Goal: Book appointment/travel/reservation

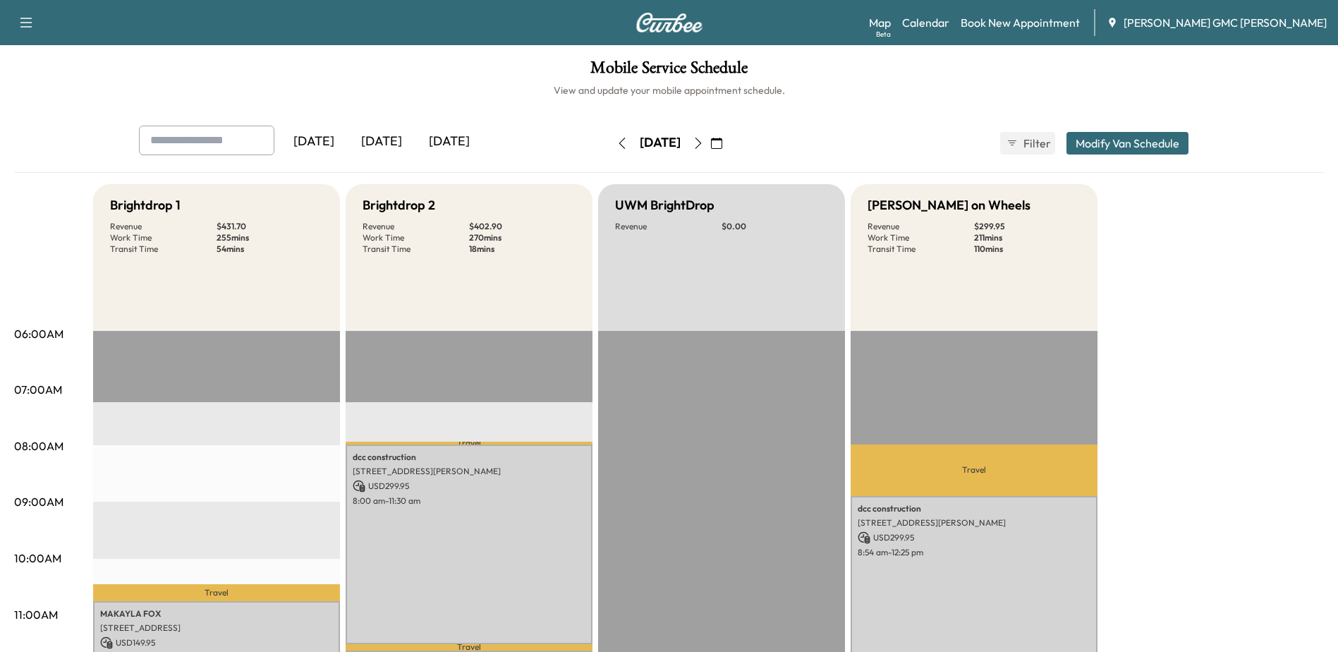
click at [1143, 137] on button "Modify Van Schedule" at bounding box center [1127, 143] width 122 height 23
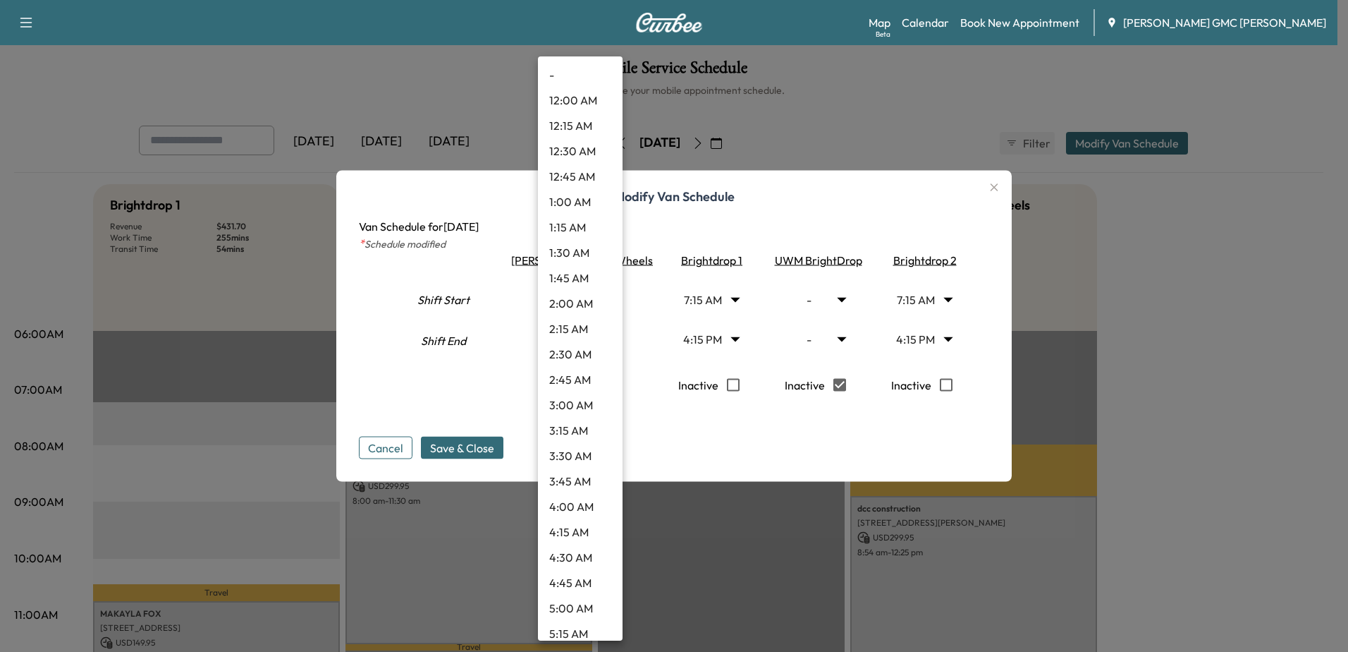
click at [606, 296] on body "Support Log Out Map Beta Calendar Book New Appointment Todd Wenzel Buick GMC Da…" at bounding box center [674, 326] width 1348 height 652
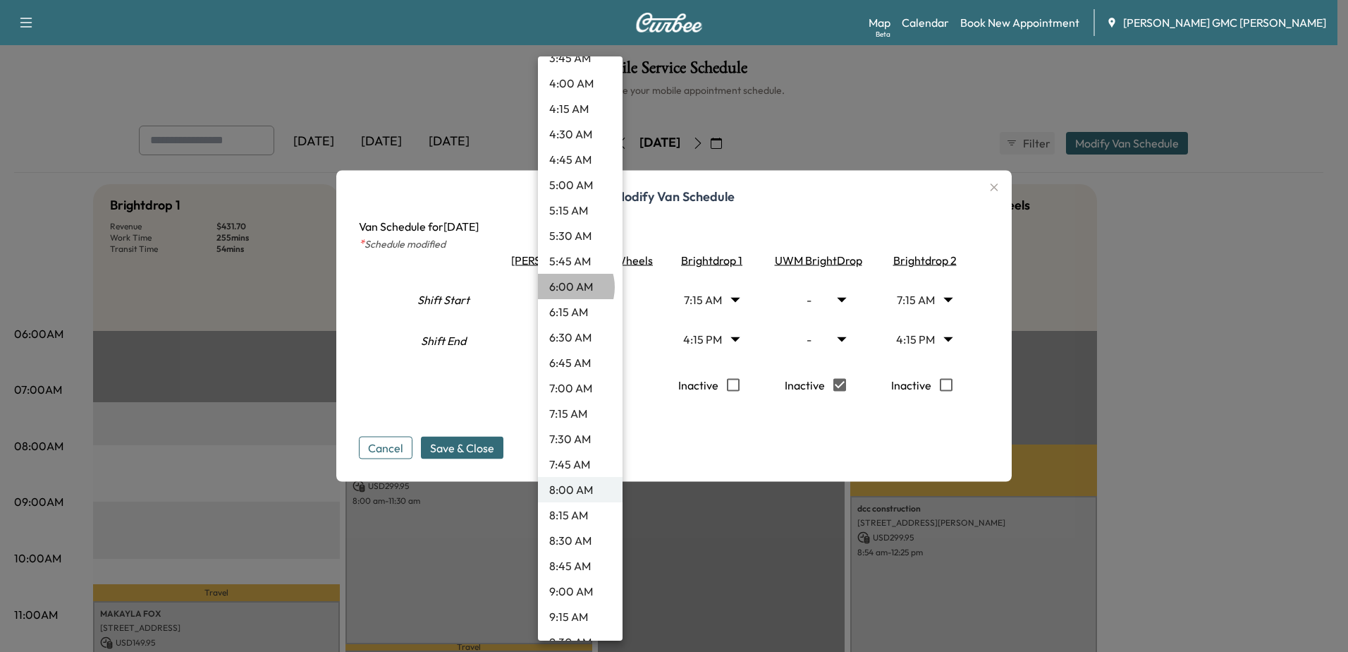
click at [564, 287] on li "6:00 AM" at bounding box center [580, 286] width 85 height 25
type input "*"
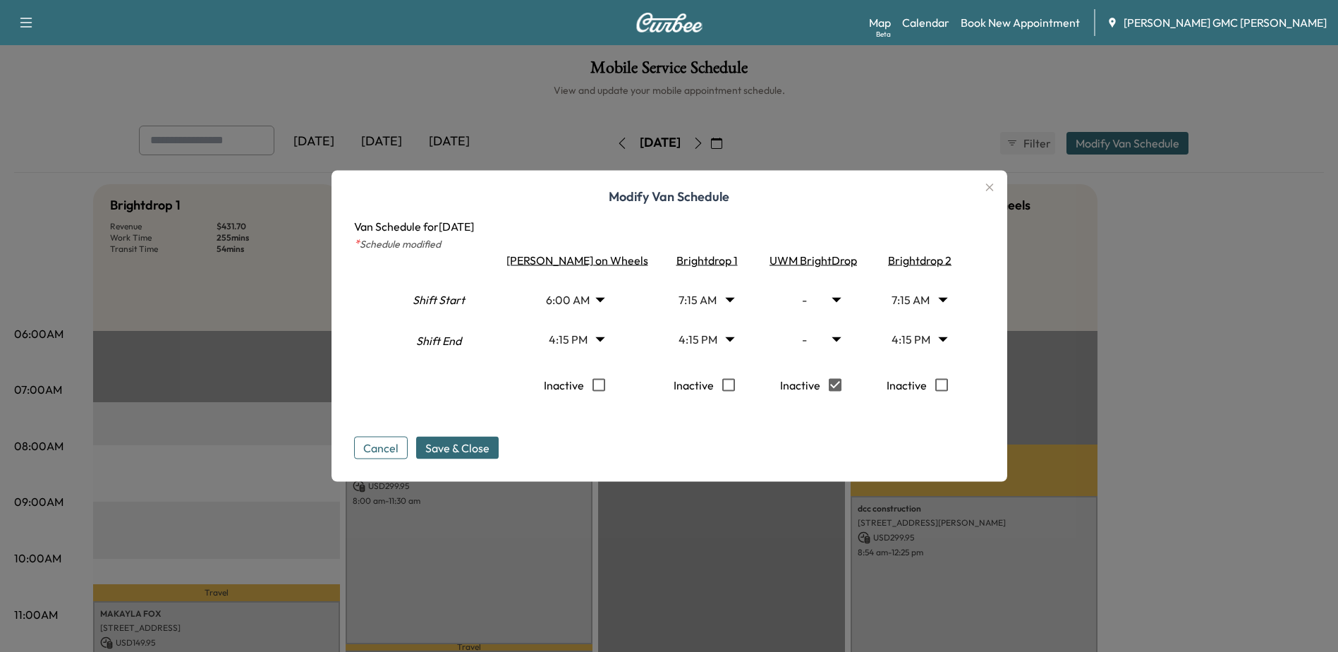
click at [609, 336] on body "Support Log Out Map Beta Calendar Book New Appointment Todd Wenzel Buick GMC Da…" at bounding box center [669, 326] width 1338 height 652
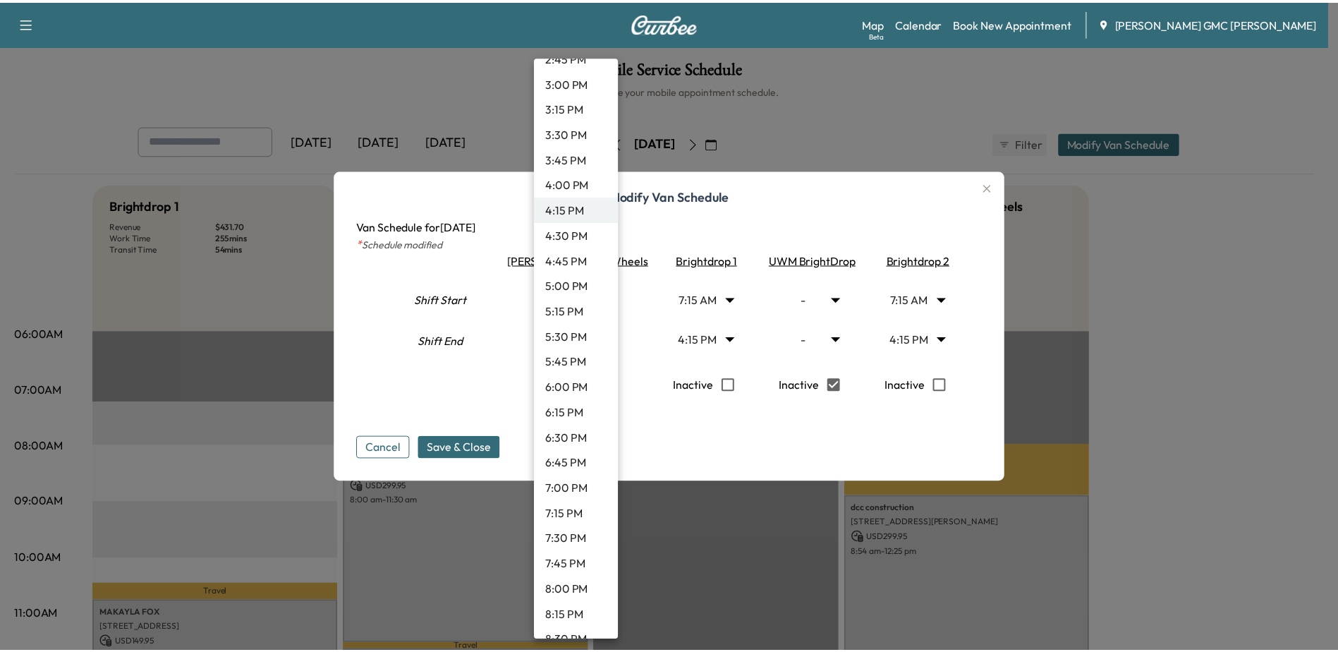
scroll to position [1543, 0]
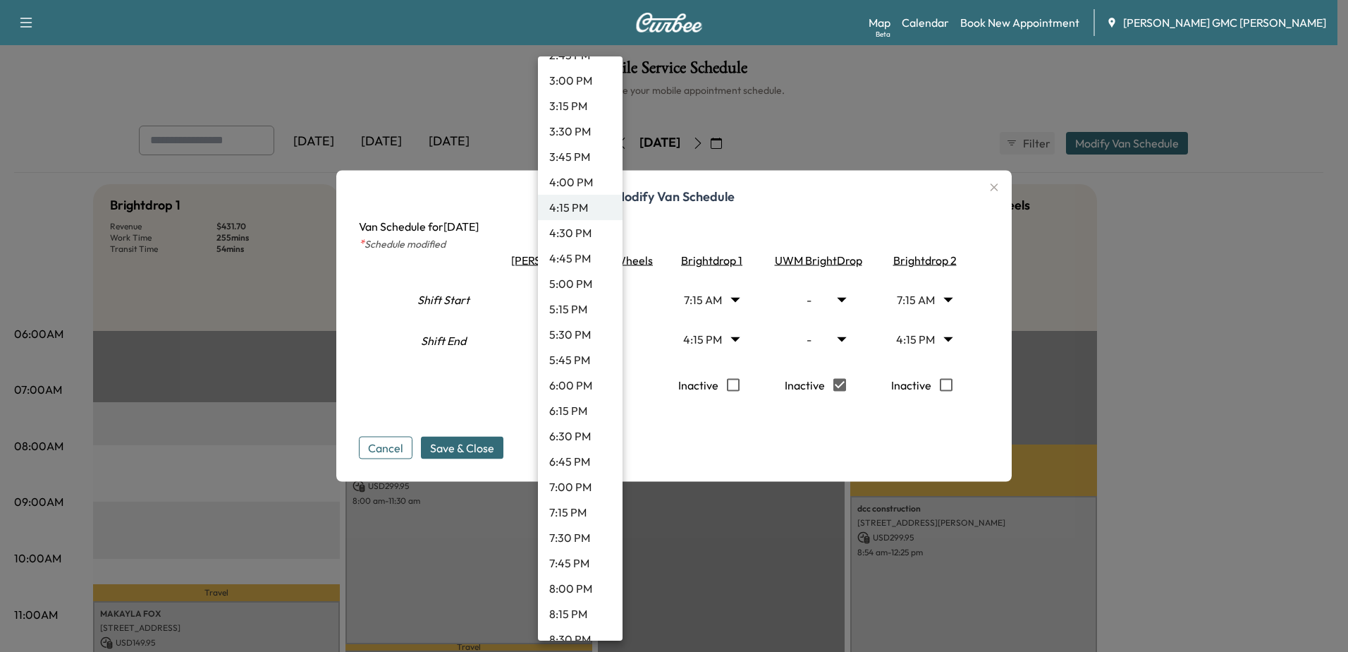
click at [575, 589] on li "8:00 PM" at bounding box center [580, 587] width 85 height 25
type input "**"
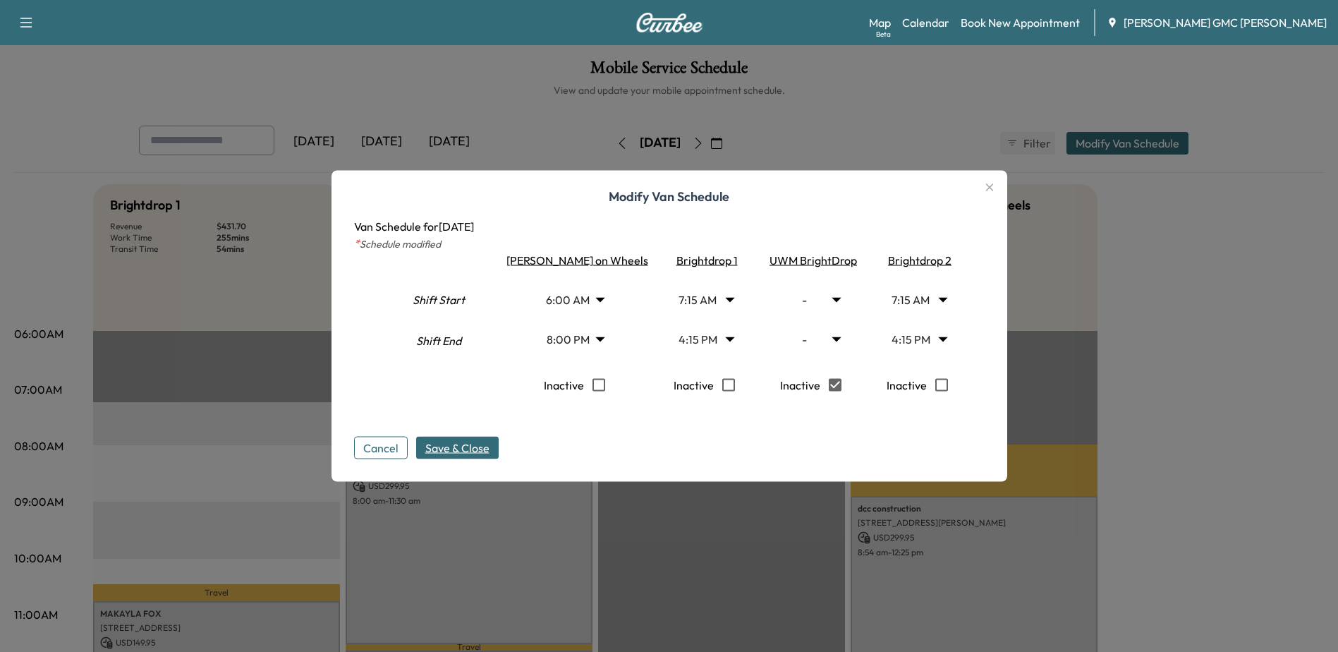
click at [460, 448] on span "Save & Close" at bounding box center [457, 447] width 64 height 17
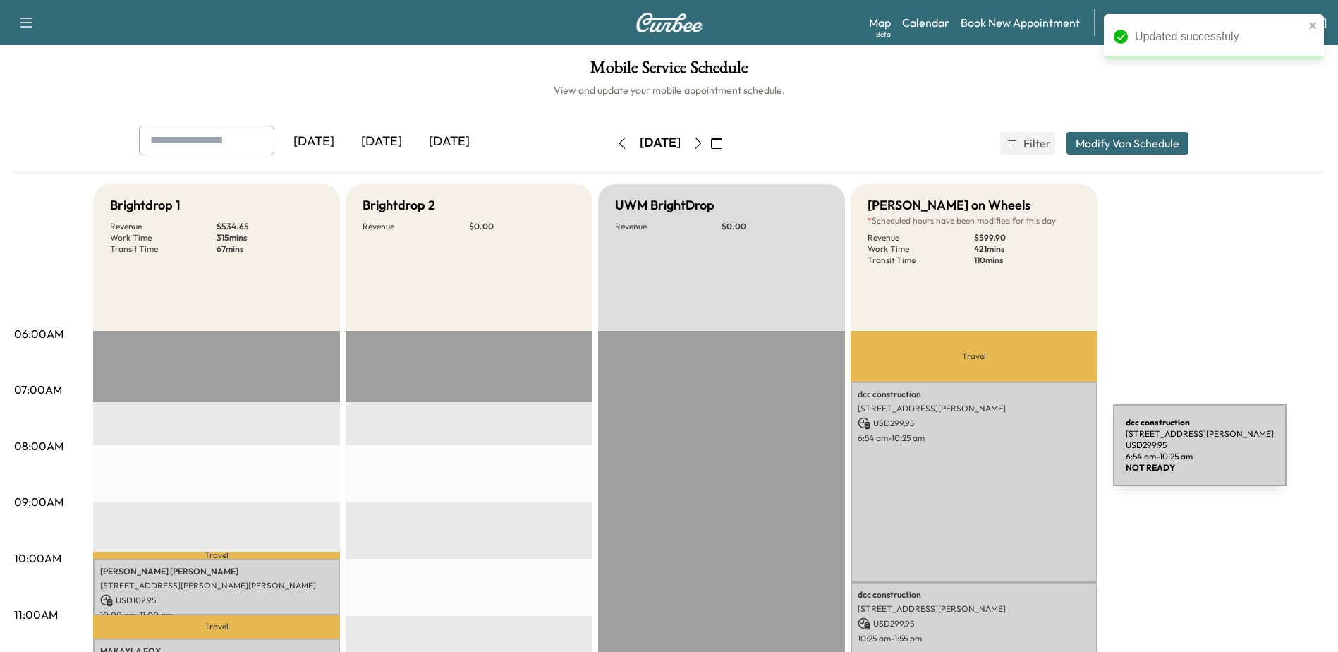
click at [1007, 453] on div "dcc construction 9100 Lapeer Rd, Davison, MI 48423, USA USD 299.95 6:54 am - 10…" at bounding box center [973, 481] width 247 height 200
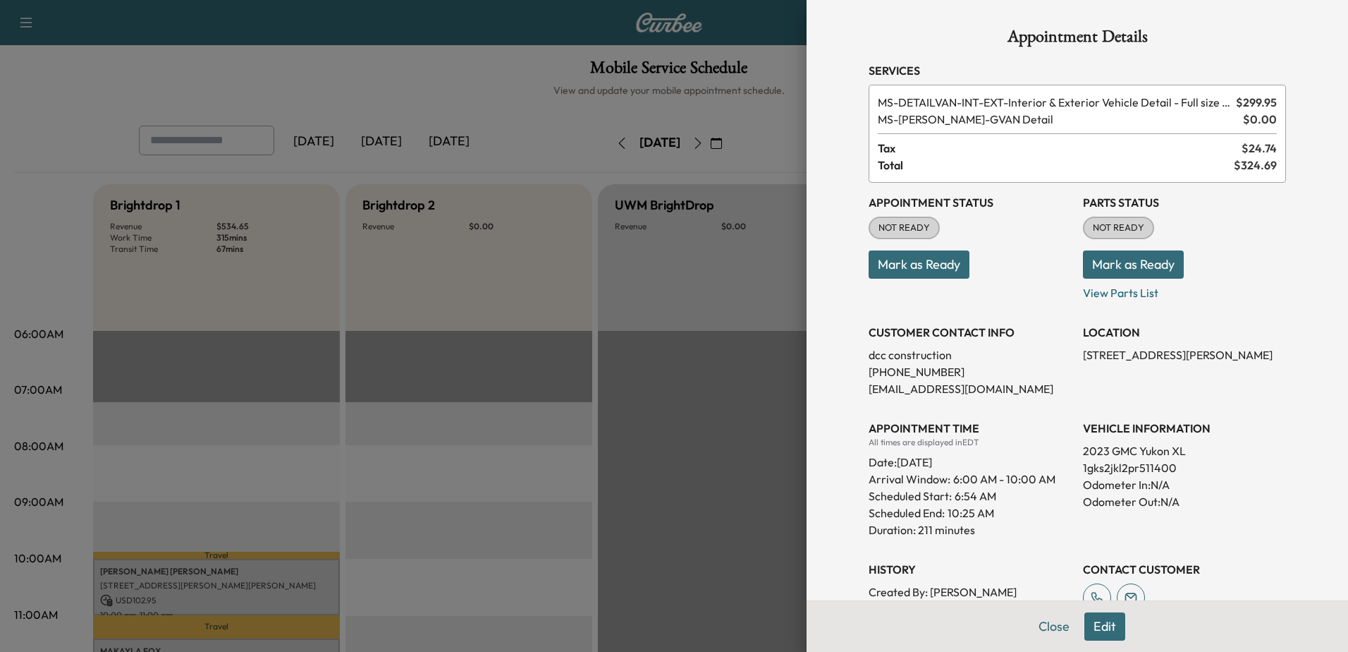
click at [1108, 635] on button "Edit" at bounding box center [1104, 626] width 41 height 28
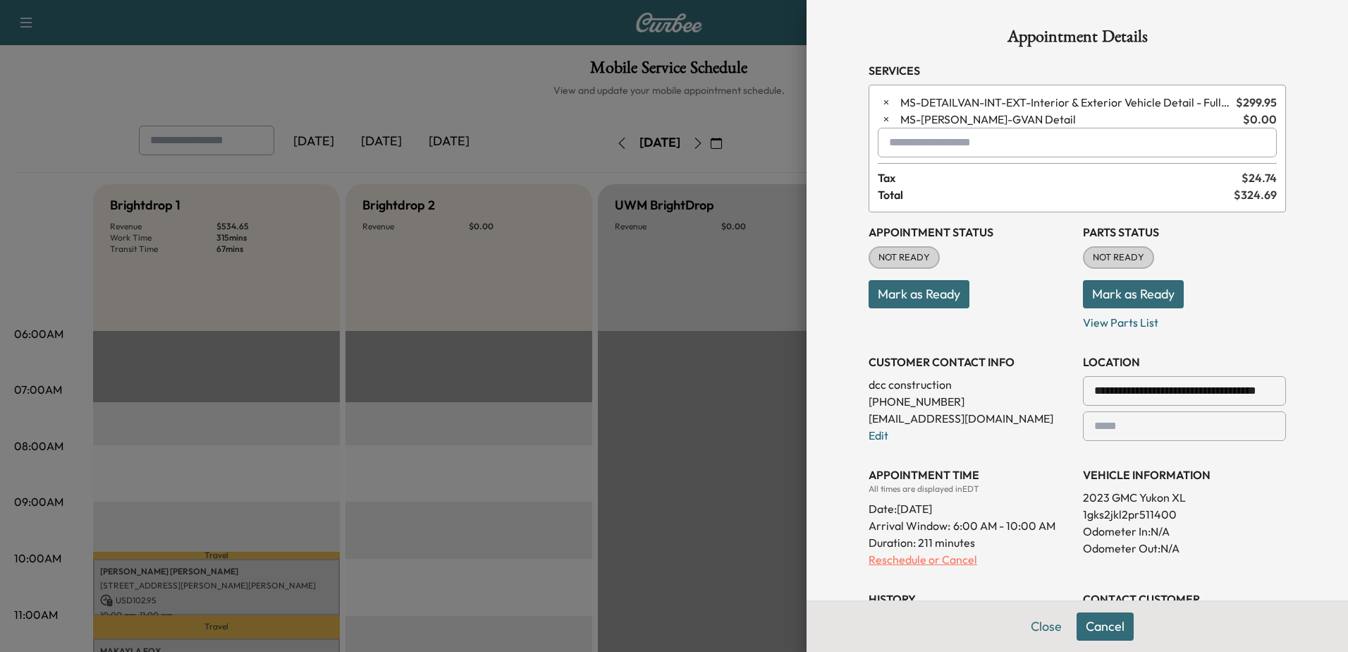
click at [919, 558] on p "Reschedule or Cancel" at bounding box center [970, 559] width 203 height 17
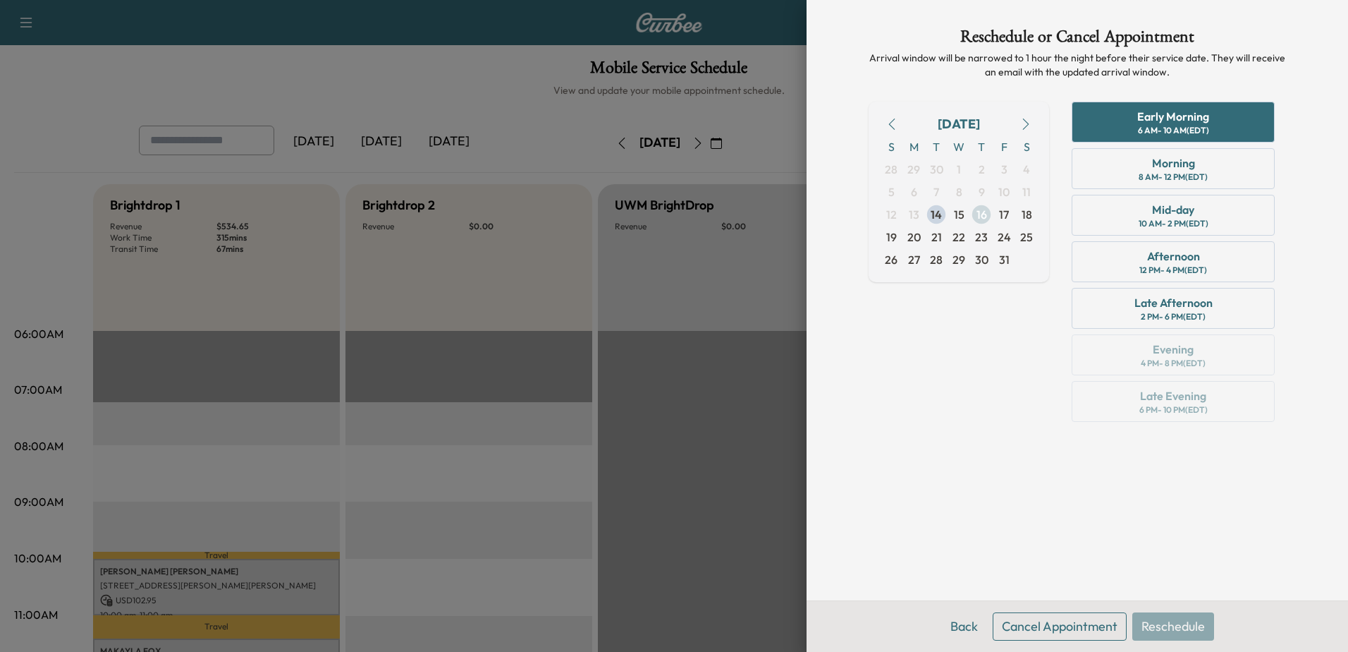
click at [986, 216] on span "16" at bounding box center [982, 214] width 11 height 17
click at [1166, 116] on div "Early Morning" at bounding box center [1173, 116] width 72 height 17
click at [967, 628] on button "Back" at bounding box center [964, 626] width 46 height 28
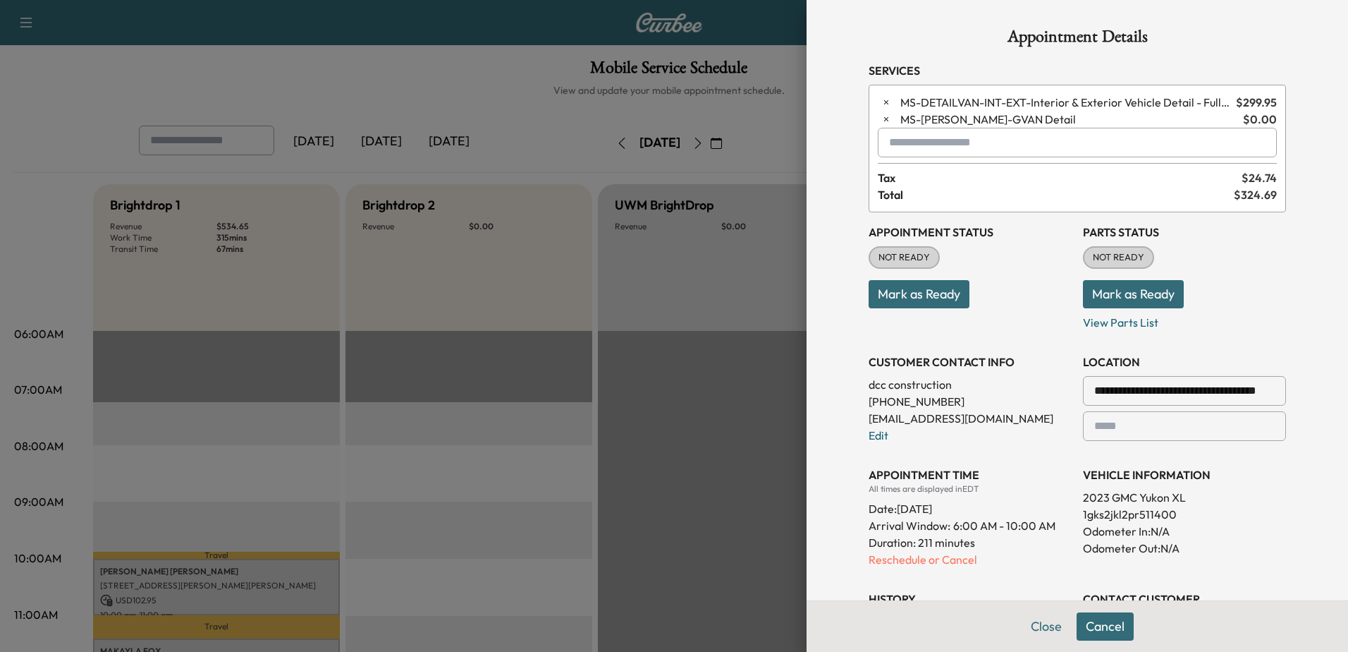
click at [1094, 628] on button "Cancel" at bounding box center [1105, 626] width 57 height 28
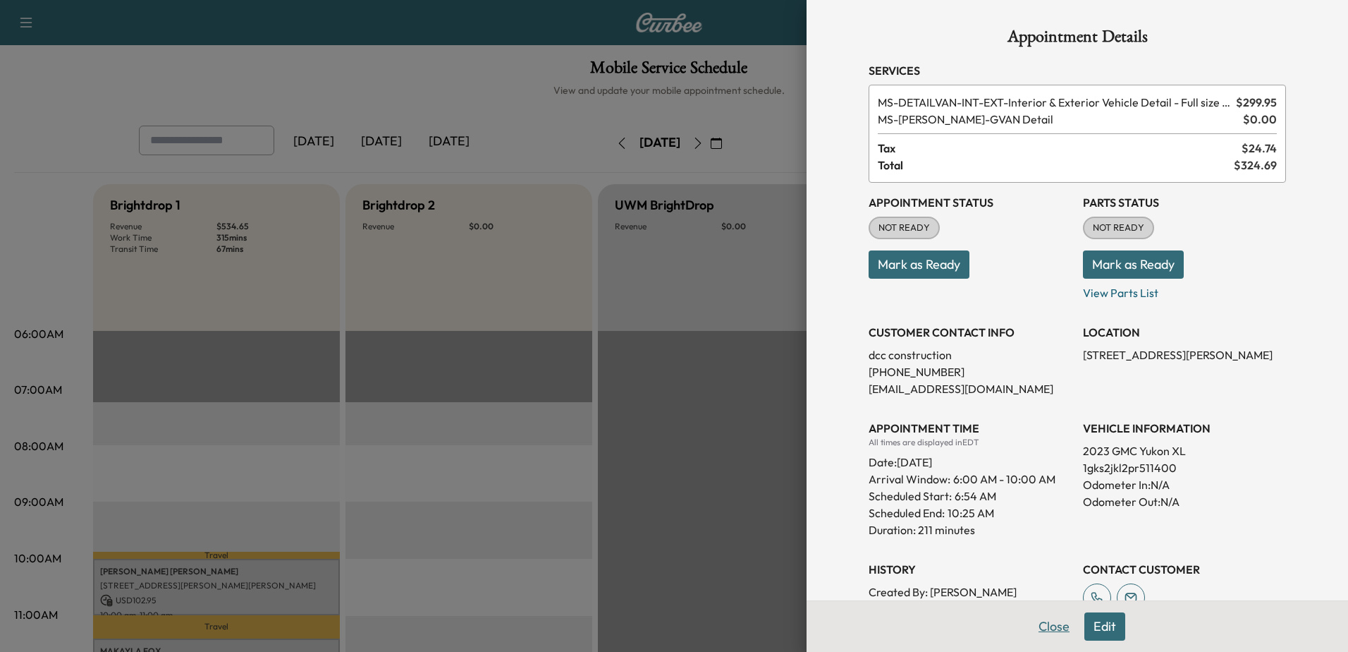
click at [1056, 623] on button "Close" at bounding box center [1053, 626] width 49 height 28
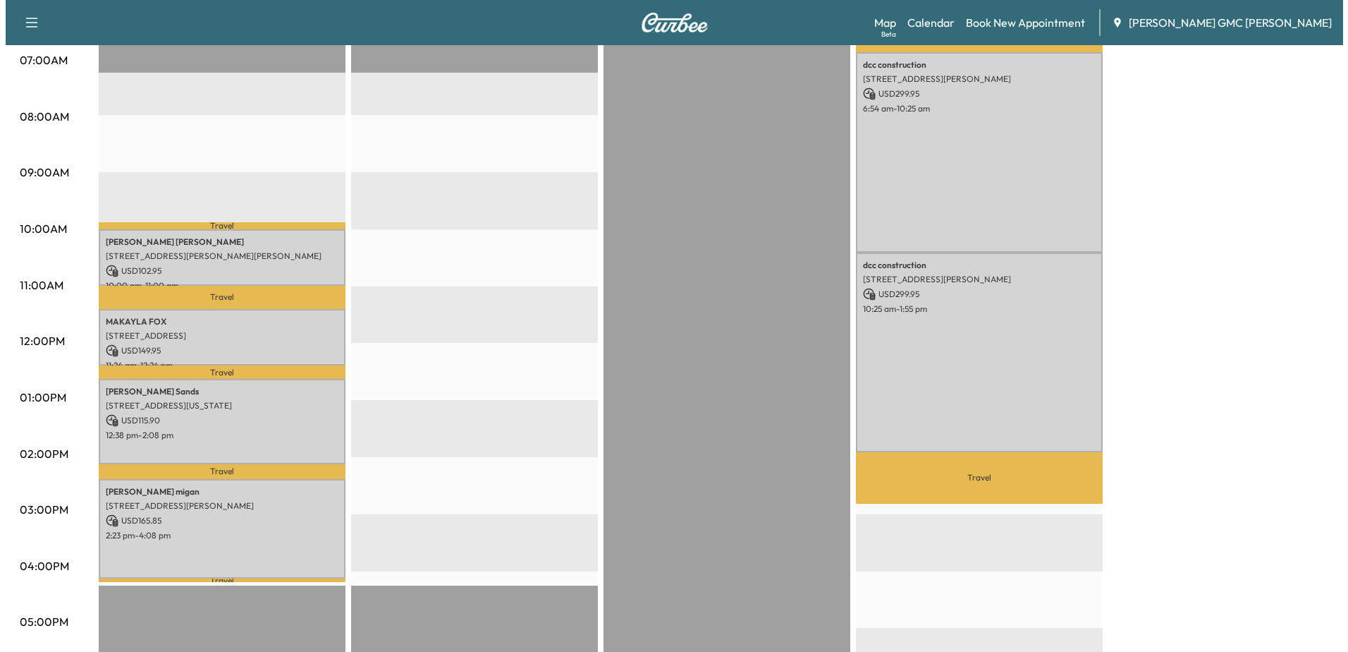
scroll to position [282, 0]
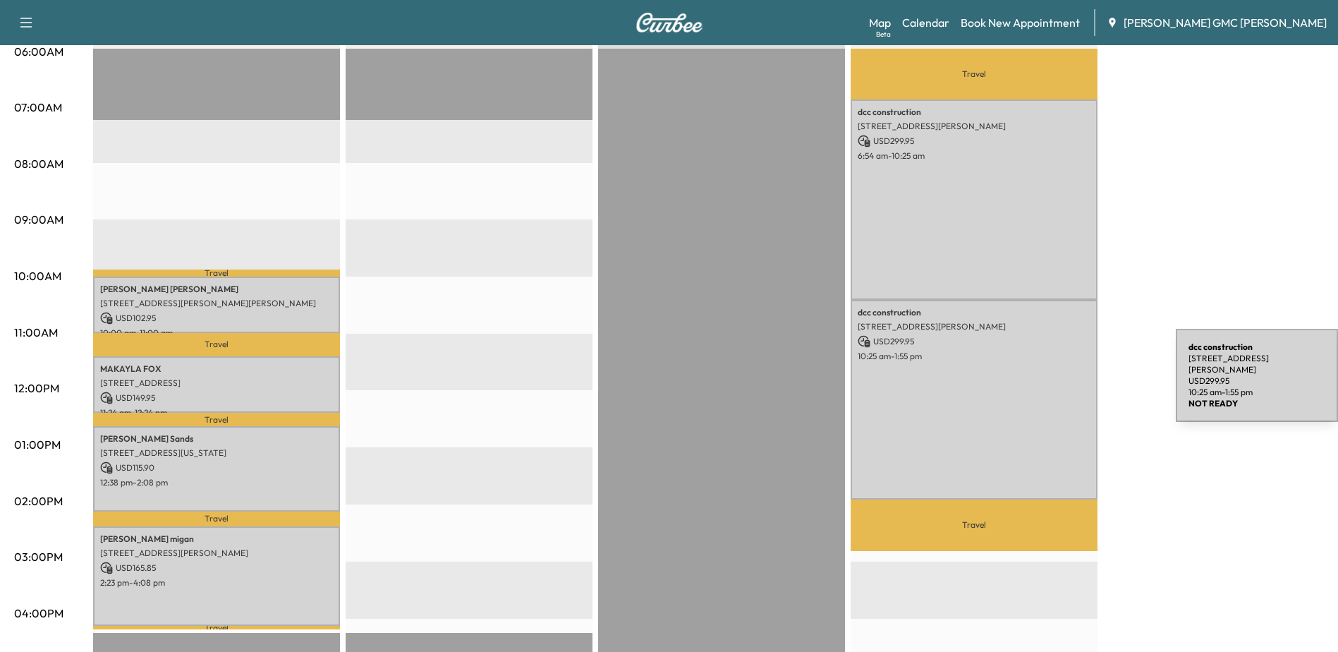
click at [1070, 378] on div "dcc construction [STREET_ADDRESS][PERSON_NAME] USD 299.95 10:25 am - 1:55 pm" at bounding box center [973, 400] width 247 height 200
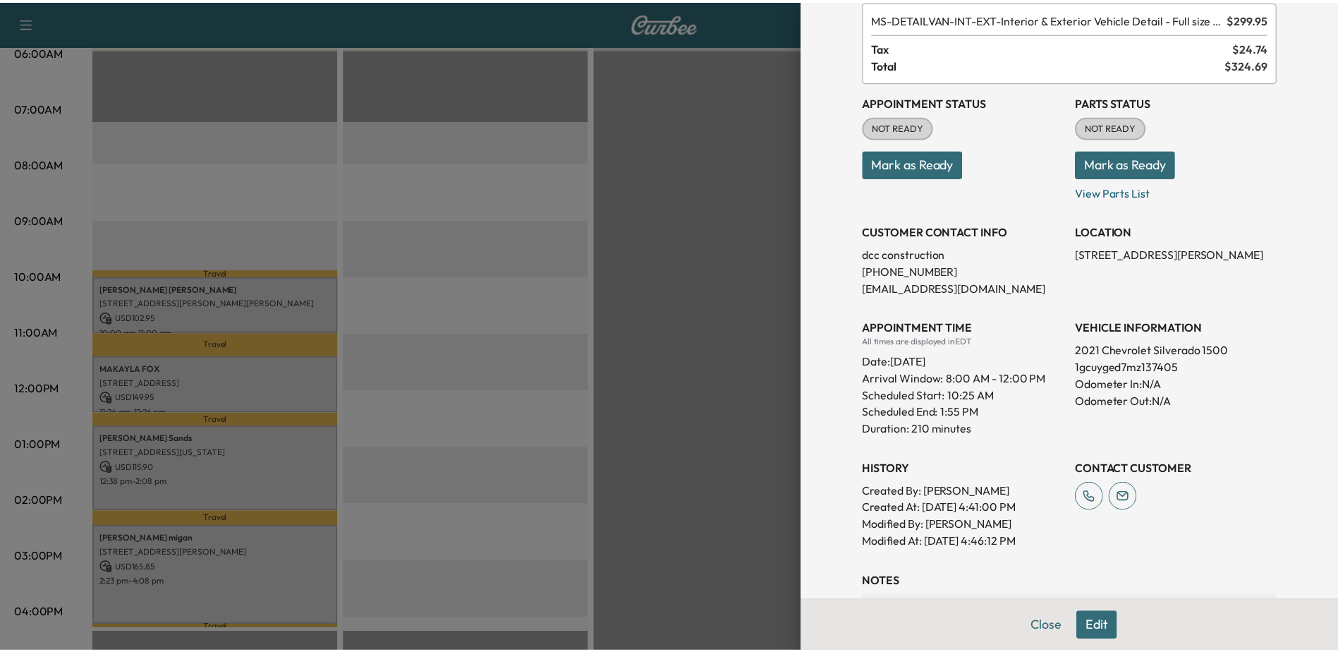
scroll to position [228, 0]
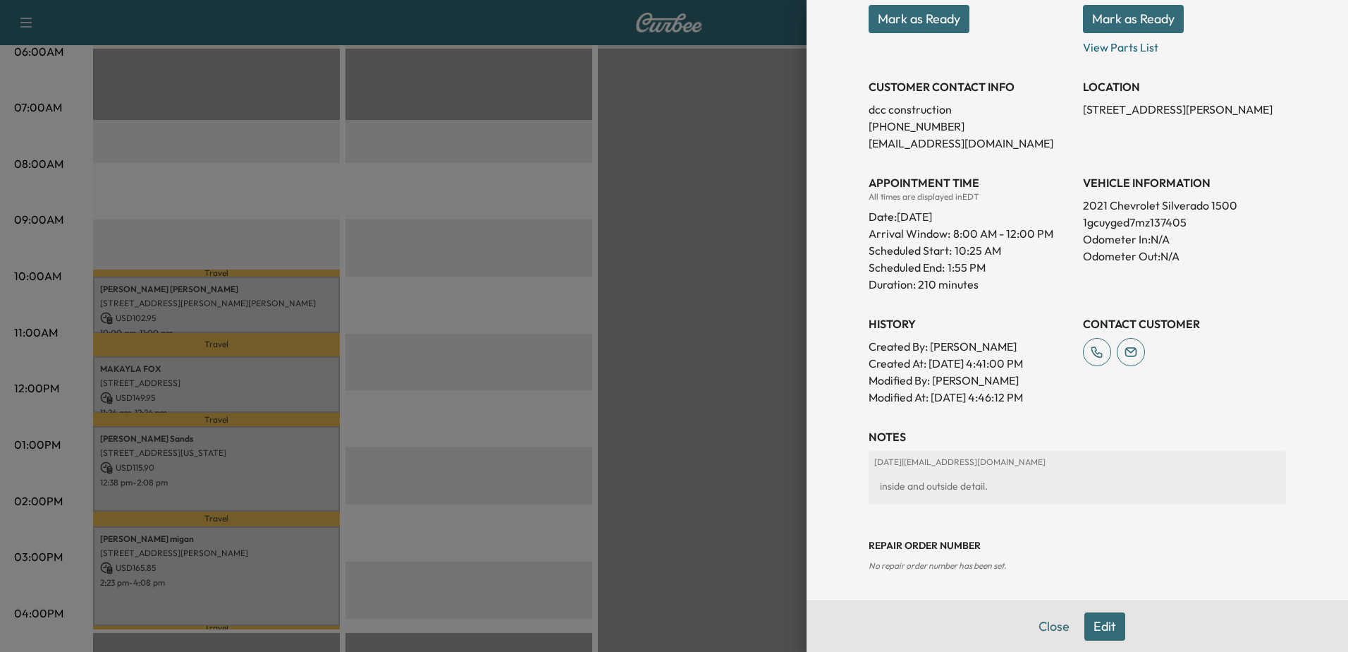
click at [1044, 627] on button "Close" at bounding box center [1053, 626] width 49 height 28
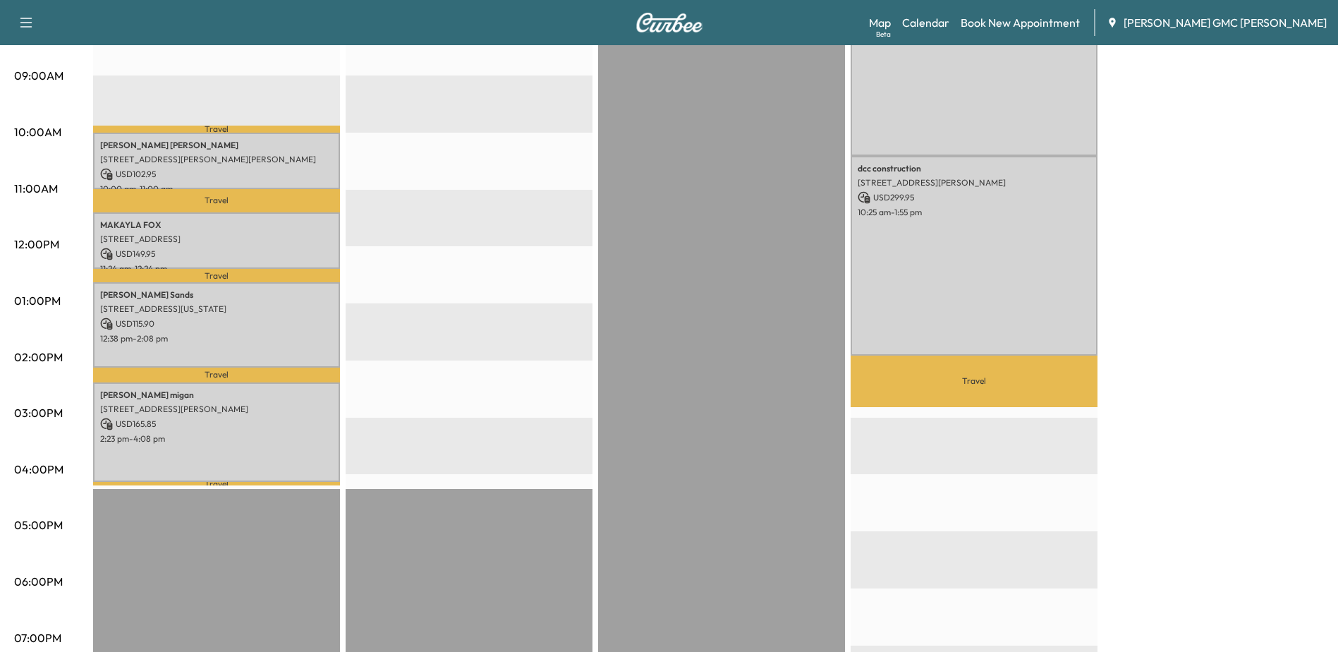
scroll to position [494, 0]
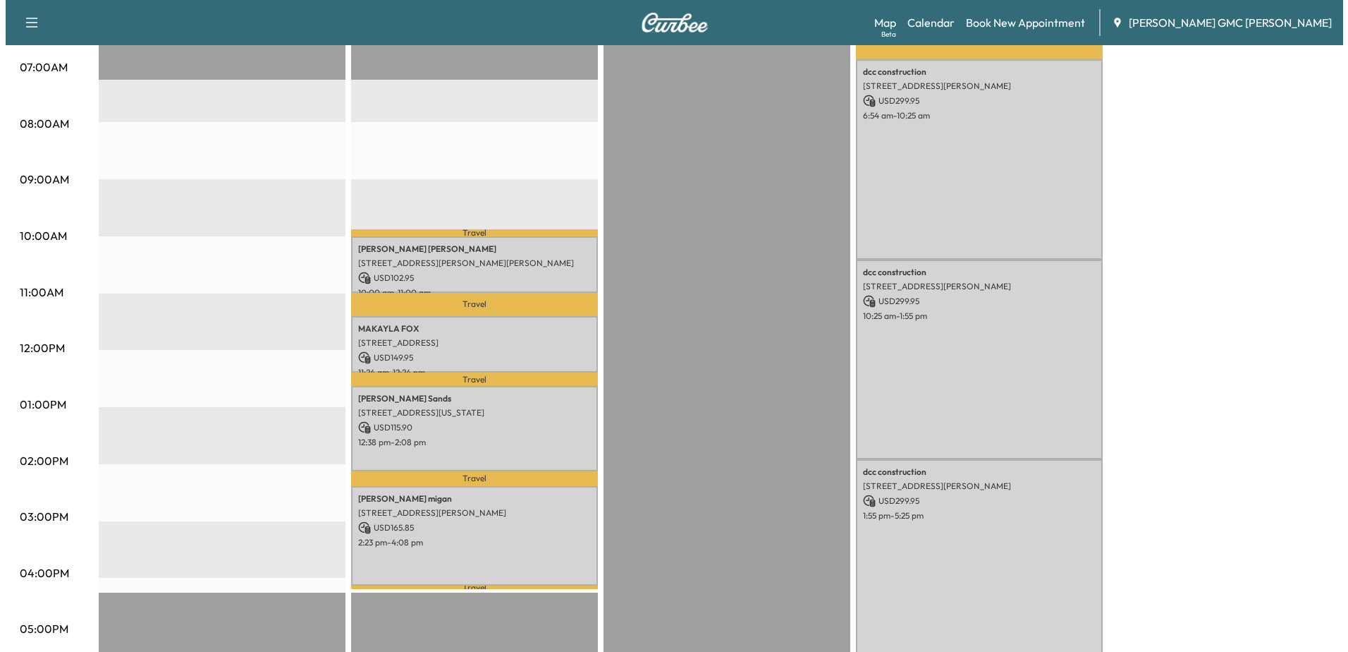
scroll to position [252, 0]
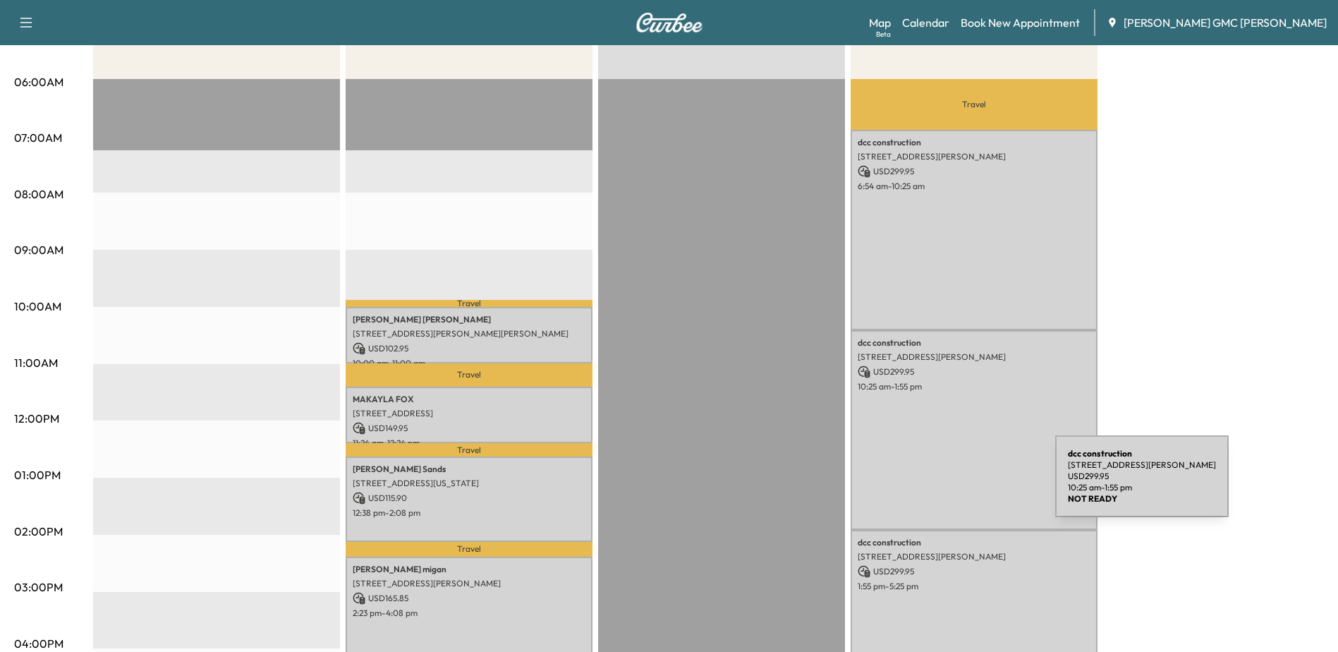
click at [951, 492] on div "dcc construction [STREET_ADDRESS][PERSON_NAME] USD 299.95 10:25 am - 1:55 pm" at bounding box center [973, 430] width 247 height 200
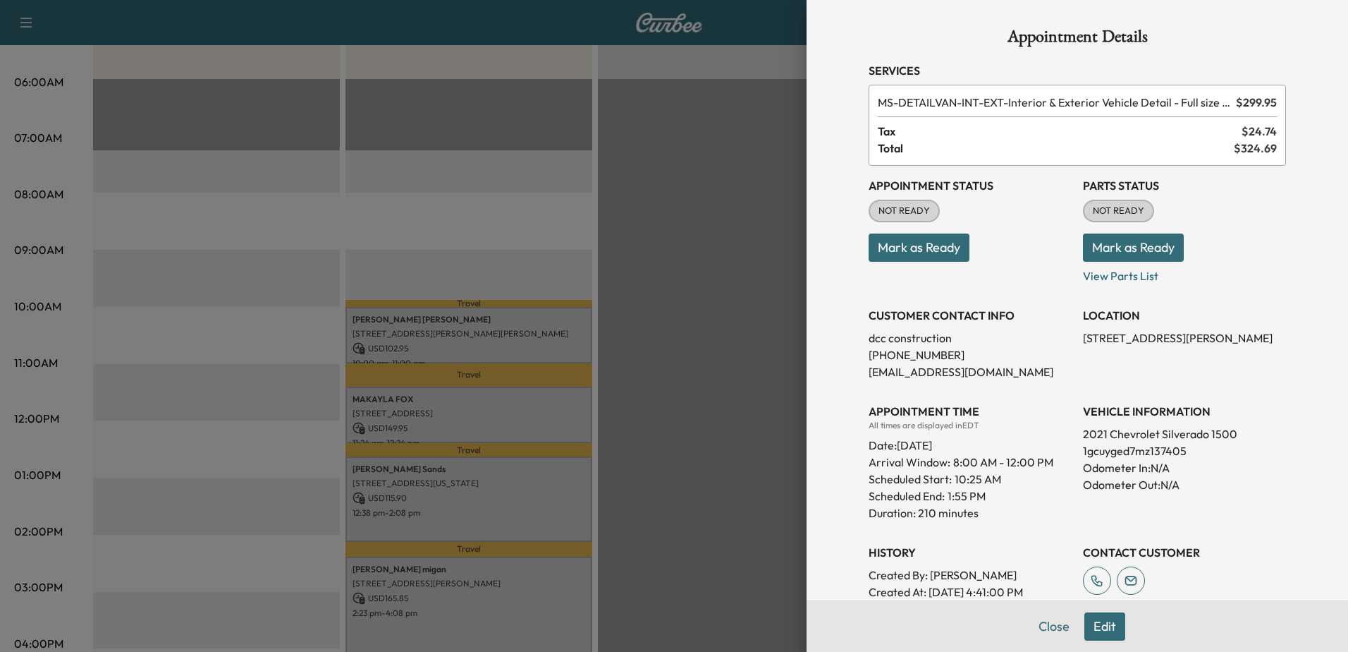
click at [1099, 629] on button "Edit" at bounding box center [1104, 626] width 41 height 28
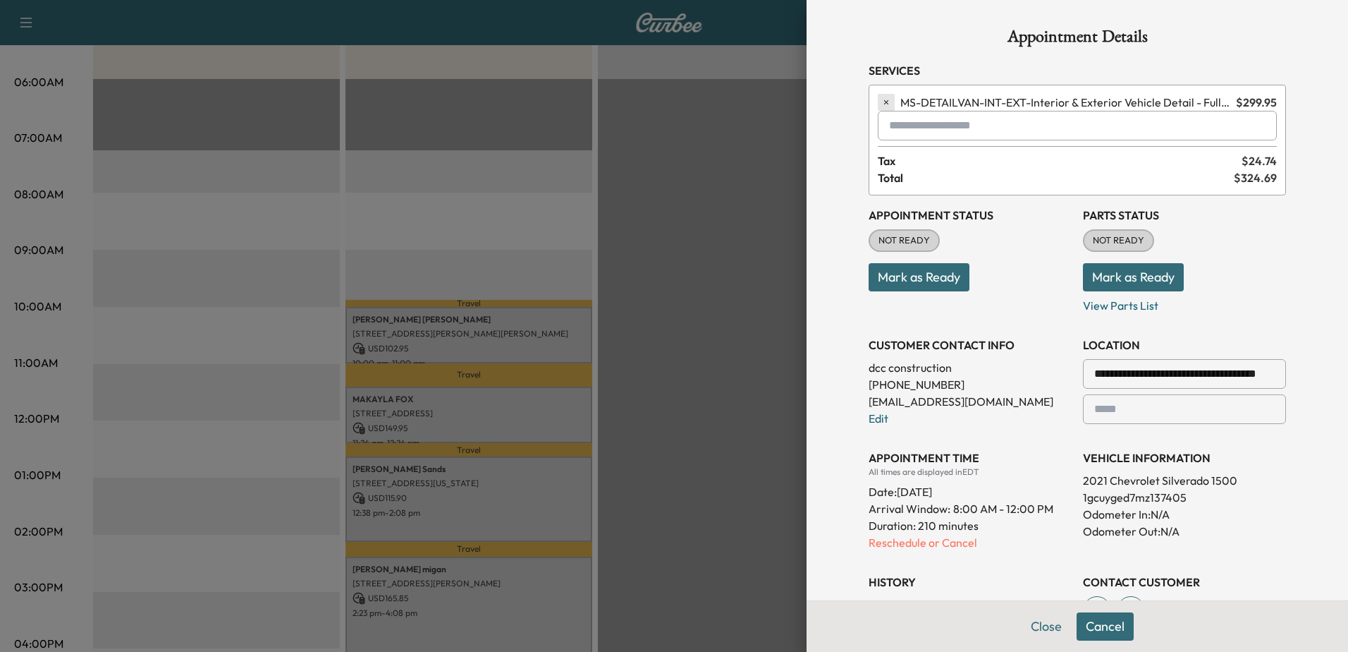
click at [881, 100] on icon "button" at bounding box center [886, 102] width 10 height 10
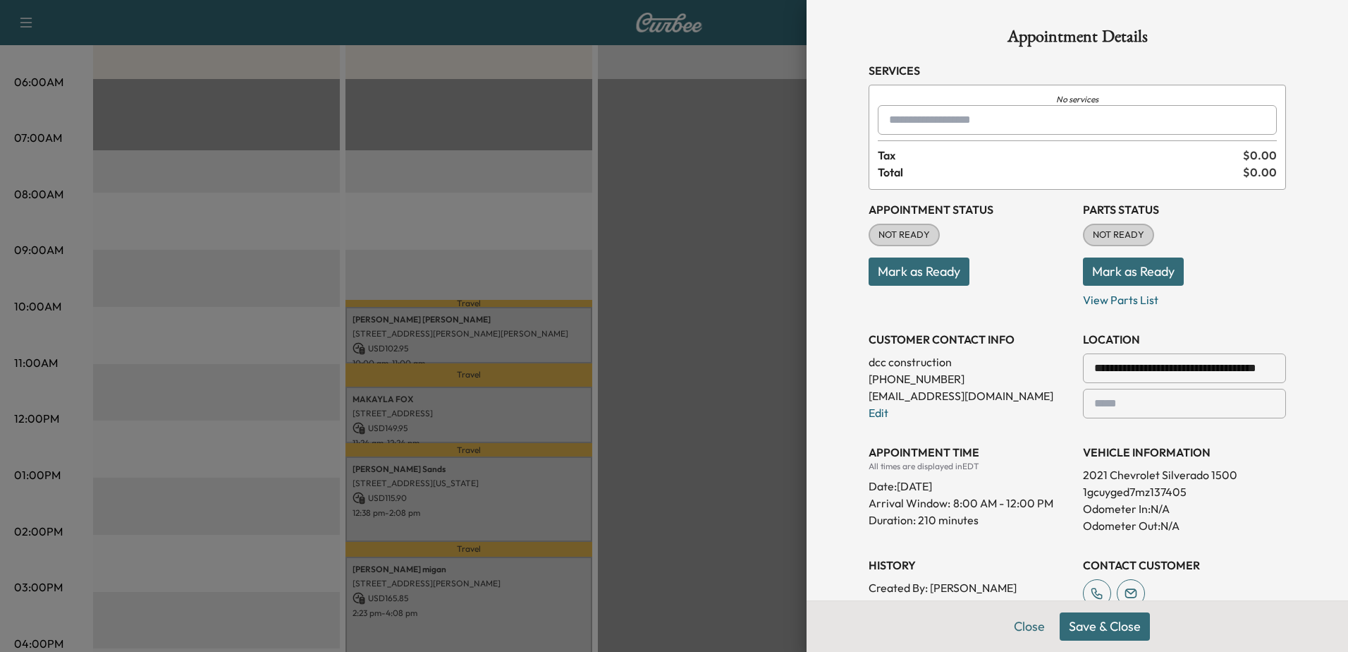
click at [985, 125] on input "text" at bounding box center [1077, 120] width 399 height 30
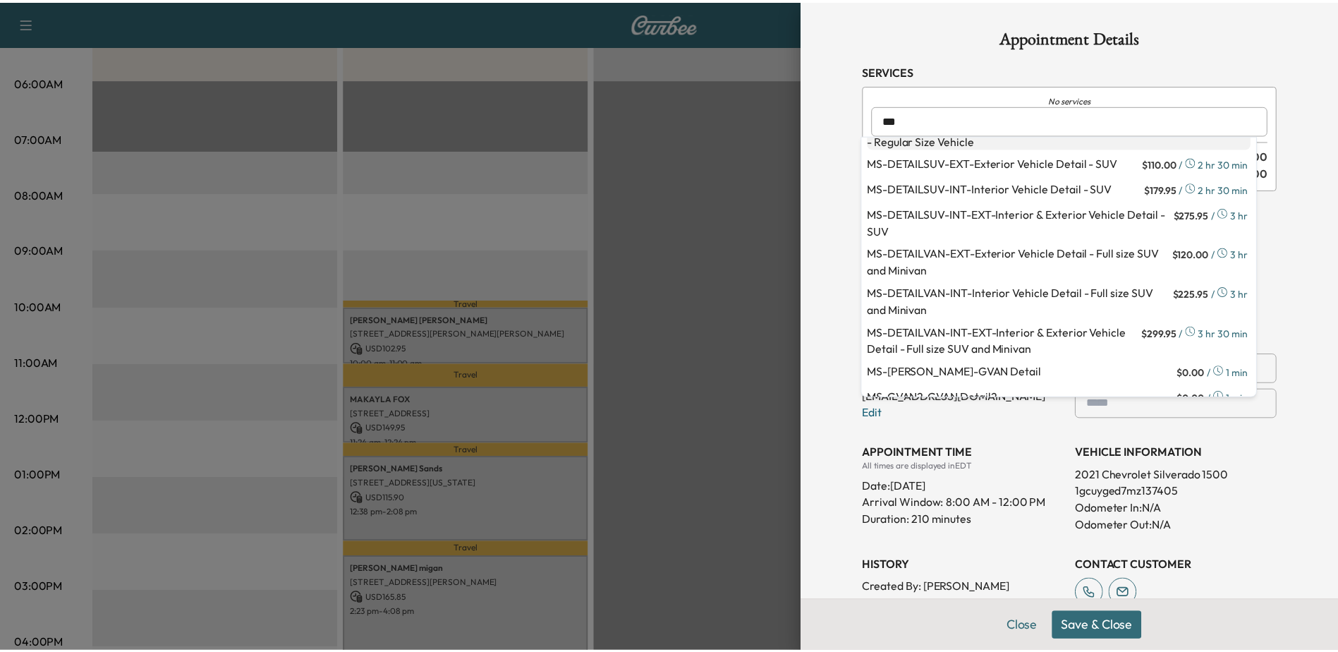
scroll to position [134, 0]
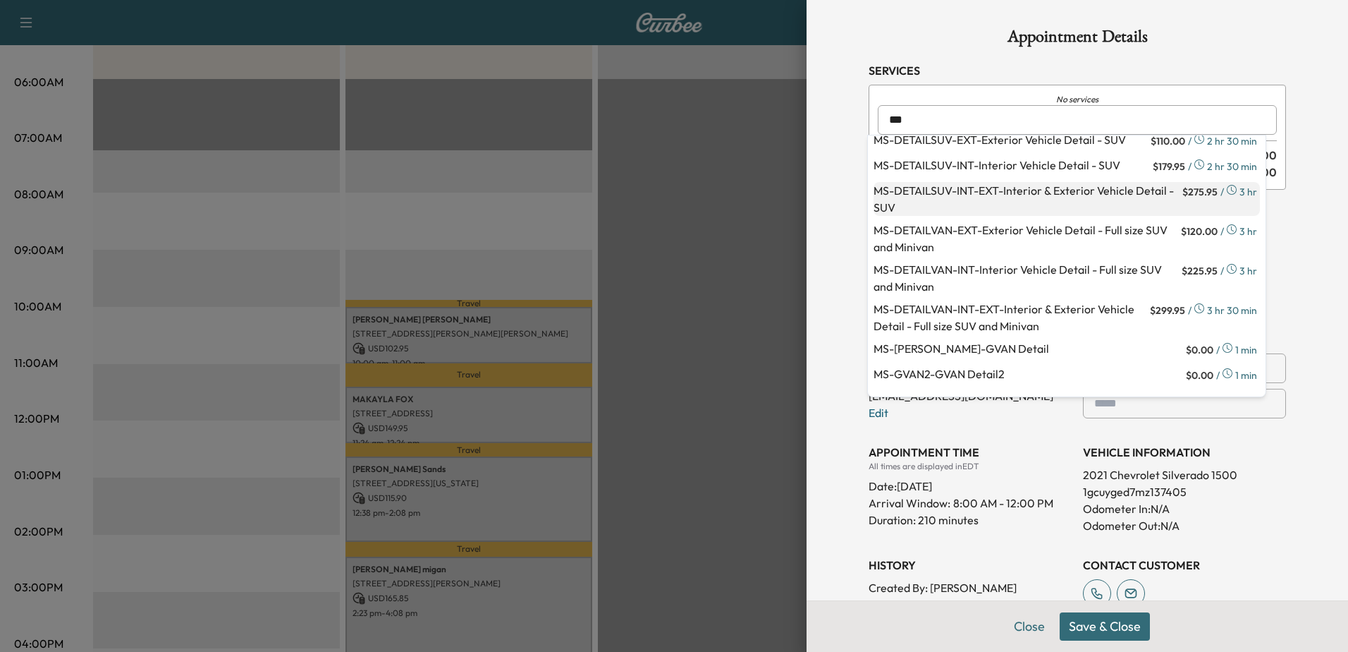
click at [1025, 201] on p "MS-DETAILSUV-INT-EXT - Interior & Exterior Vehicle Detail - SUV" at bounding box center [1027, 199] width 306 height 34
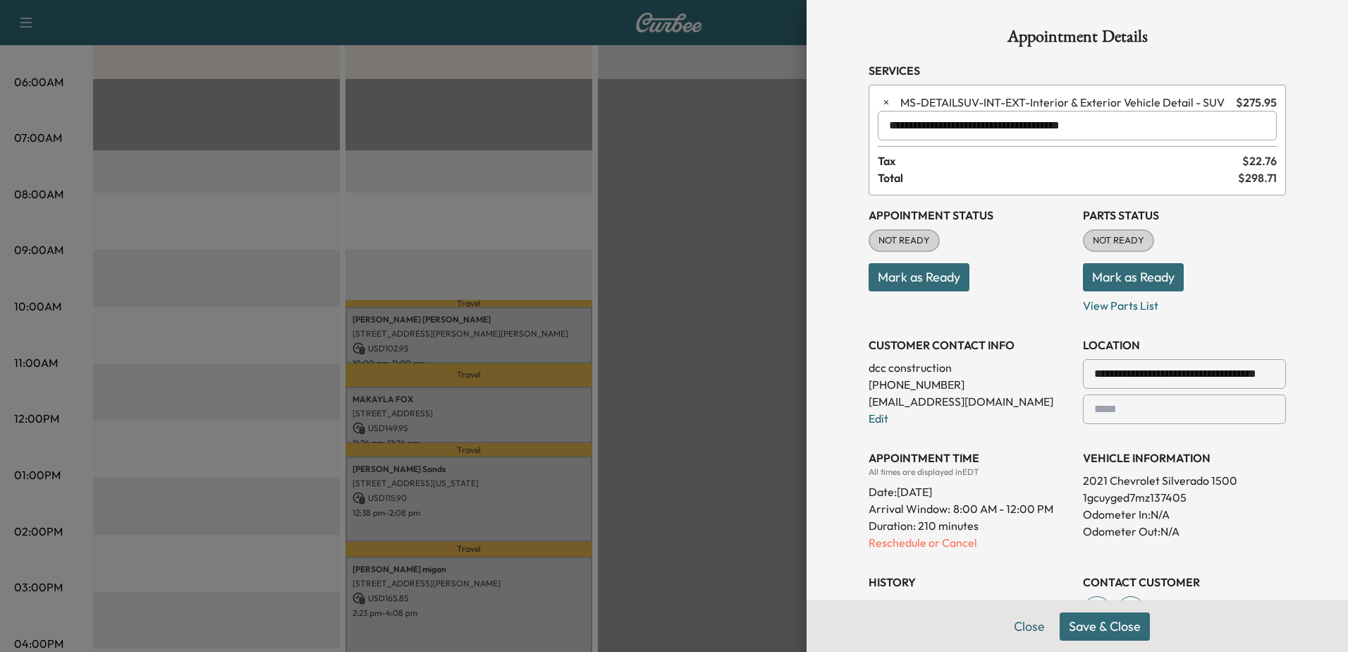
type input "**********"
click at [1108, 634] on button "Save & Close" at bounding box center [1105, 626] width 90 height 28
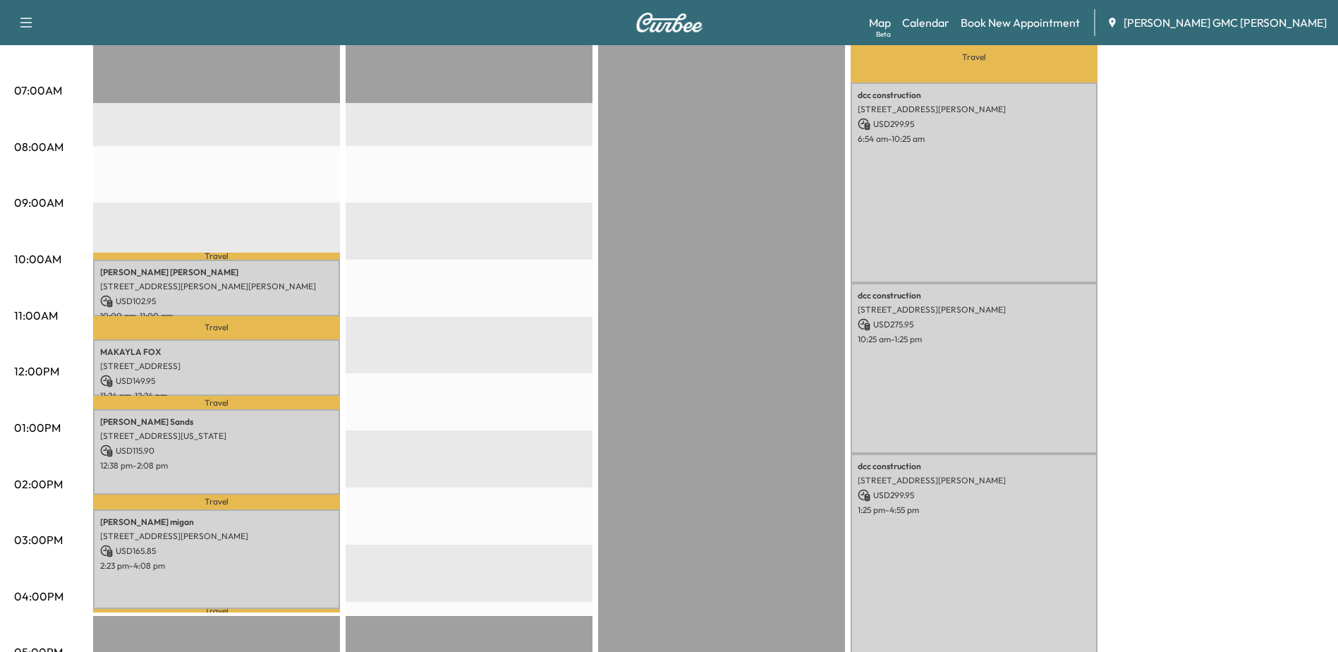
scroll to position [393, 0]
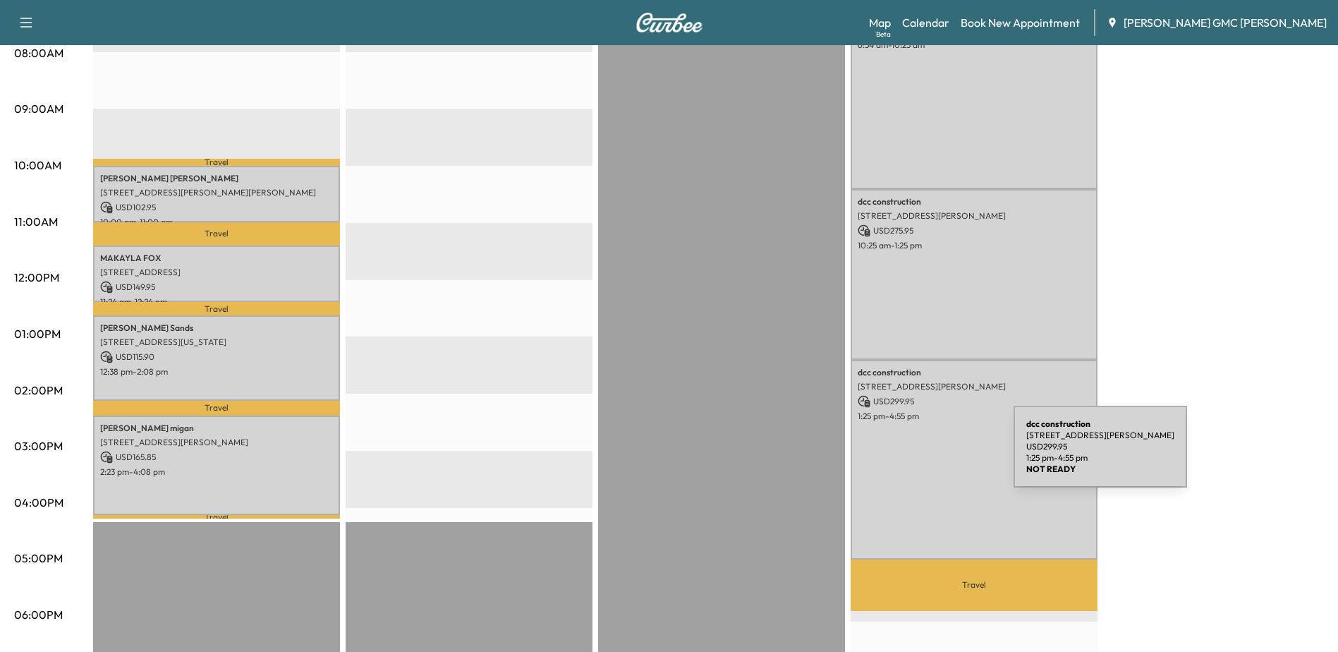
click at [908, 455] on div "dcc construction [STREET_ADDRESS][PERSON_NAME] USD 299.95 1:25 pm - 4:55 pm" at bounding box center [973, 460] width 247 height 200
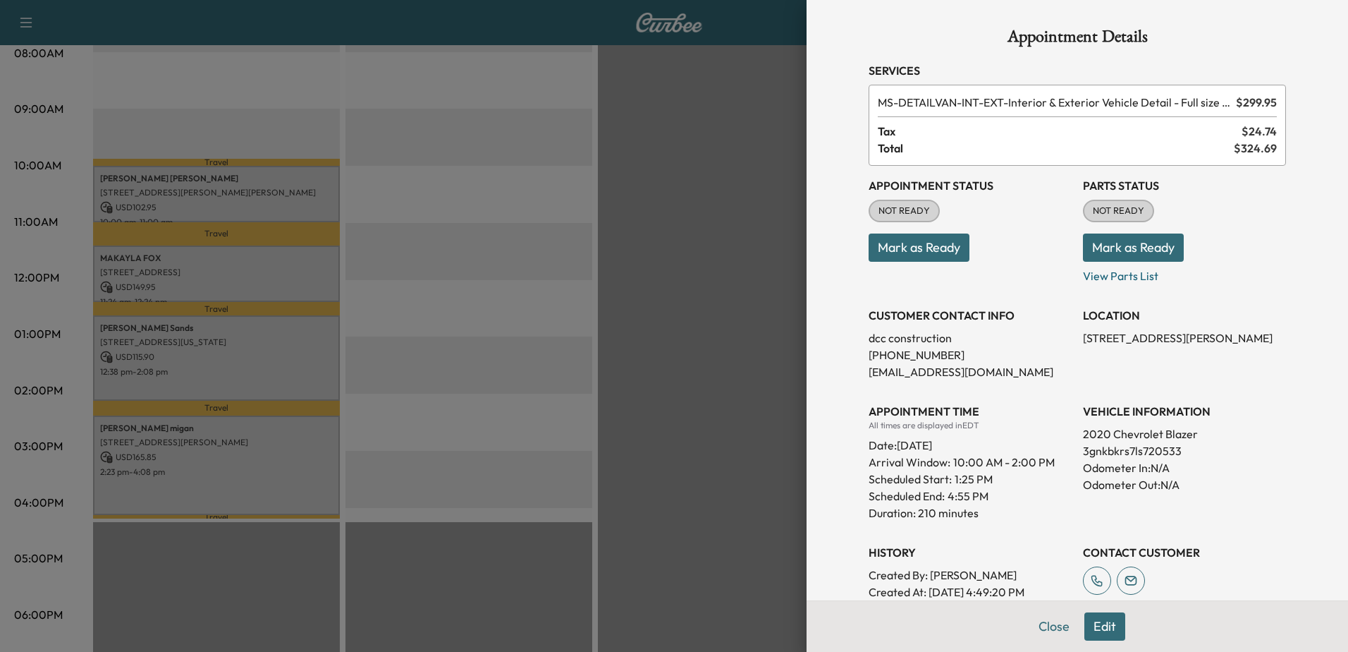
click at [1094, 618] on button "Edit" at bounding box center [1104, 626] width 41 height 28
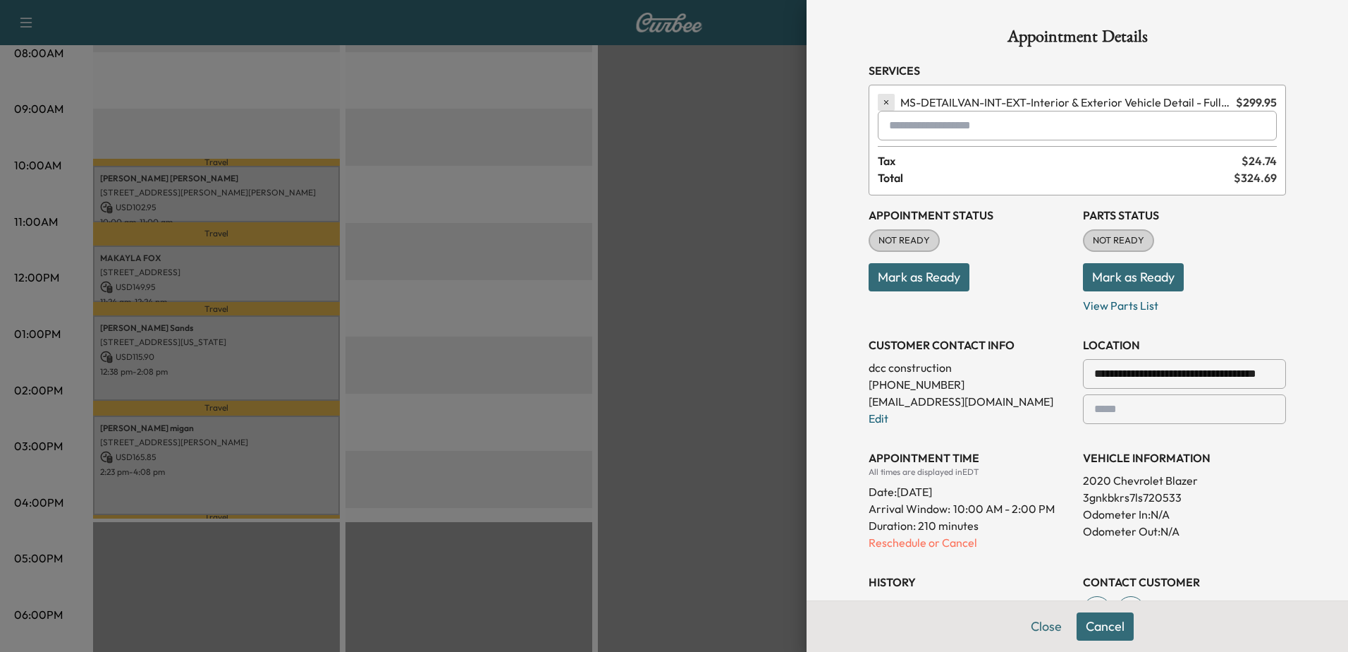
click at [878, 104] on button "button" at bounding box center [886, 102] width 17 height 17
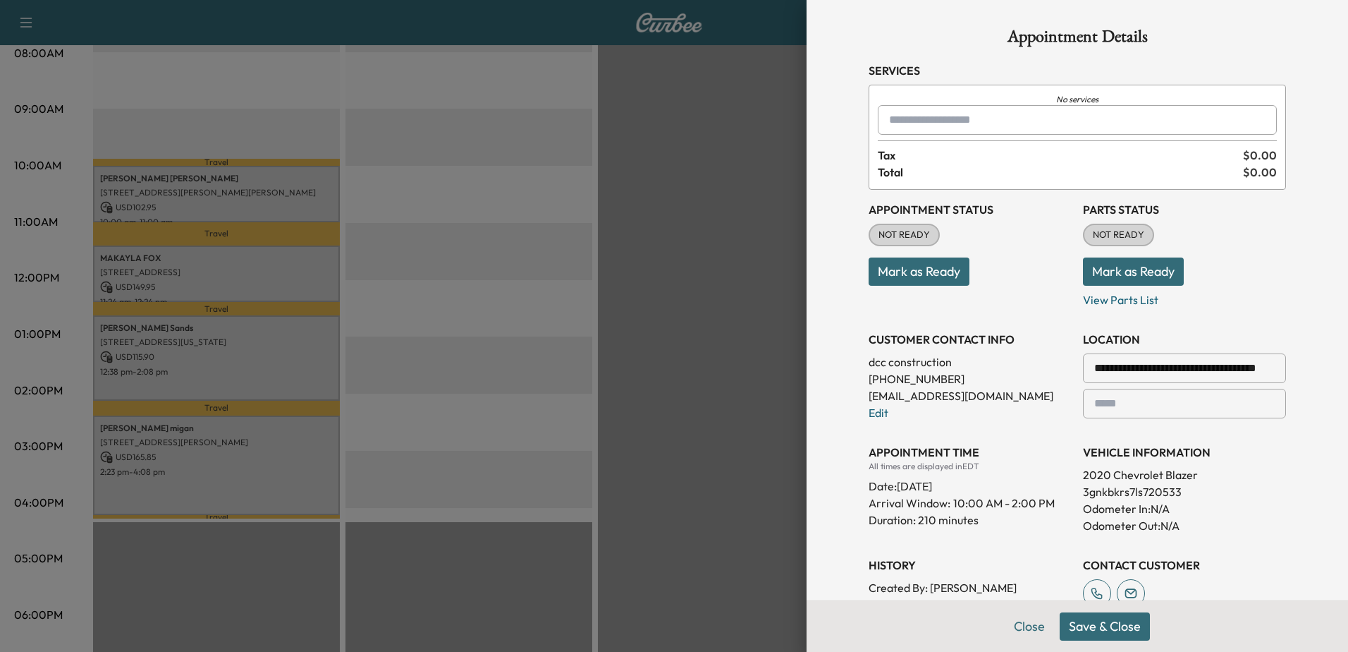
click at [942, 123] on input "text" at bounding box center [1077, 120] width 399 height 30
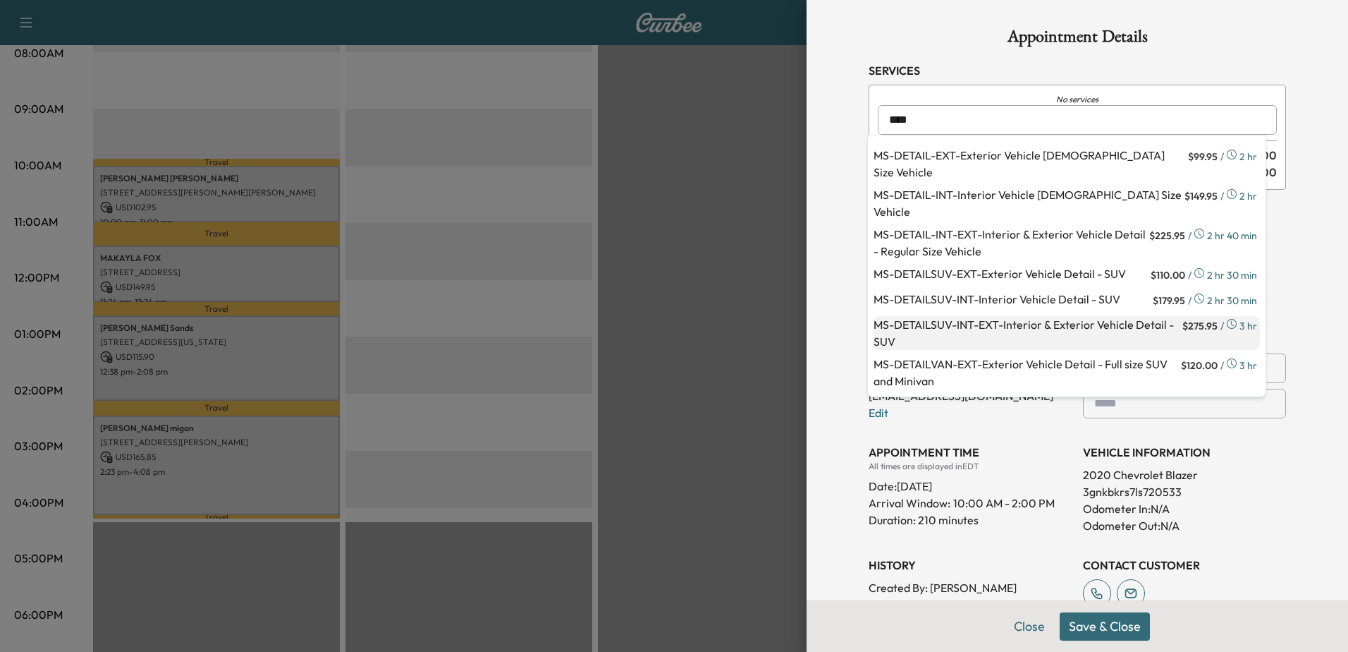
click at [970, 322] on p "MS-DETAILSUV-INT-EXT - Interior & Exterior Vehicle Detail - SUV" at bounding box center [1027, 333] width 306 height 34
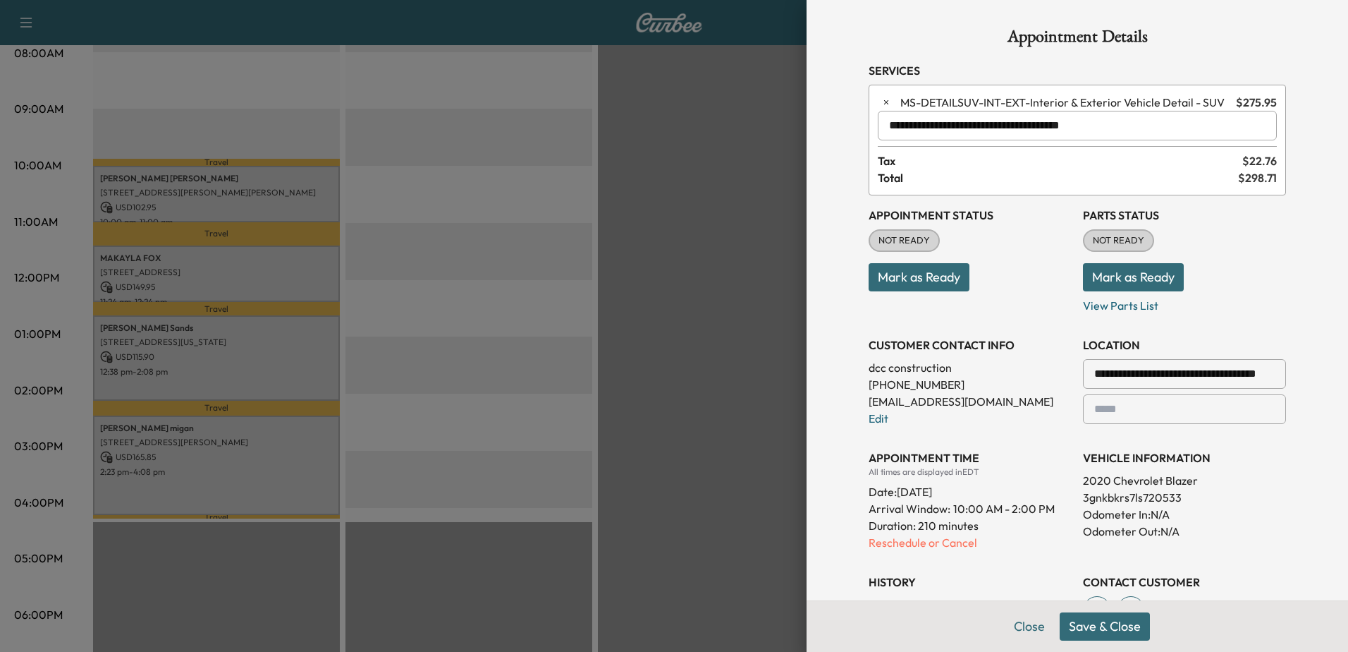
type input "**********"
click at [1118, 619] on button "Save & Close" at bounding box center [1105, 626] width 90 height 28
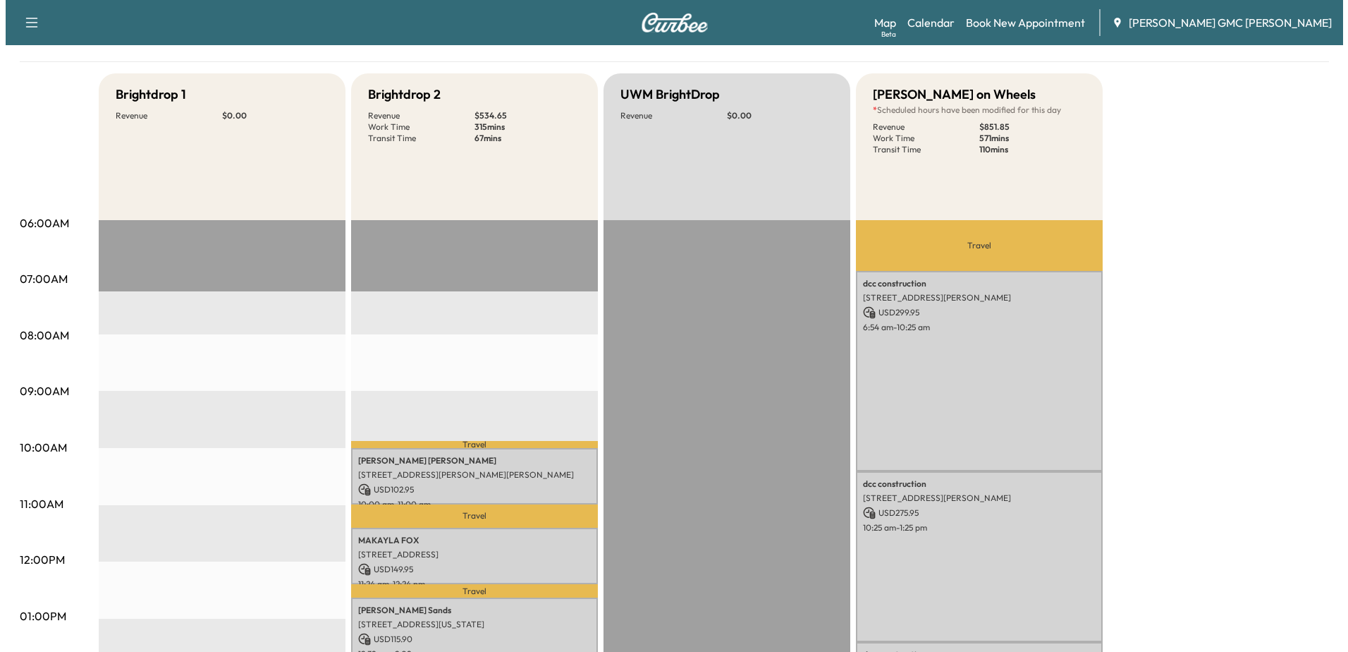
scroll to position [0, 0]
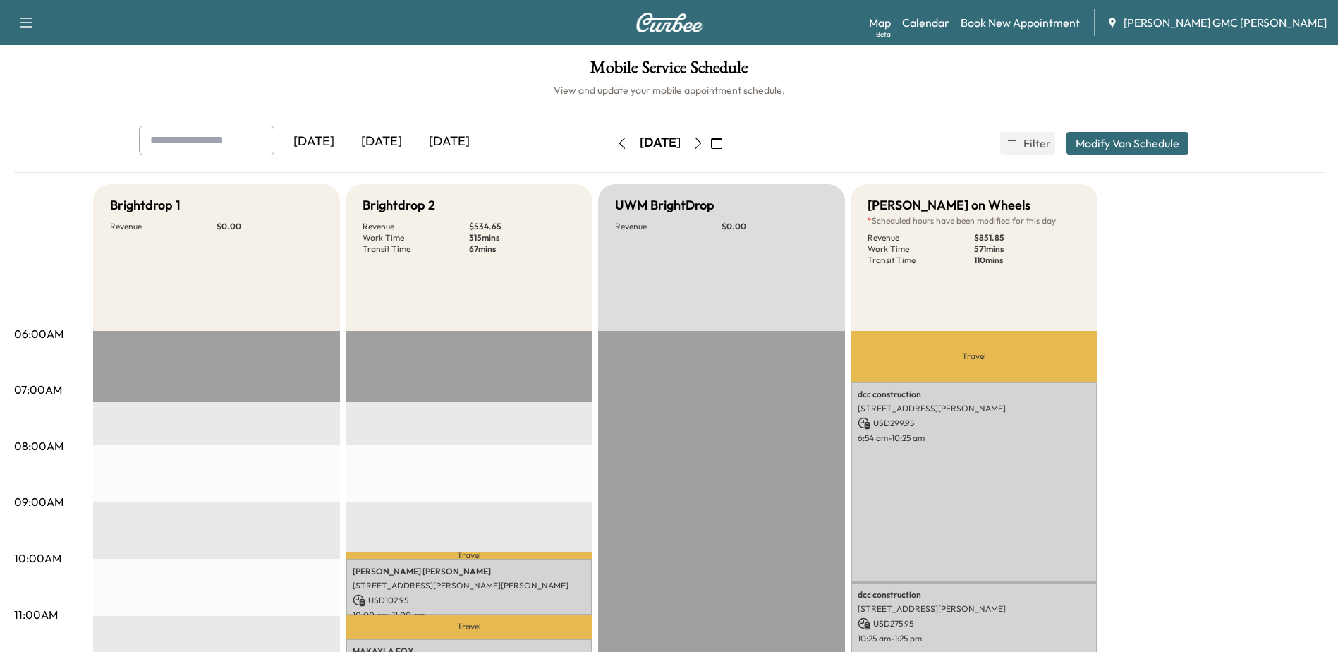
click at [1135, 139] on button "Modify Van Schedule" at bounding box center [1127, 143] width 122 height 23
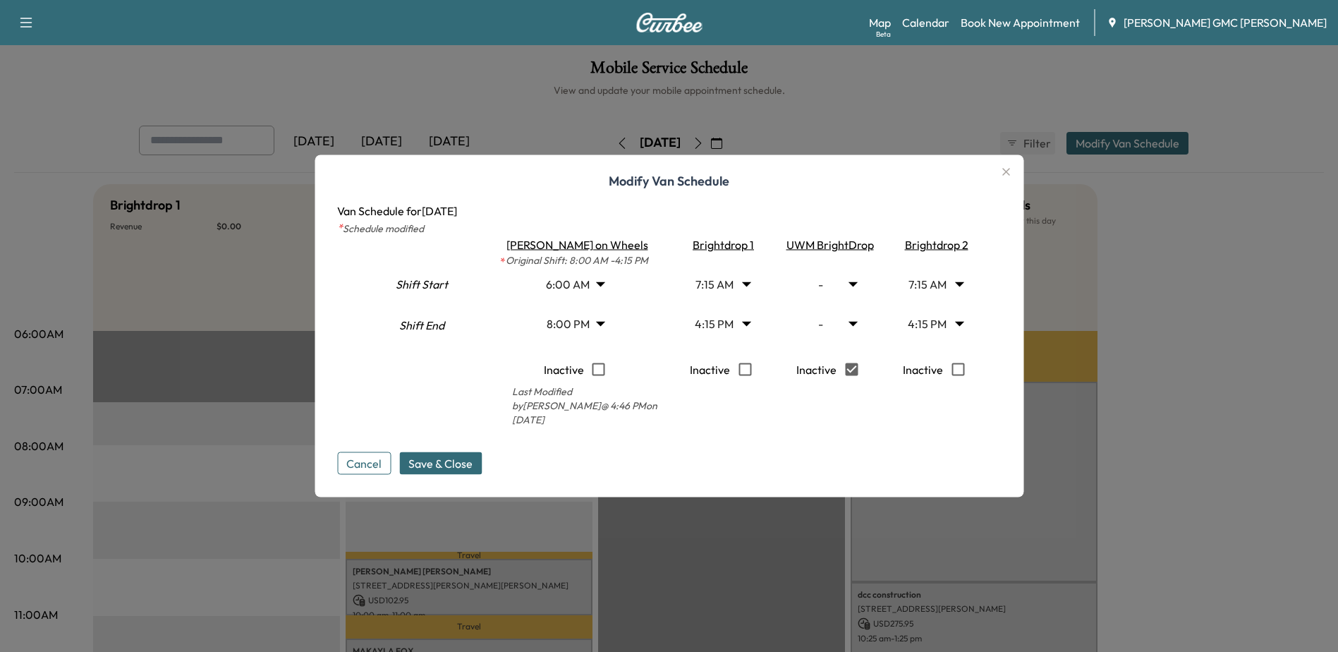
click at [606, 332] on body "Support Log Out Map Beta Calendar Book New Appointment [PERSON_NAME] GMC [PERSO…" at bounding box center [669, 326] width 1338 height 652
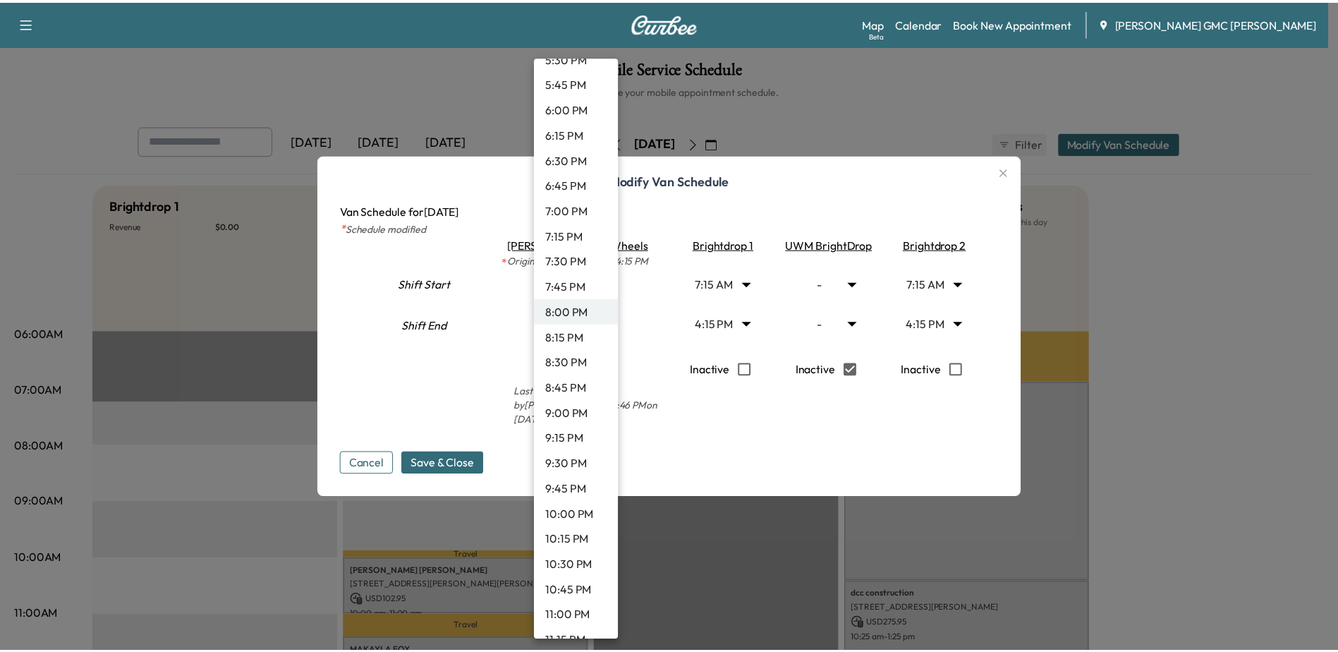
scroll to position [1890, 0]
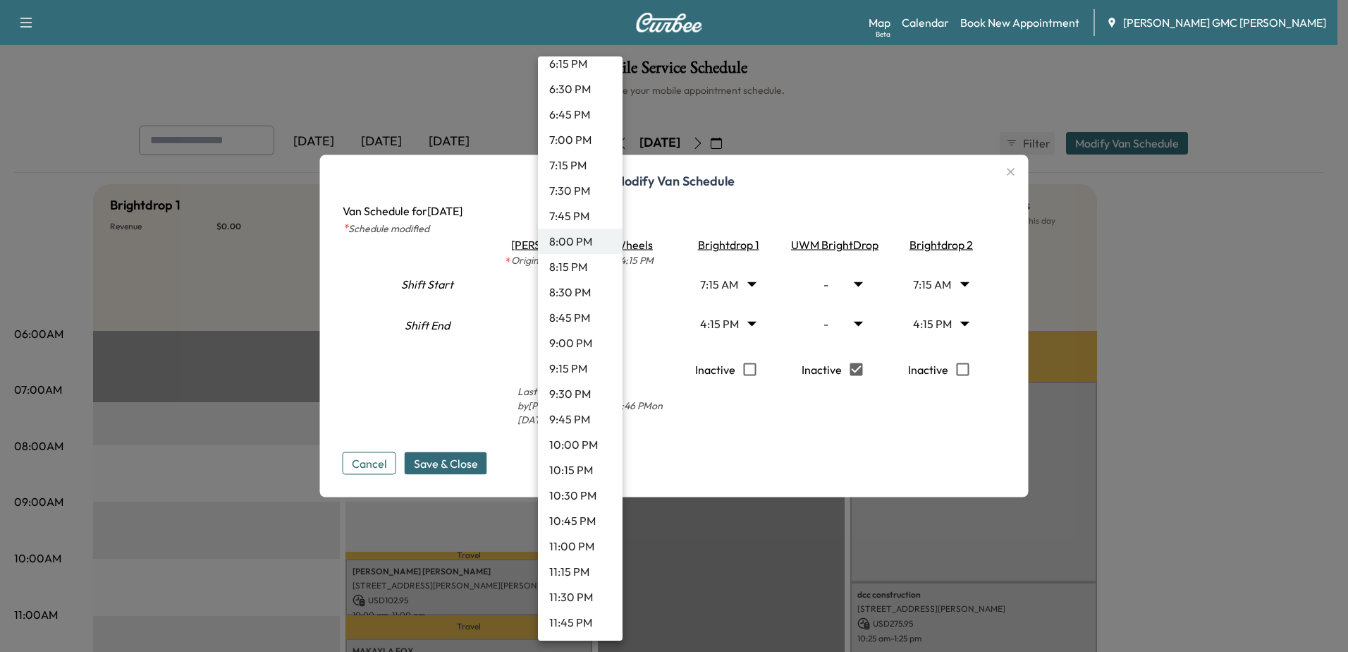
click at [573, 336] on li "9:00 PM" at bounding box center [580, 342] width 85 height 25
type input "**"
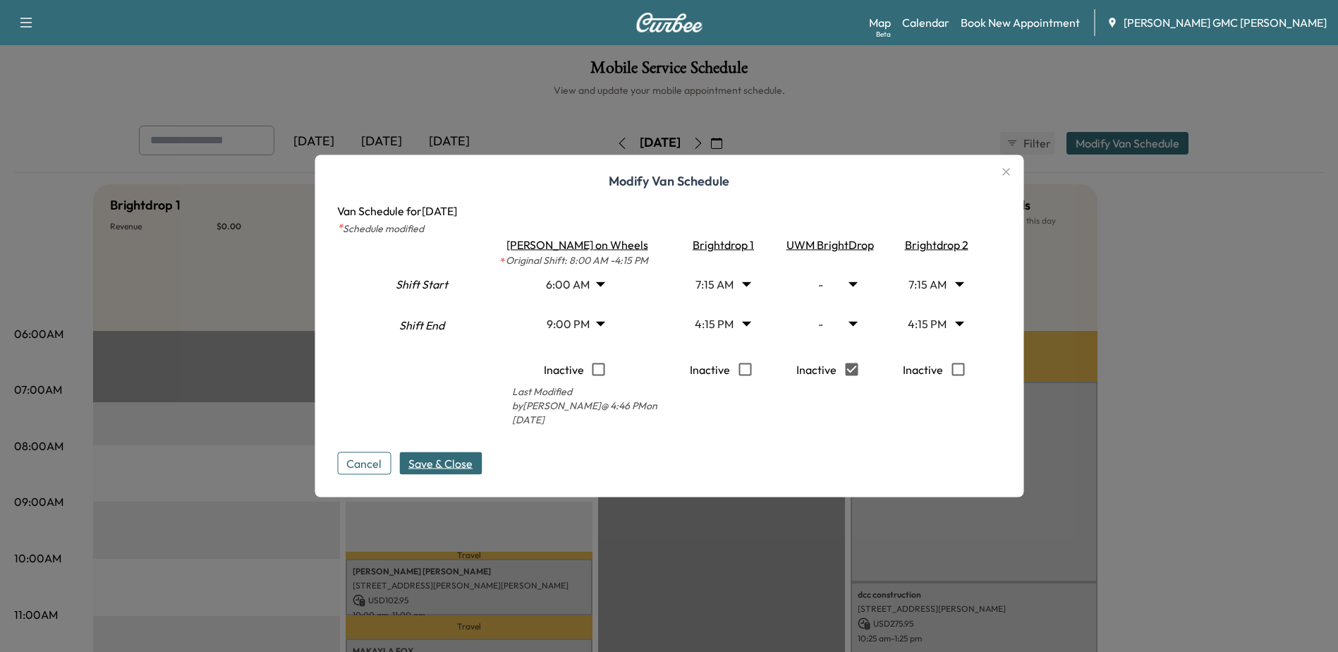
click at [458, 458] on span "Save & Close" at bounding box center [440, 463] width 64 height 17
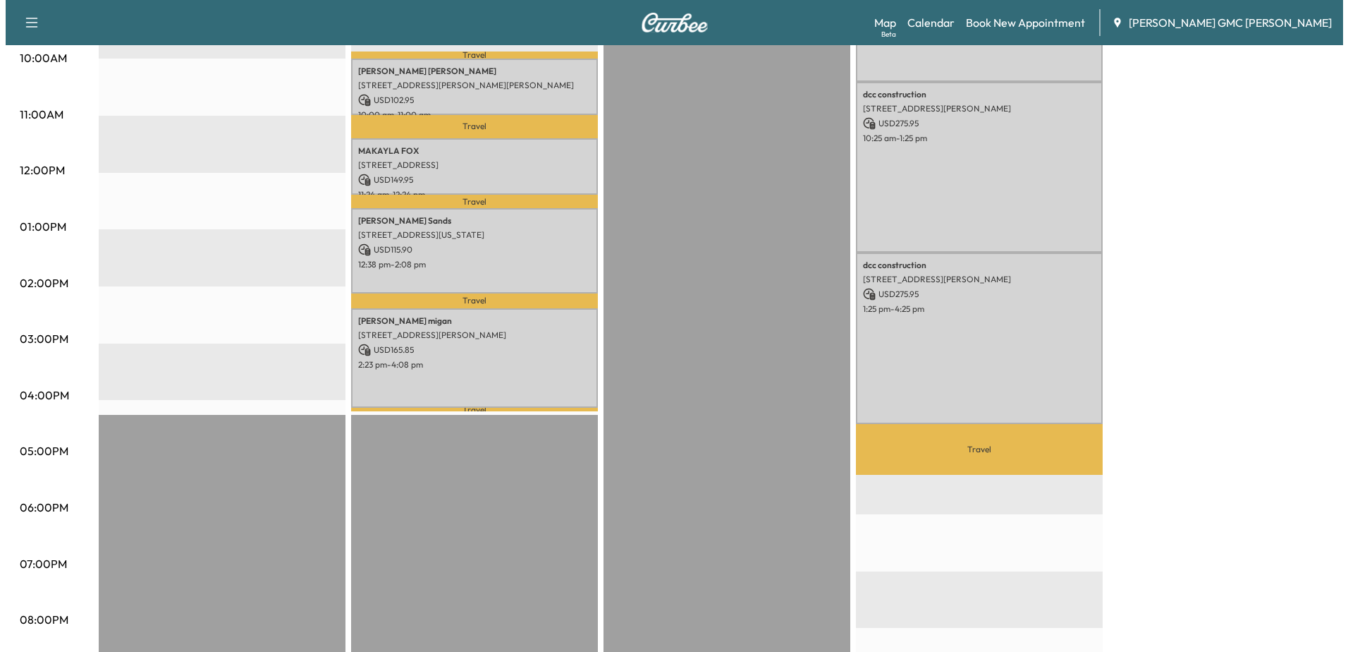
scroll to position [322, 0]
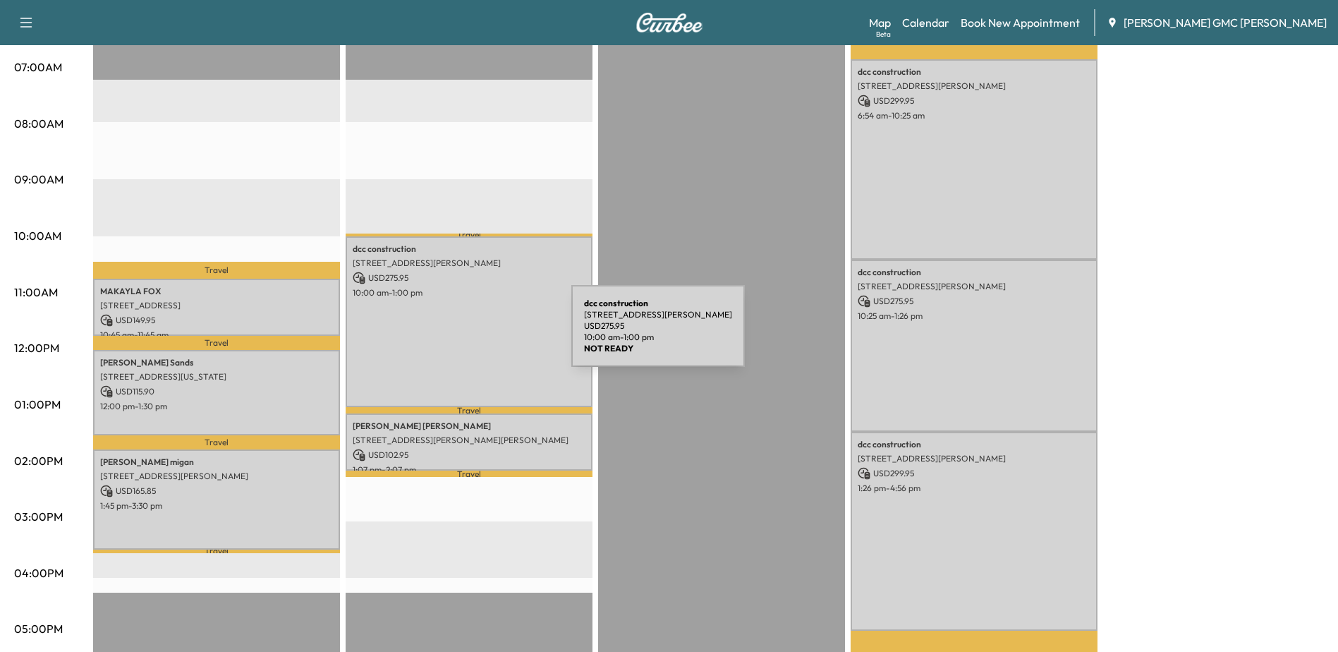
click at [465, 331] on div "dcc construction [STREET_ADDRESS][PERSON_NAME] USD 275.95 10:00 am - 1:00 pm" at bounding box center [469, 321] width 247 height 171
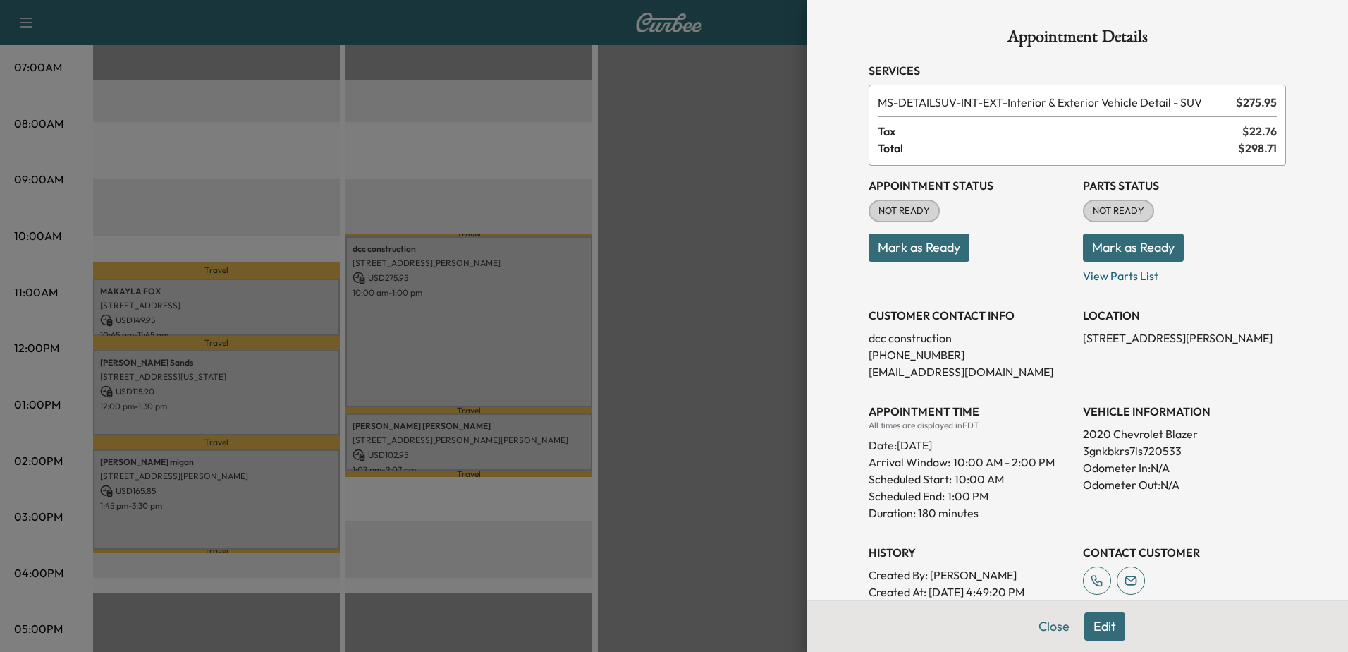
click at [1099, 625] on button "Edit" at bounding box center [1104, 626] width 41 height 28
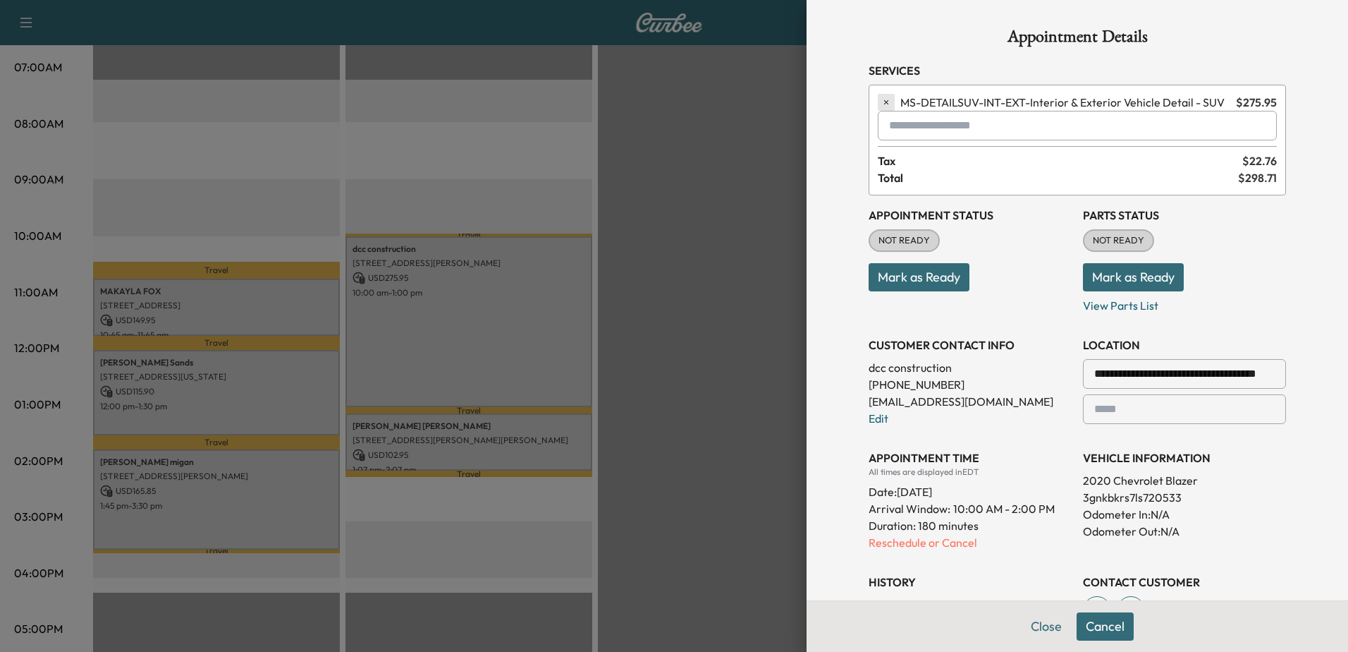
click at [881, 106] on icon "button" at bounding box center [886, 102] width 10 height 10
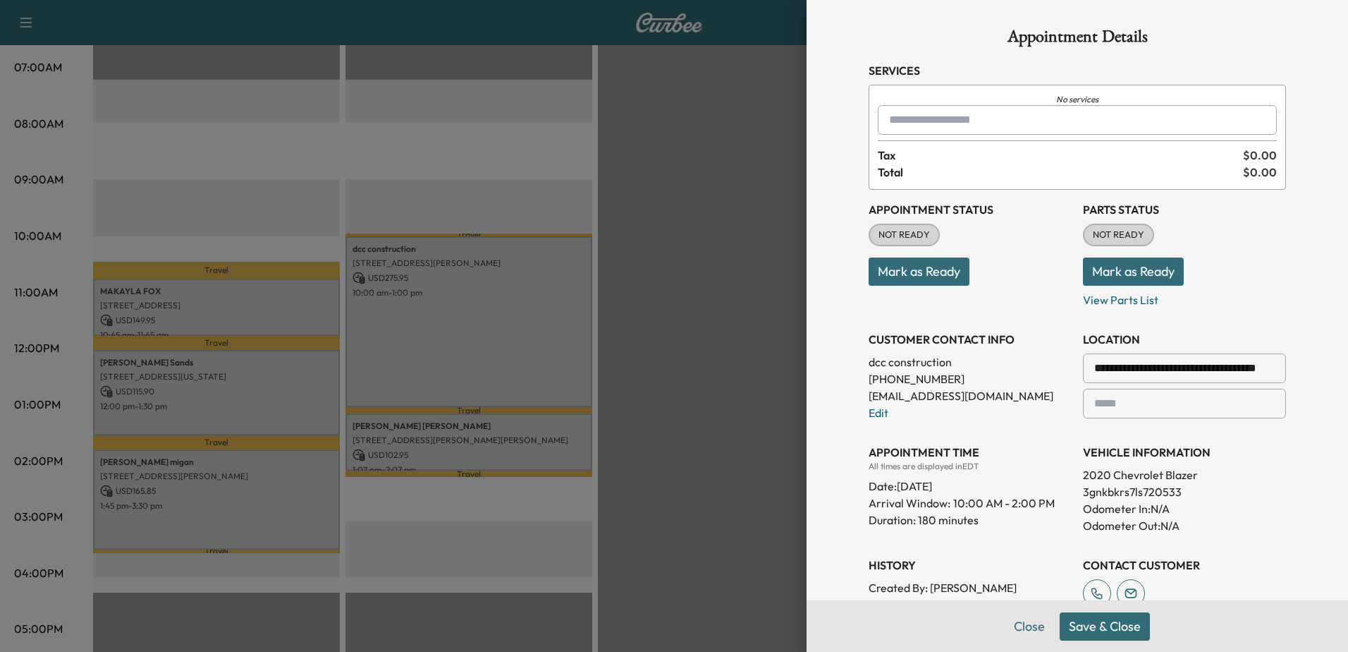
click at [916, 121] on input "text" at bounding box center [1077, 120] width 399 height 30
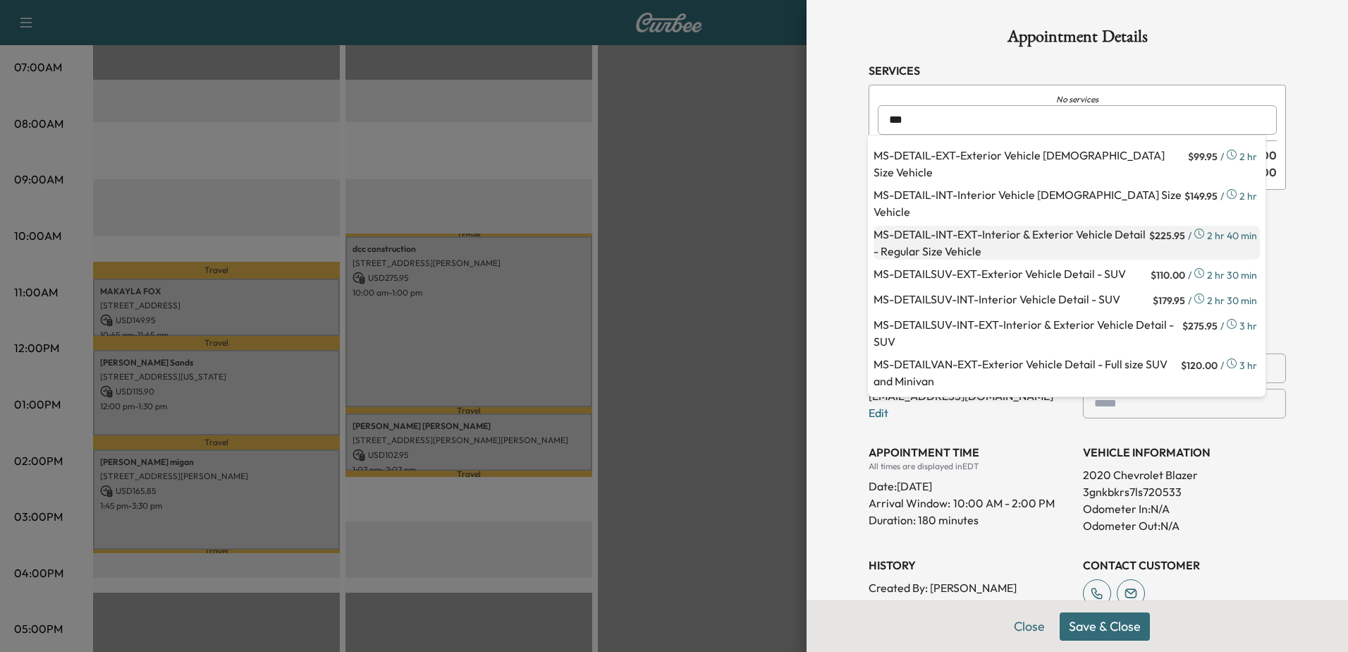
click at [1040, 236] on p "MS-DETAIL-INT-EXT - Interior & Exterior Vehicle Detail - Regular Size Vehicle" at bounding box center [1010, 243] width 273 height 34
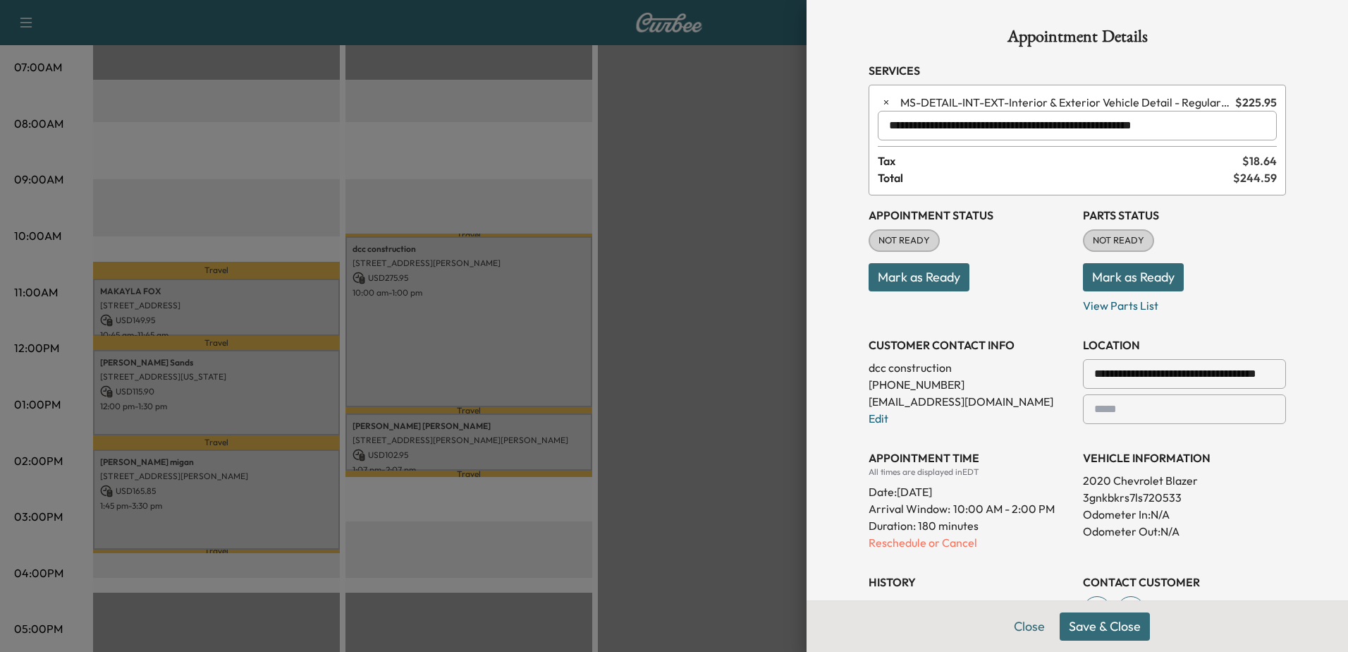
type input "**********"
click at [1008, 182] on span "Total" at bounding box center [1055, 177] width 355 height 17
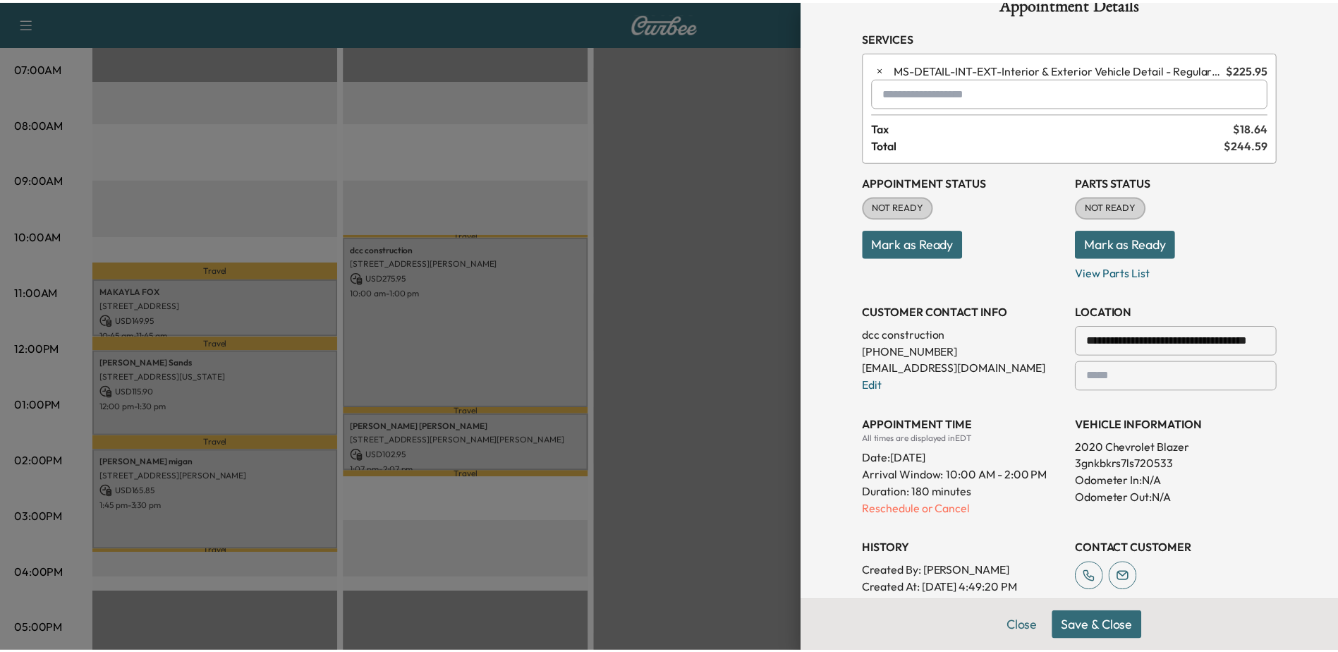
scroll to position [0, 0]
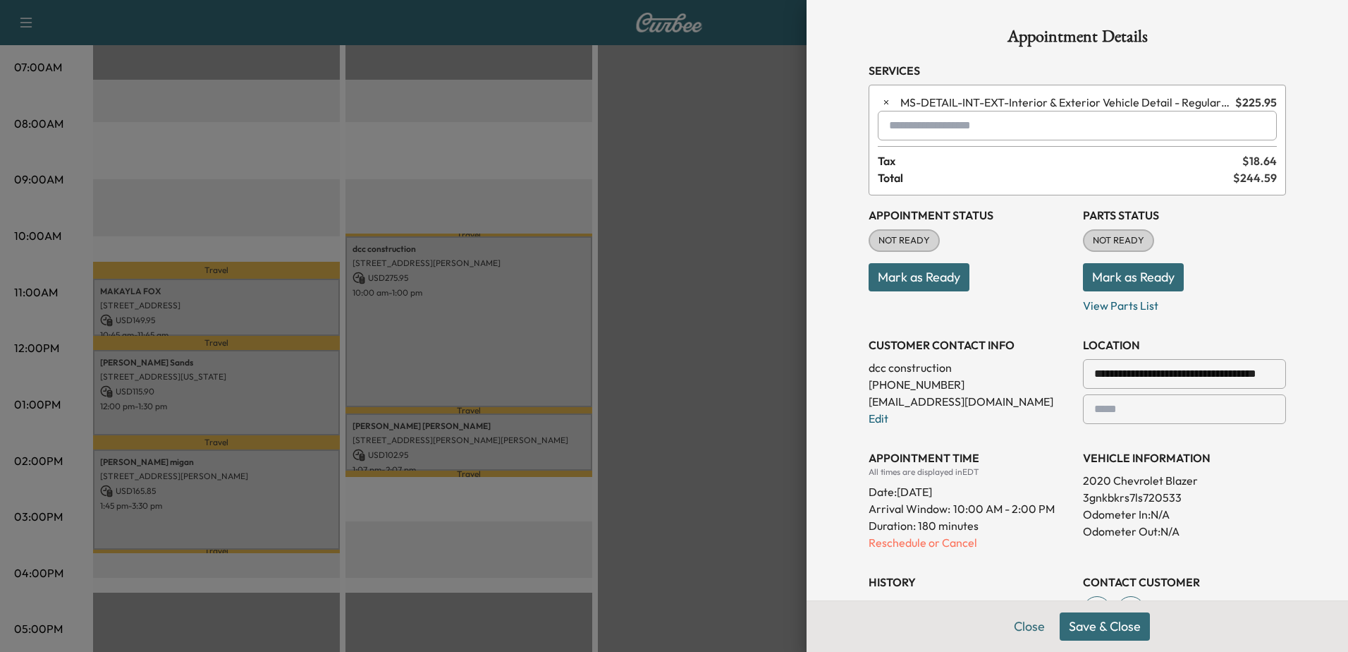
click at [1019, 130] on input "text" at bounding box center [1077, 126] width 399 height 30
click at [996, 161] on p "MS-[PERSON_NAME] Detail" at bounding box center [1029, 162] width 310 height 20
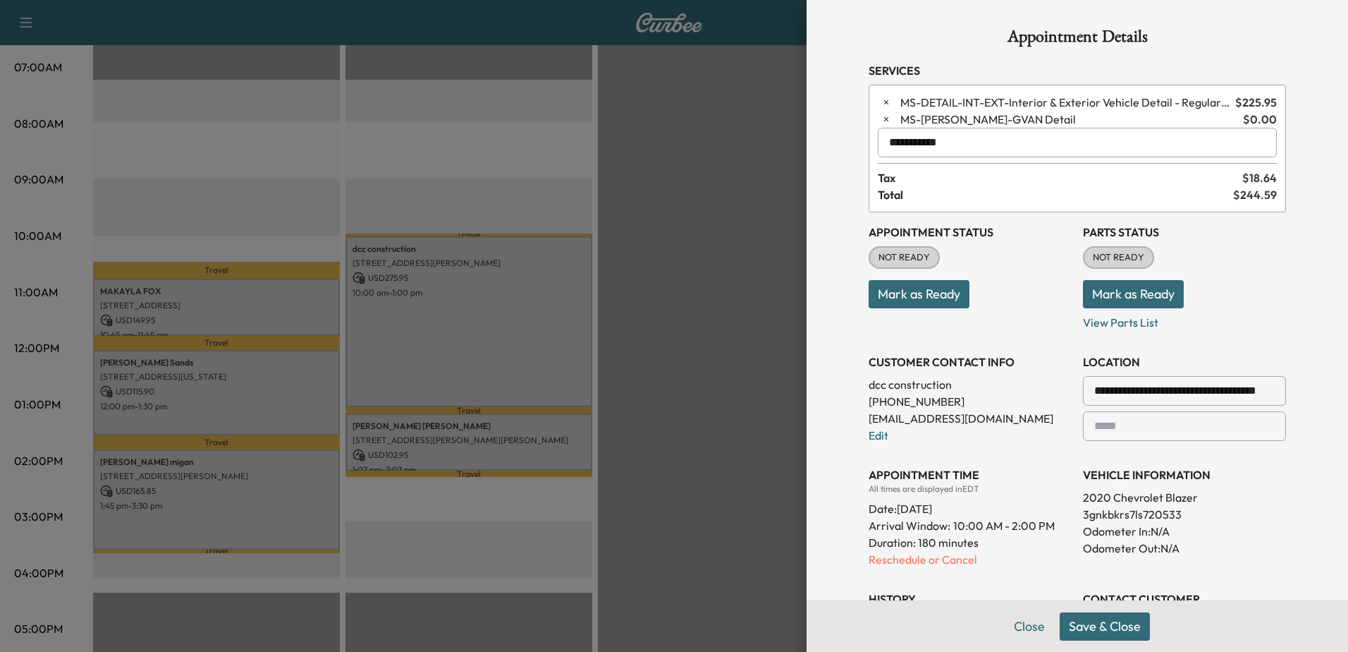
type input "**********"
click at [1102, 614] on button "Save & Close" at bounding box center [1105, 626] width 90 height 28
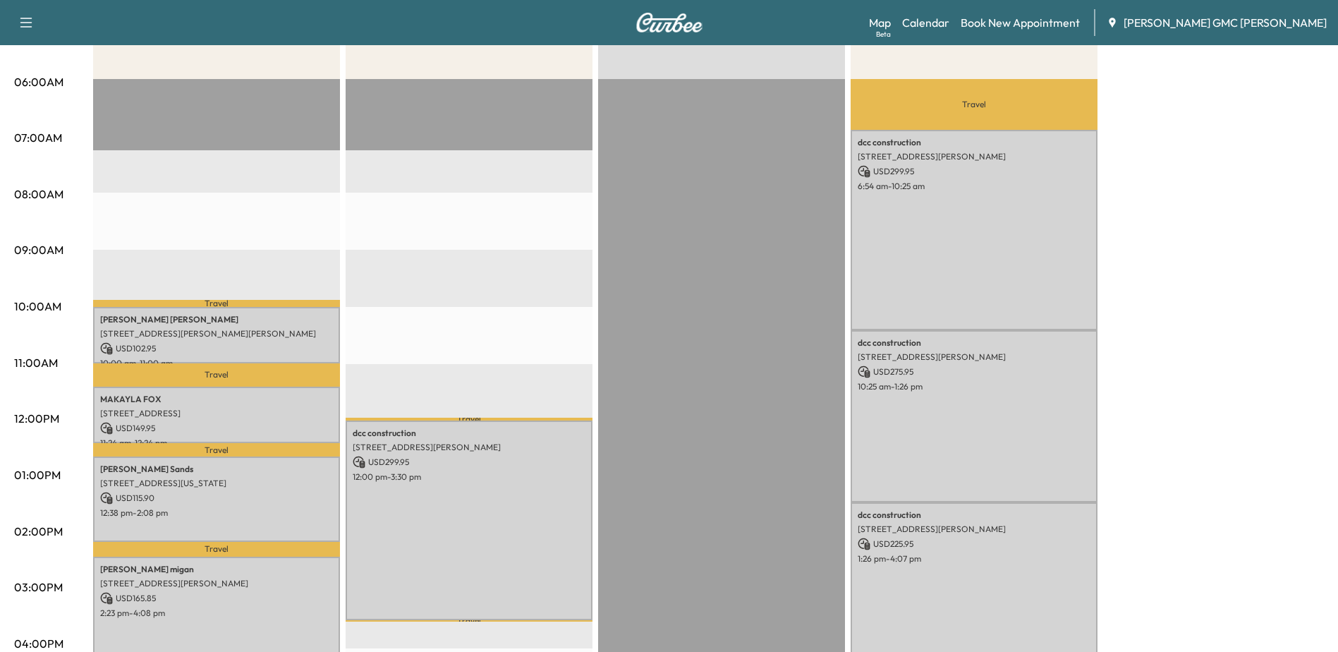
scroll to position [322, 0]
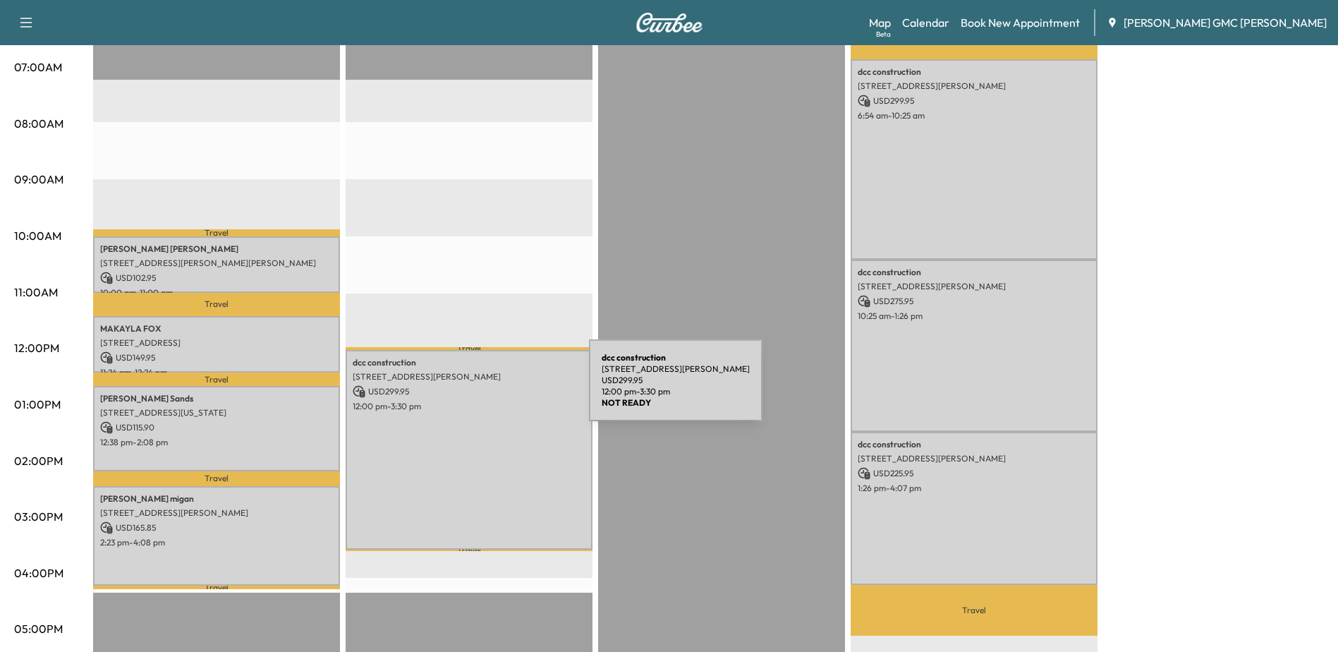
click at [483, 389] on p "USD 299.95" at bounding box center [469, 391] width 233 height 13
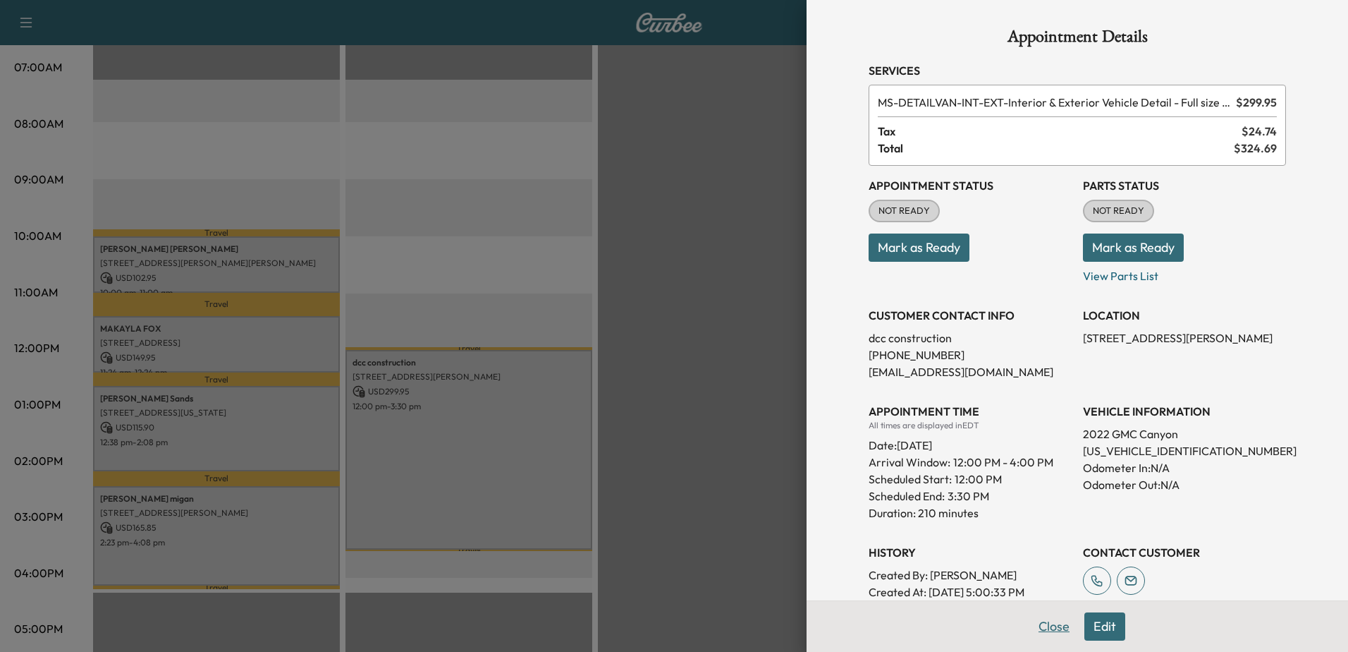
click at [1052, 619] on button "Close" at bounding box center [1053, 626] width 49 height 28
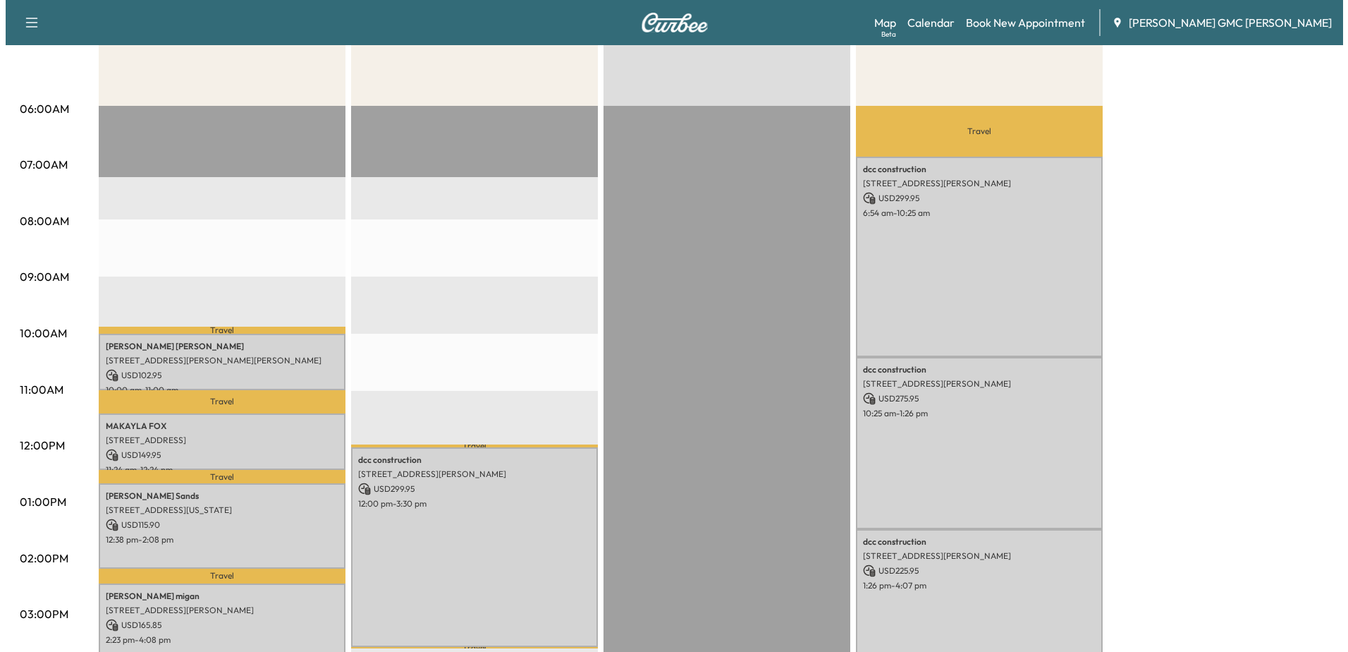
scroll to position [282, 0]
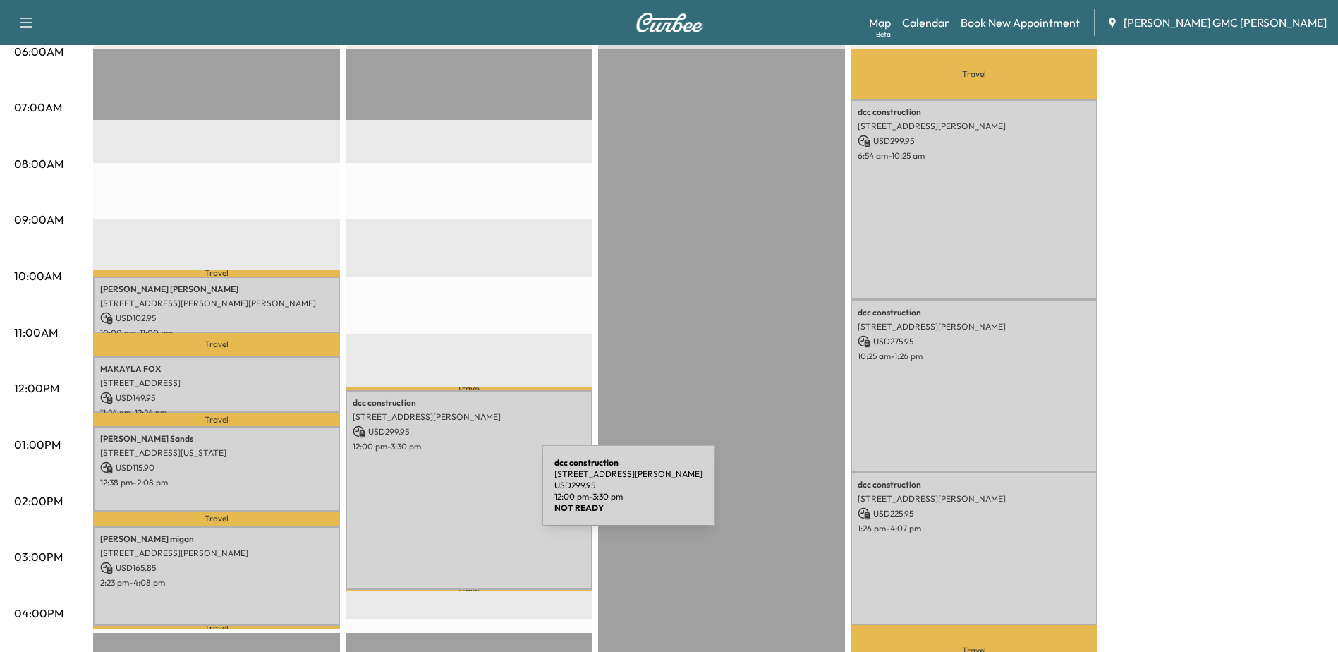
click at [436, 494] on div "dcc construction [STREET_ADDRESS][PERSON_NAME] USD 299.95 12:00 pm - 3:30 pm" at bounding box center [469, 490] width 247 height 200
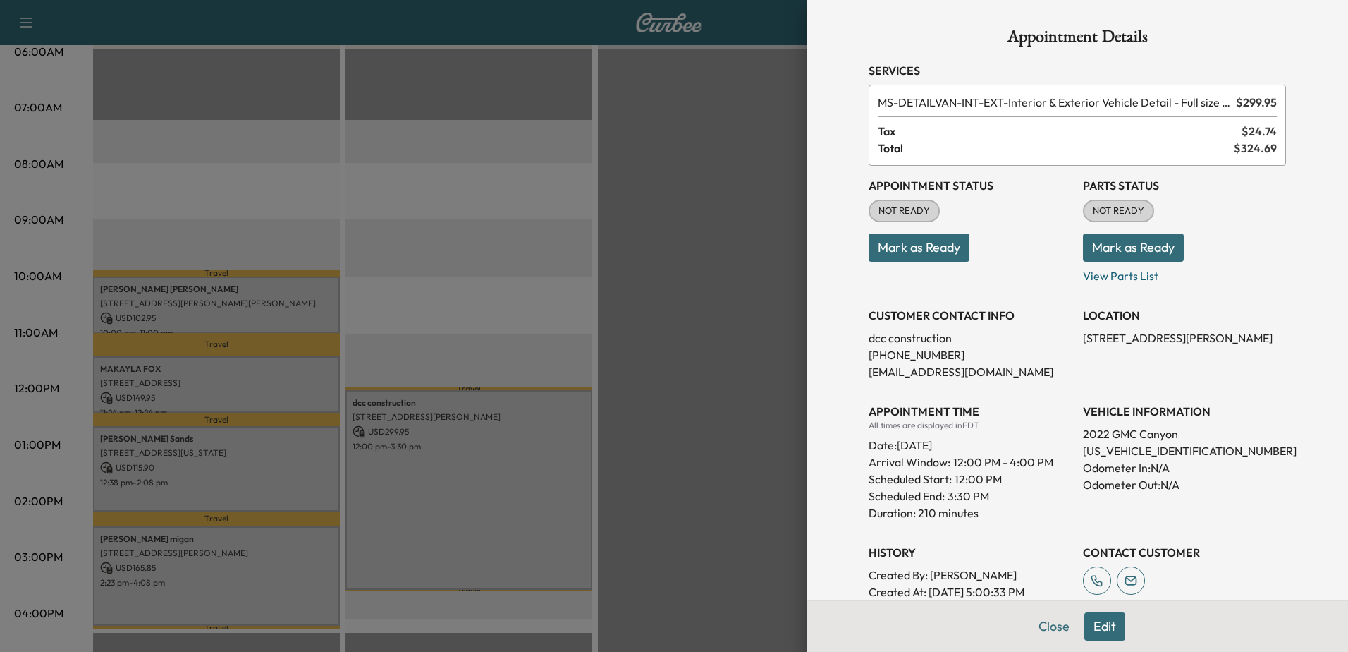
click at [1111, 627] on button "Edit" at bounding box center [1104, 626] width 41 height 28
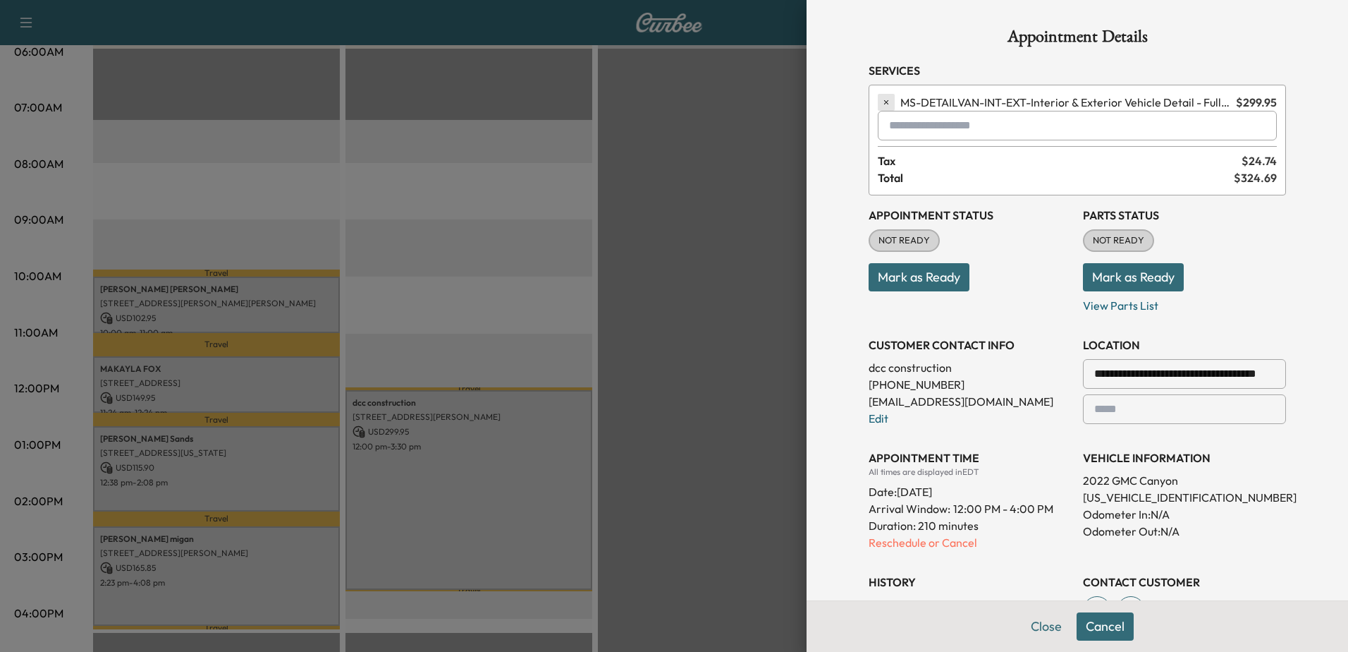
click at [884, 102] on icon "button" at bounding box center [886, 102] width 4 height 4
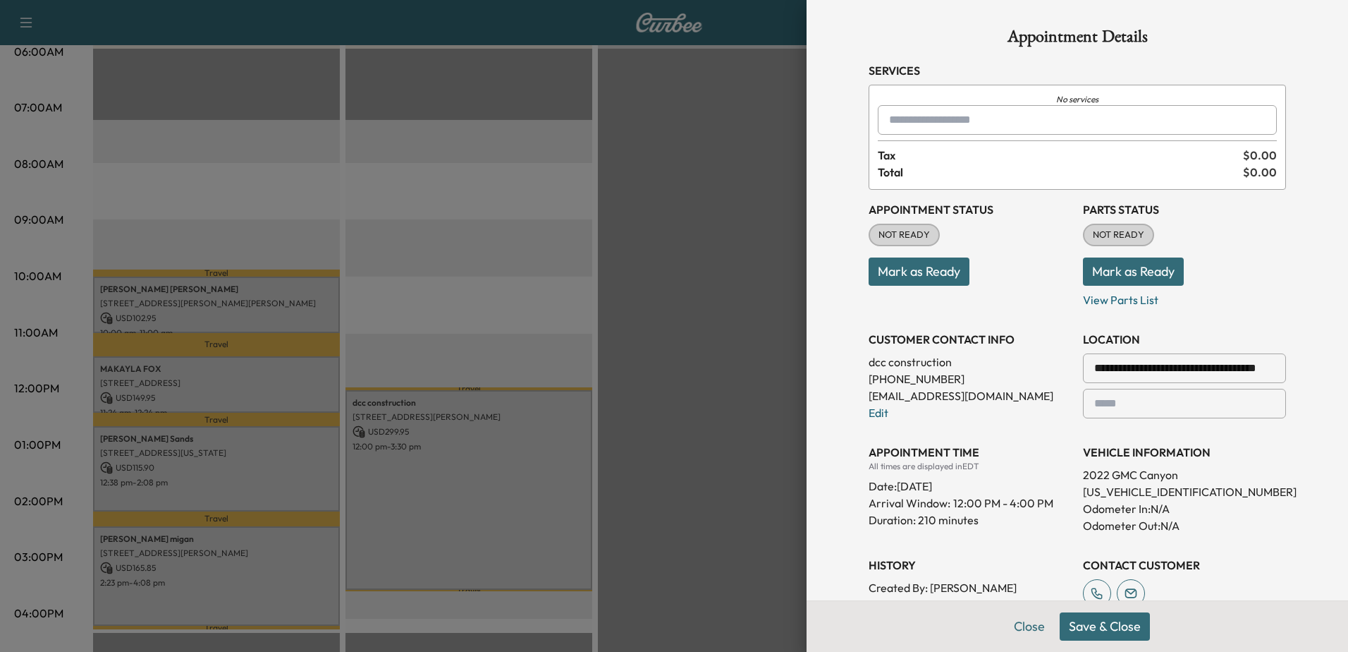
click at [975, 118] on input "text" at bounding box center [1077, 120] width 399 height 30
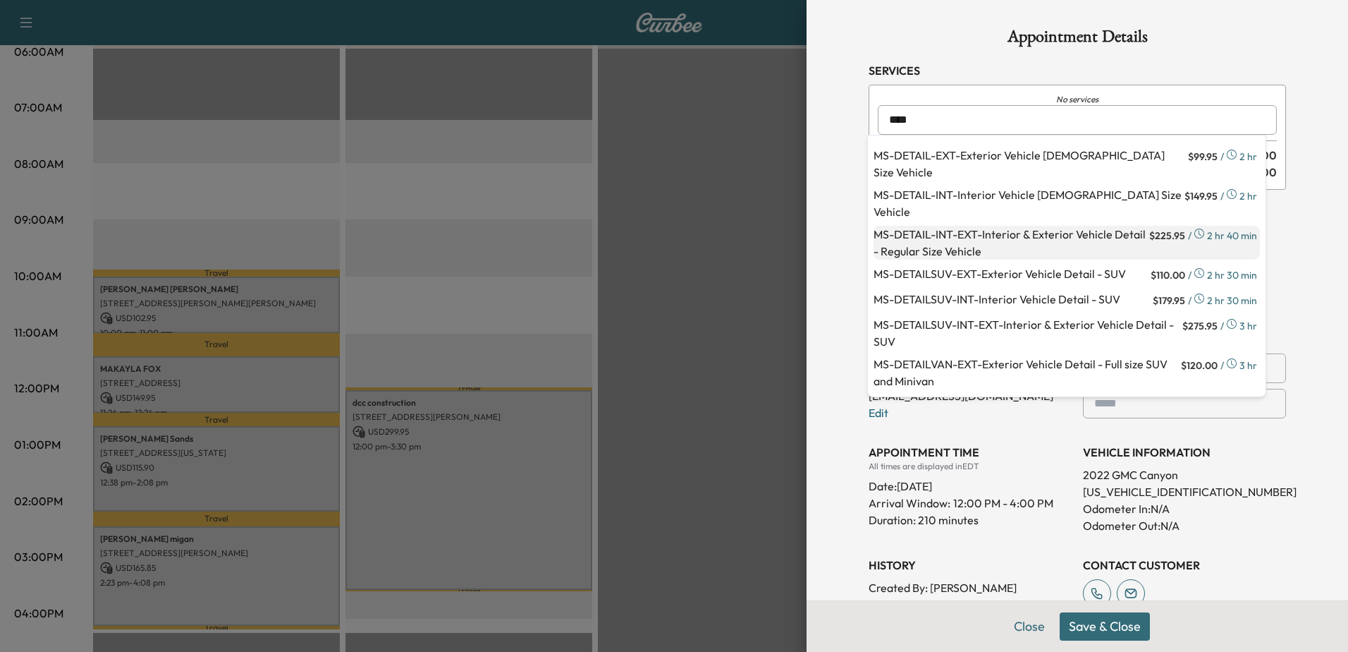
click at [1010, 248] on p "MS-DETAIL-INT-EXT - Interior & Exterior Vehicle Detail - Regular Size Vehicle" at bounding box center [1010, 243] width 273 height 34
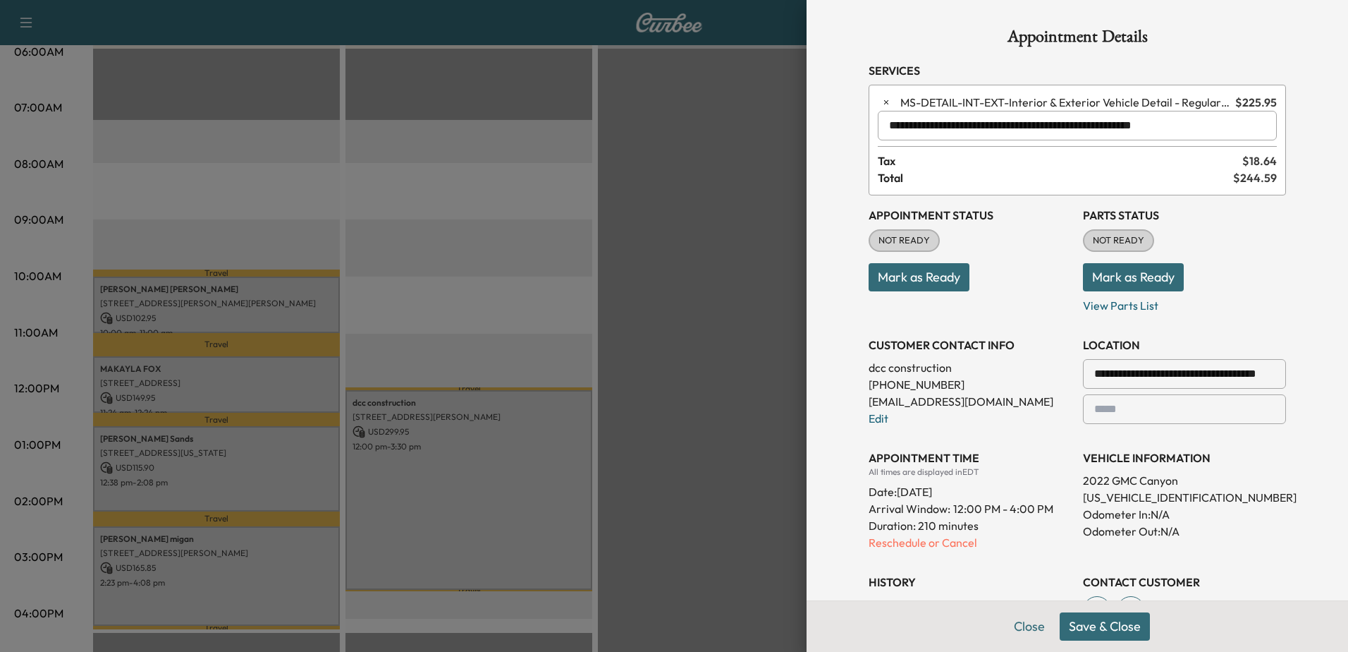
scroll to position [71, 0]
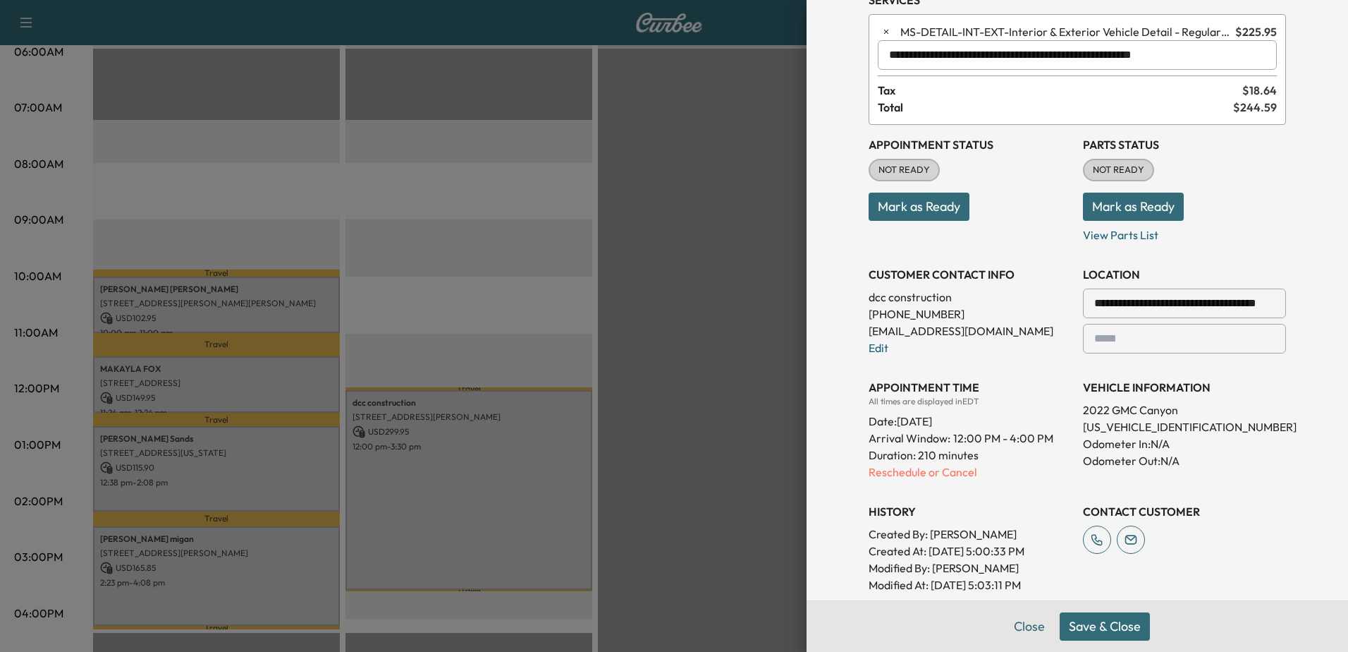
type input "**********"
click at [1034, 94] on span "Tax" at bounding box center [1060, 90] width 365 height 17
click at [1025, 61] on input "text" at bounding box center [1077, 55] width 399 height 30
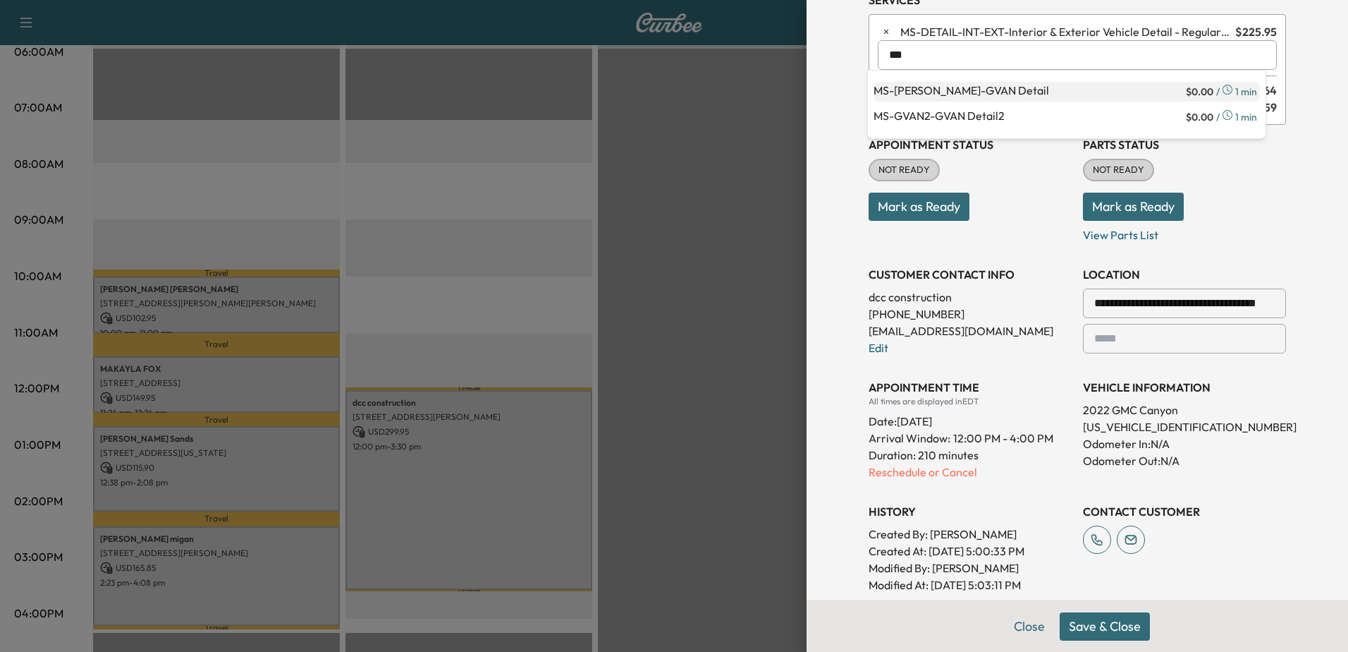
click at [990, 90] on p "MS-[PERSON_NAME] Detail" at bounding box center [1029, 92] width 310 height 20
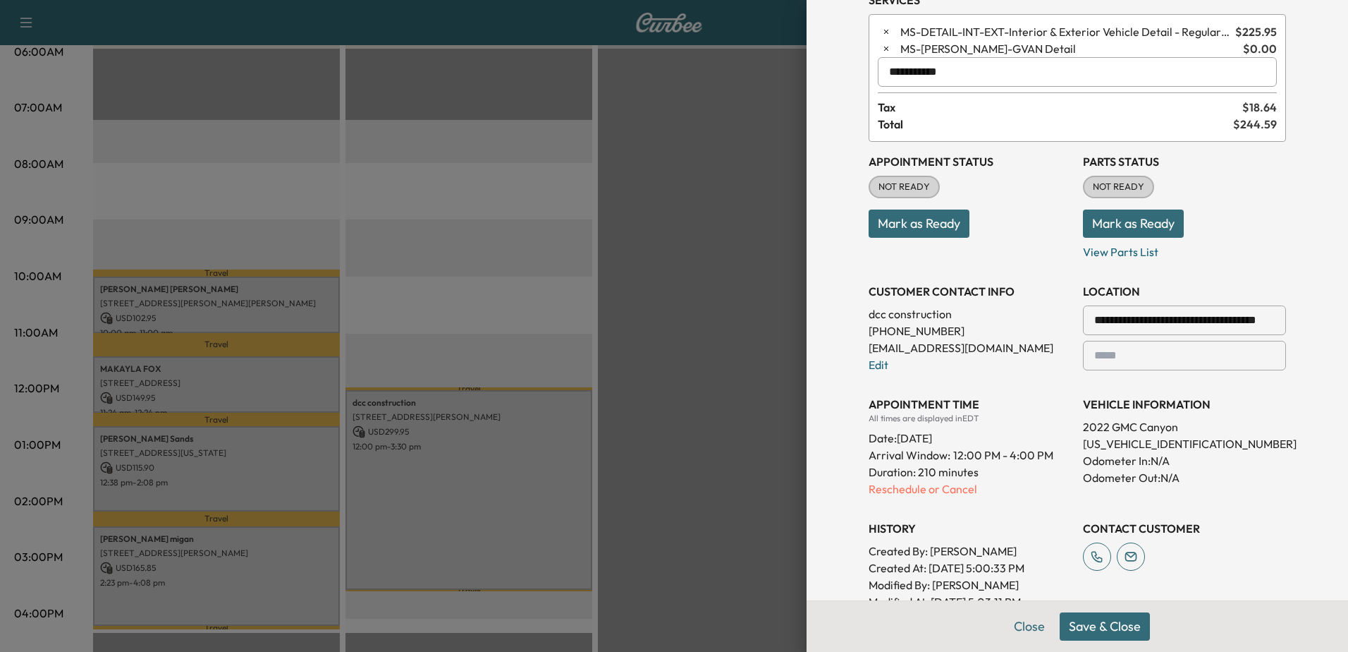
type input "**********"
click at [1094, 628] on button "Save & Close" at bounding box center [1105, 626] width 90 height 28
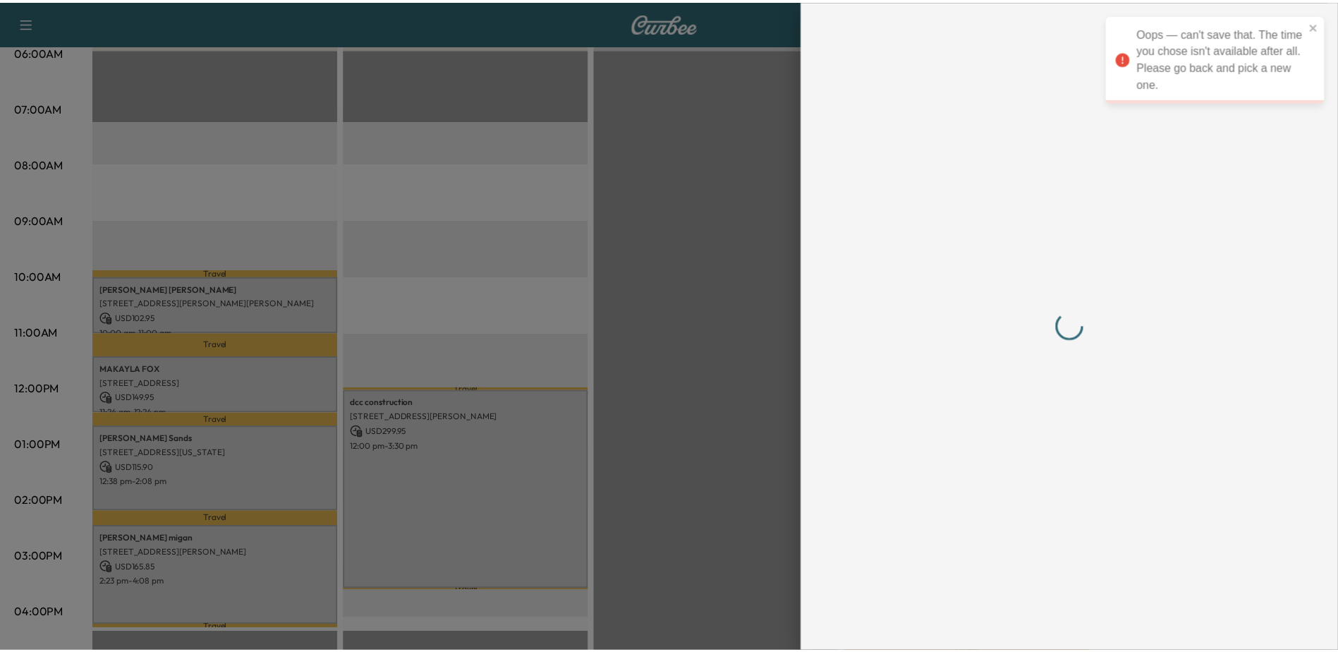
scroll to position [0, 0]
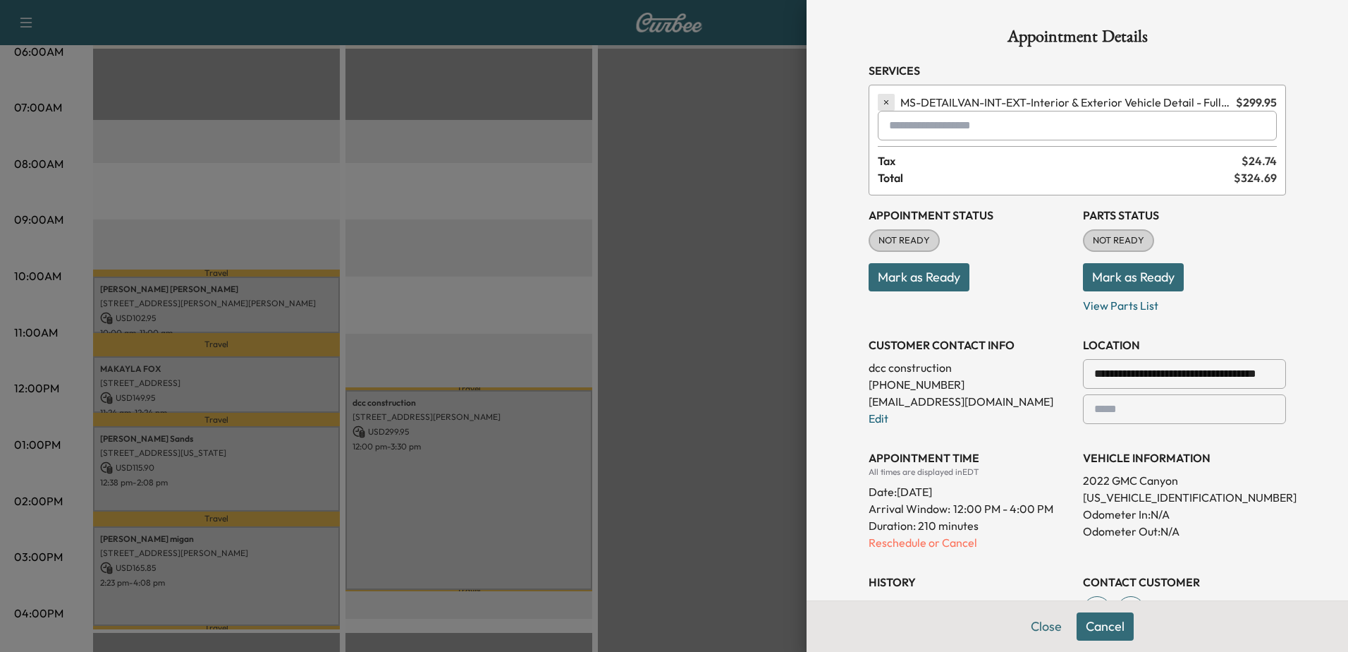
click at [884, 104] on icon "button" at bounding box center [886, 102] width 4 height 4
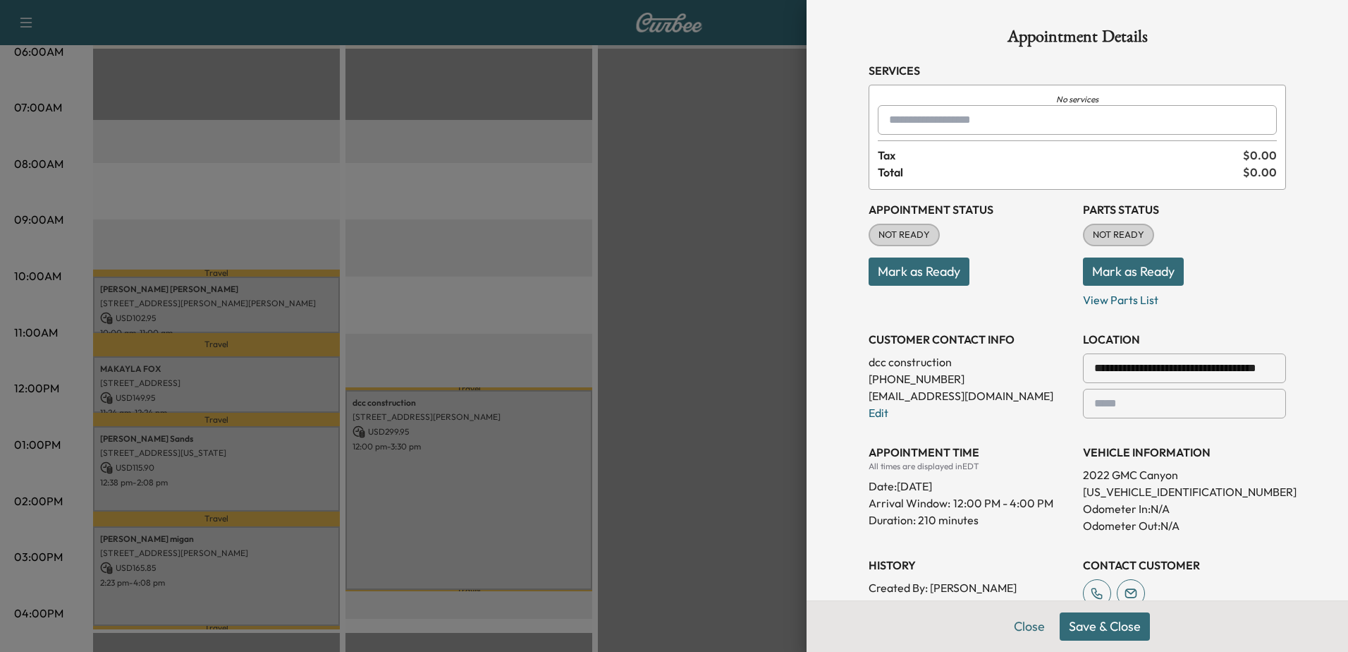
click at [1089, 632] on button "Save & Close" at bounding box center [1105, 626] width 90 height 28
click at [993, 125] on input "text" at bounding box center [1077, 120] width 399 height 30
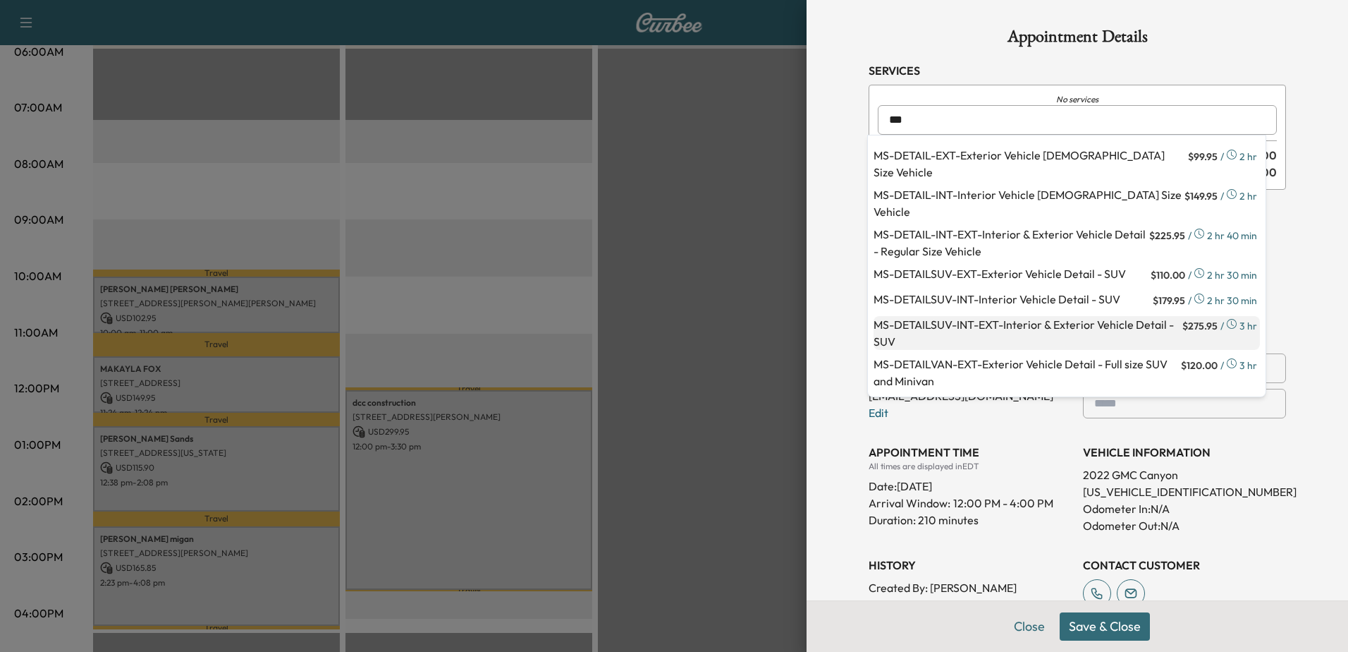
click at [1016, 323] on p "MS-DETAILSUV-INT-EXT - Interior & Exterior Vehicle Detail - SUV" at bounding box center [1027, 333] width 306 height 34
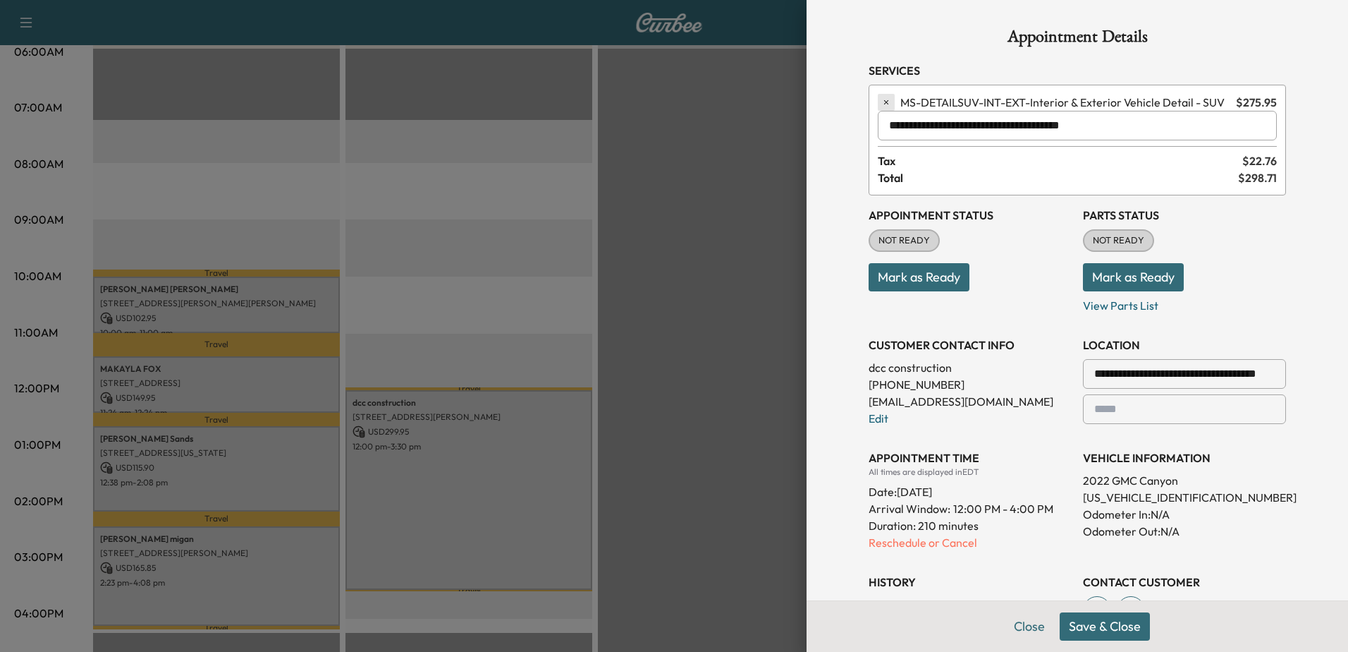
type input "**********"
click at [881, 104] on icon "button" at bounding box center [886, 102] width 10 height 10
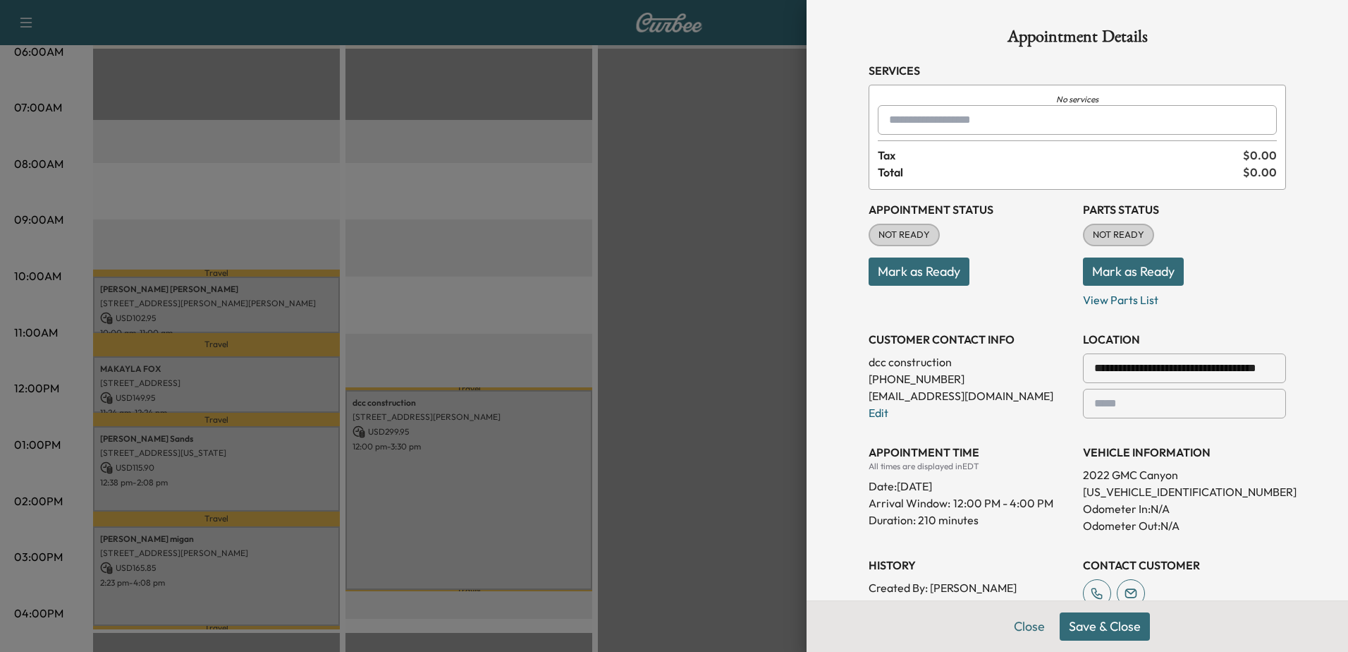
click at [954, 122] on input "text" at bounding box center [1077, 120] width 399 height 30
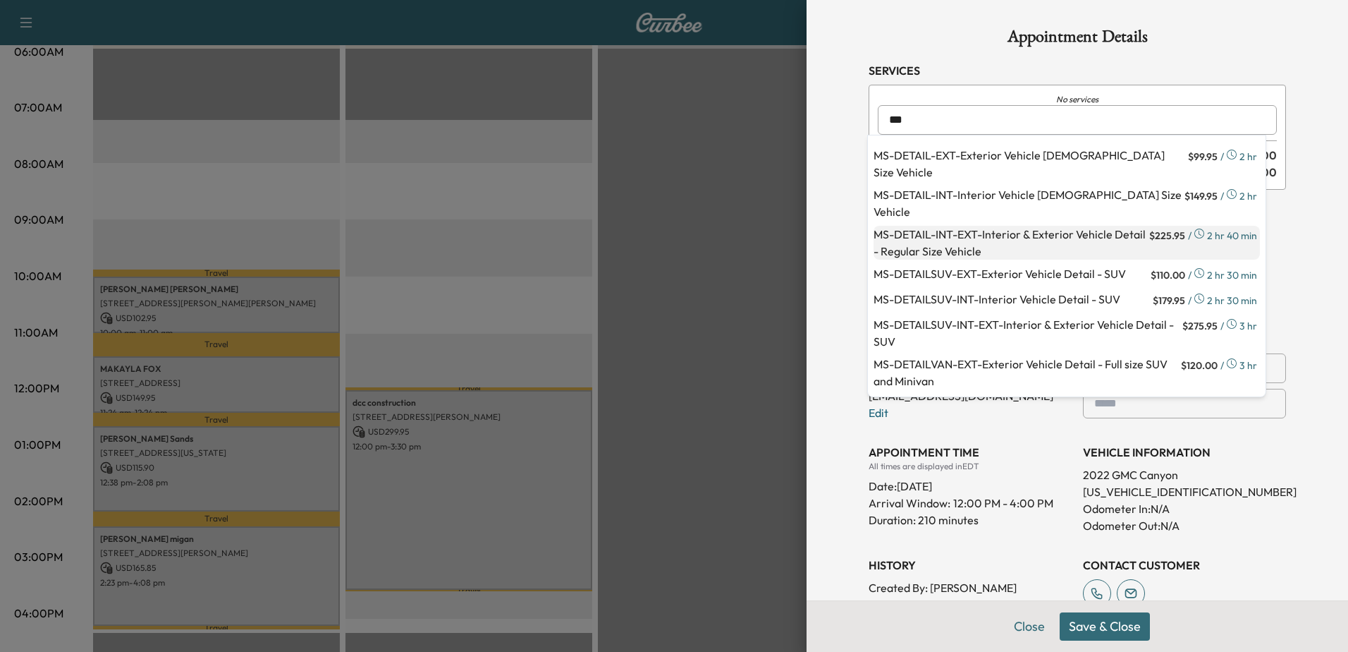
click at [990, 243] on p "MS-DETAIL-INT-EXT - Interior & Exterior Vehicle Detail - Regular Size Vehicle" at bounding box center [1010, 243] width 273 height 34
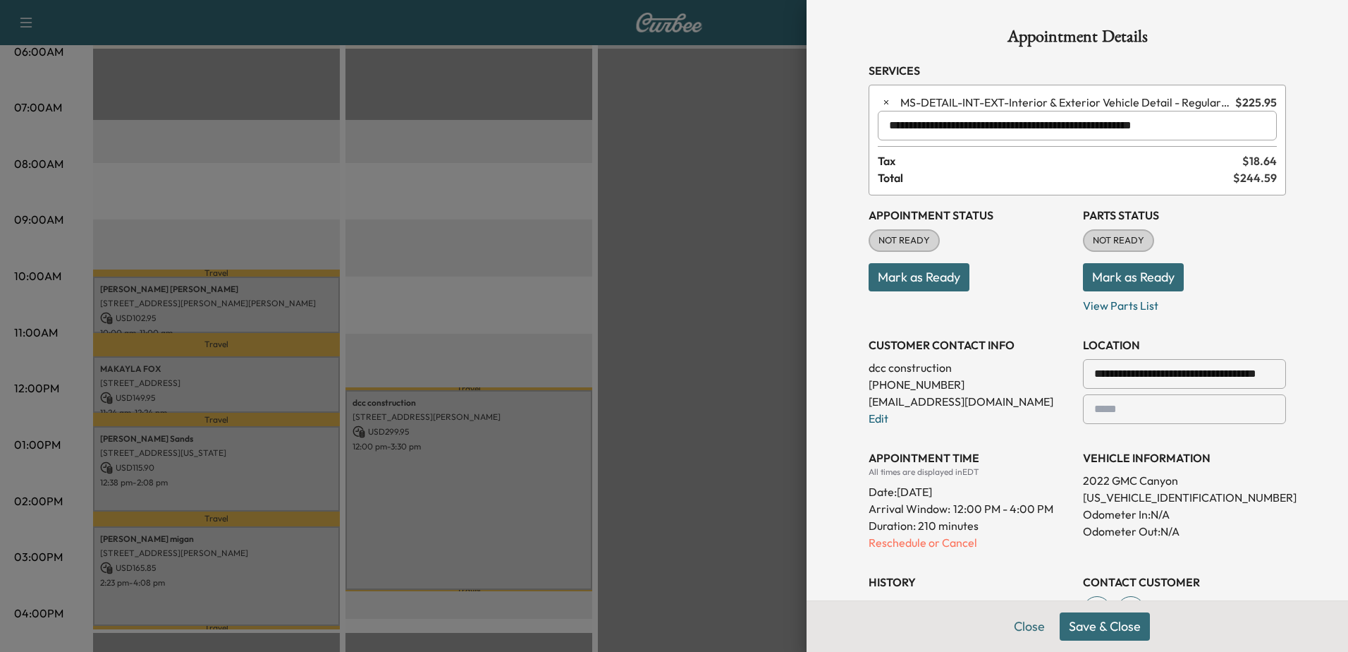
type input "**********"
click at [1090, 633] on button "Save & Close" at bounding box center [1105, 626] width 90 height 28
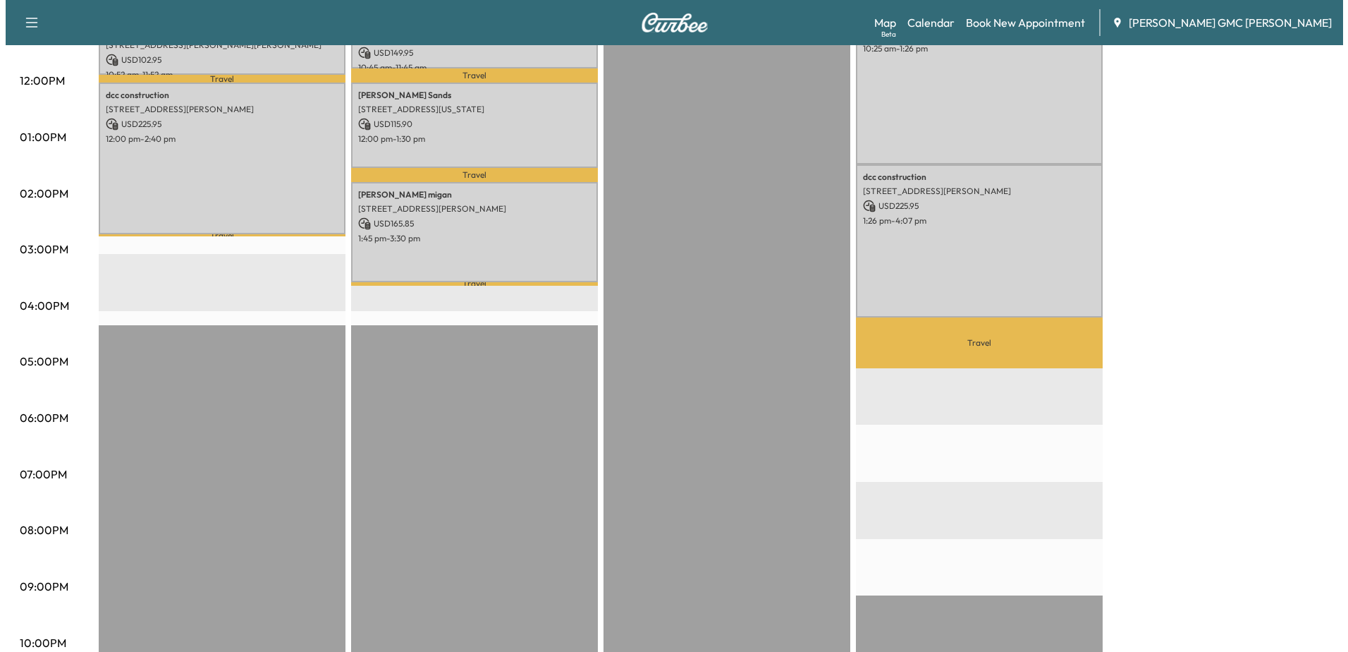
scroll to position [604, 0]
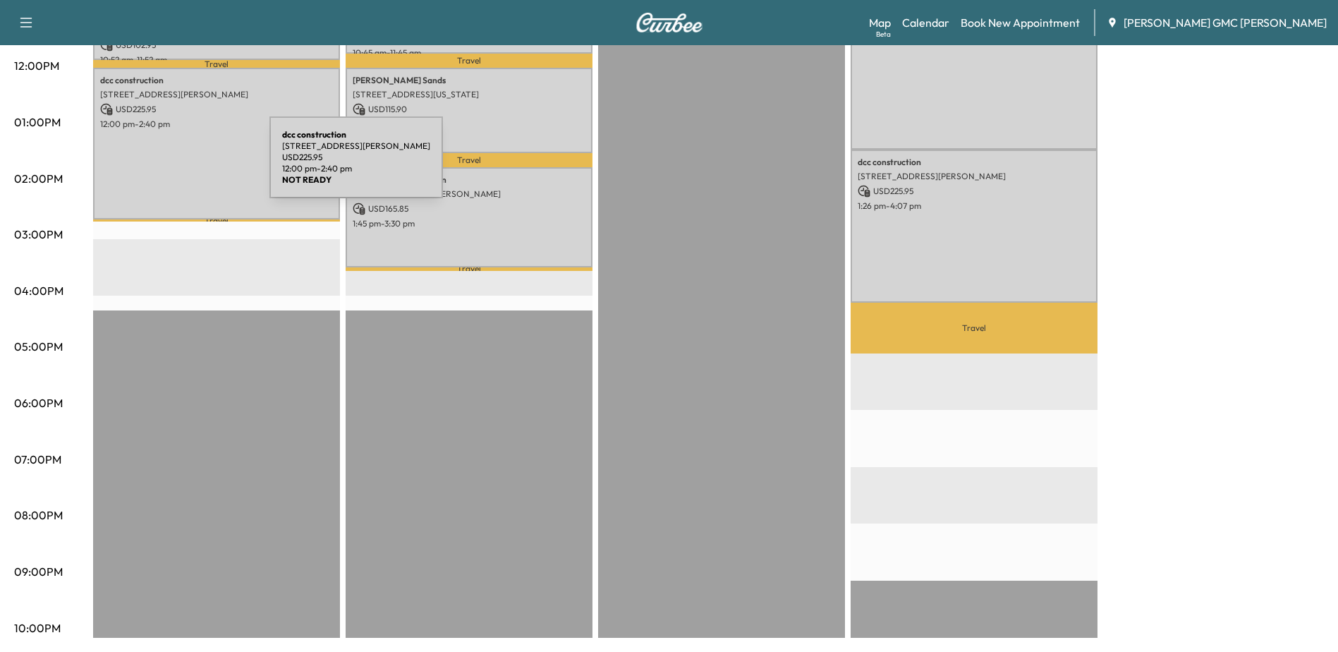
click at [164, 166] on div "dcc construction [STREET_ADDRESS][PERSON_NAME] USD 225.95 12:00 pm - 2:40 pm" at bounding box center [216, 144] width 247 height 152
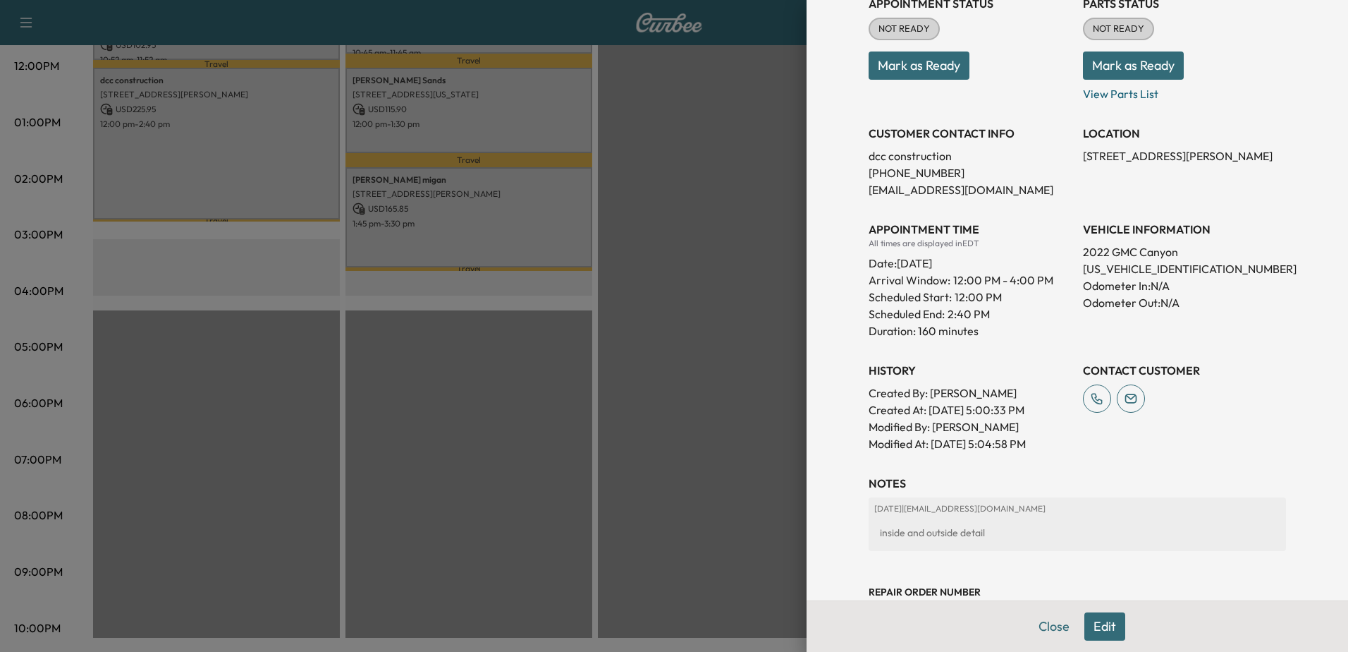
scroll to position [228, 0]
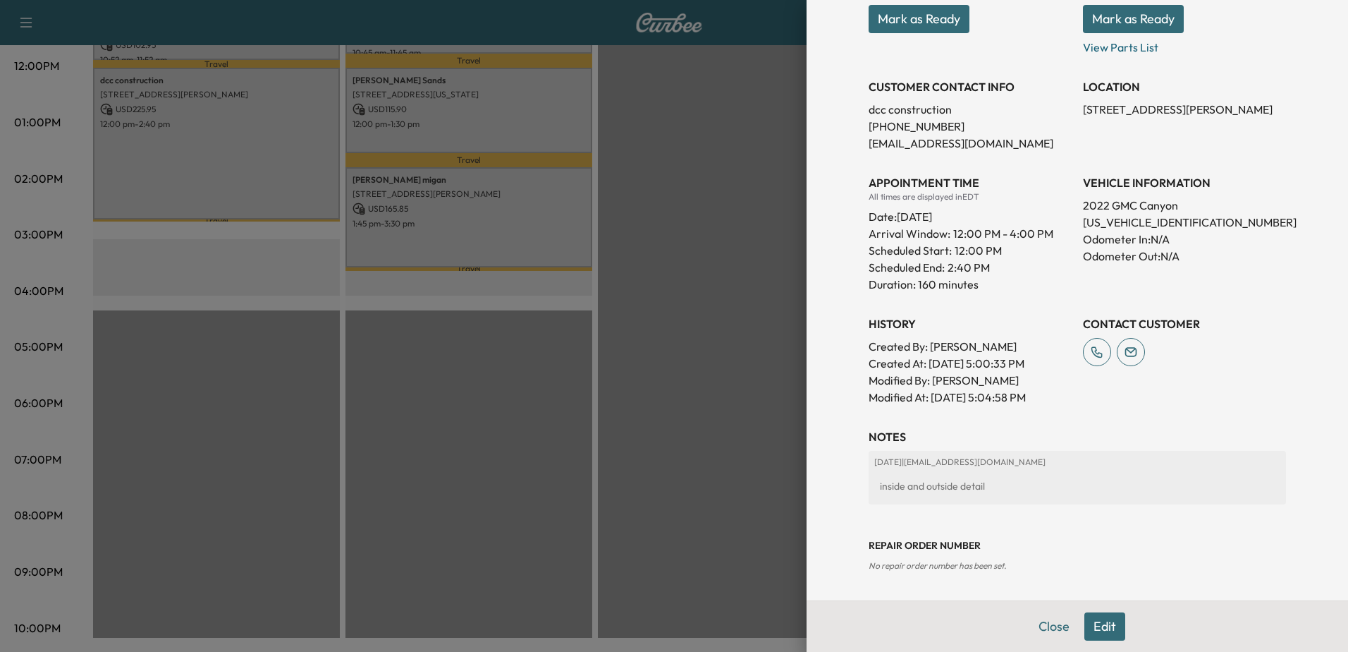
click at [1101, 631] on button "Edit" at bounding box center [1104, 626] width 41 height 28
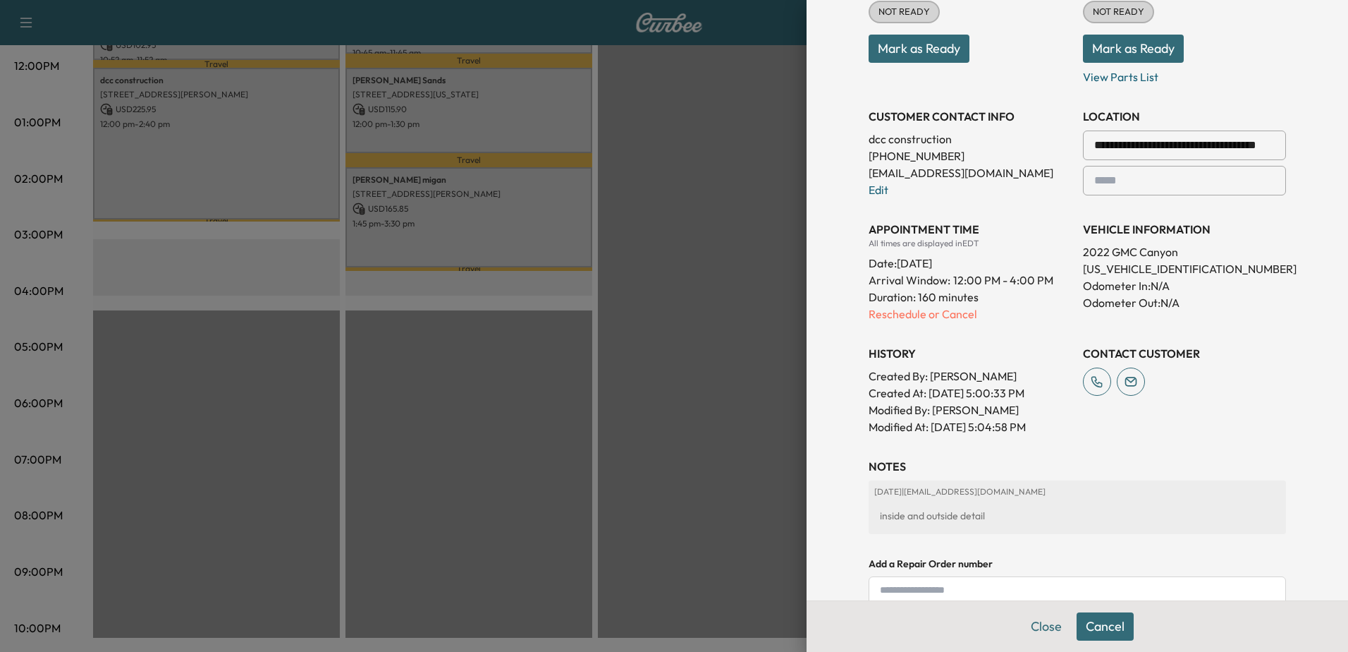
scroll to position [258, 0]
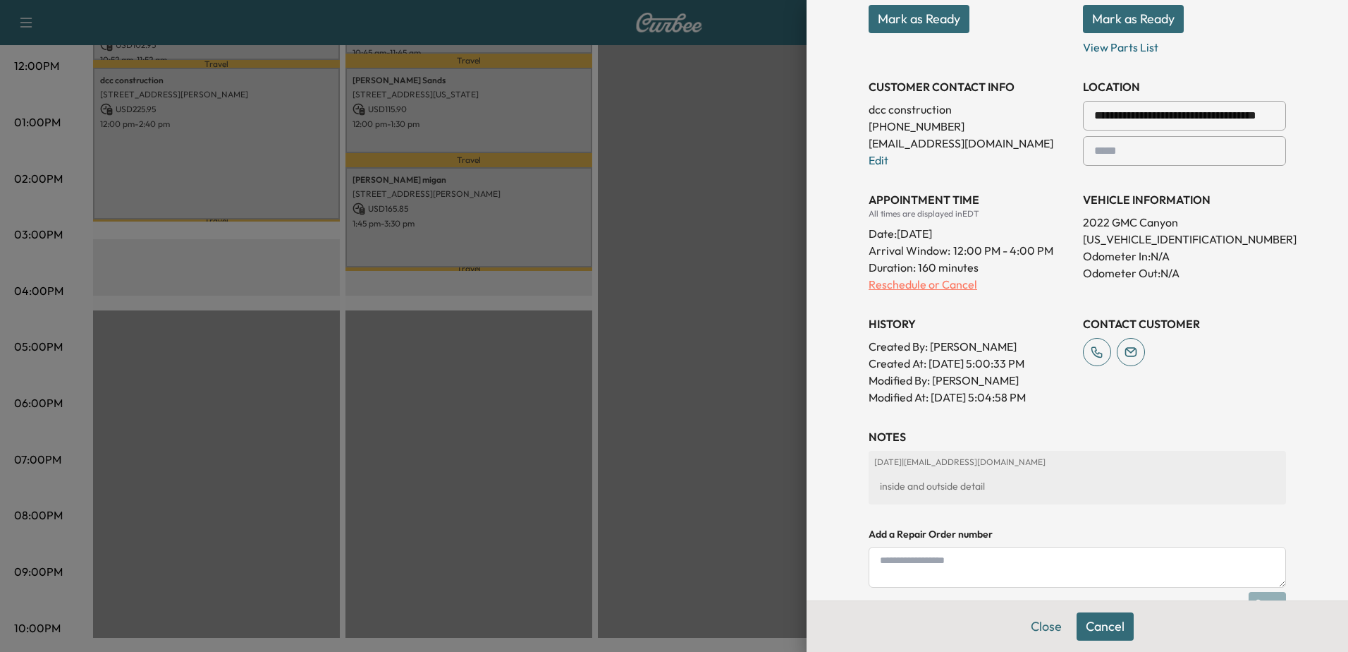
click at [942, 286] on p "Reschedule or Cancel" at bounding box center [970, 284] width 203 height 17
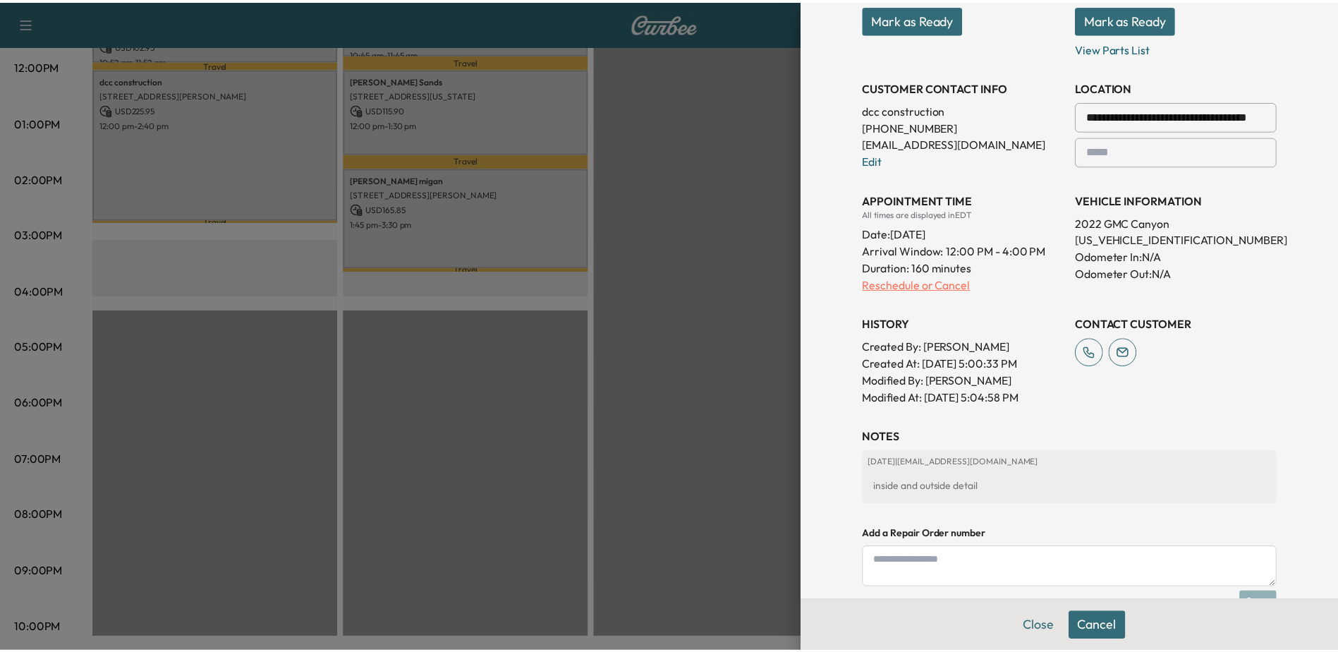
scroll to position [0, 0]
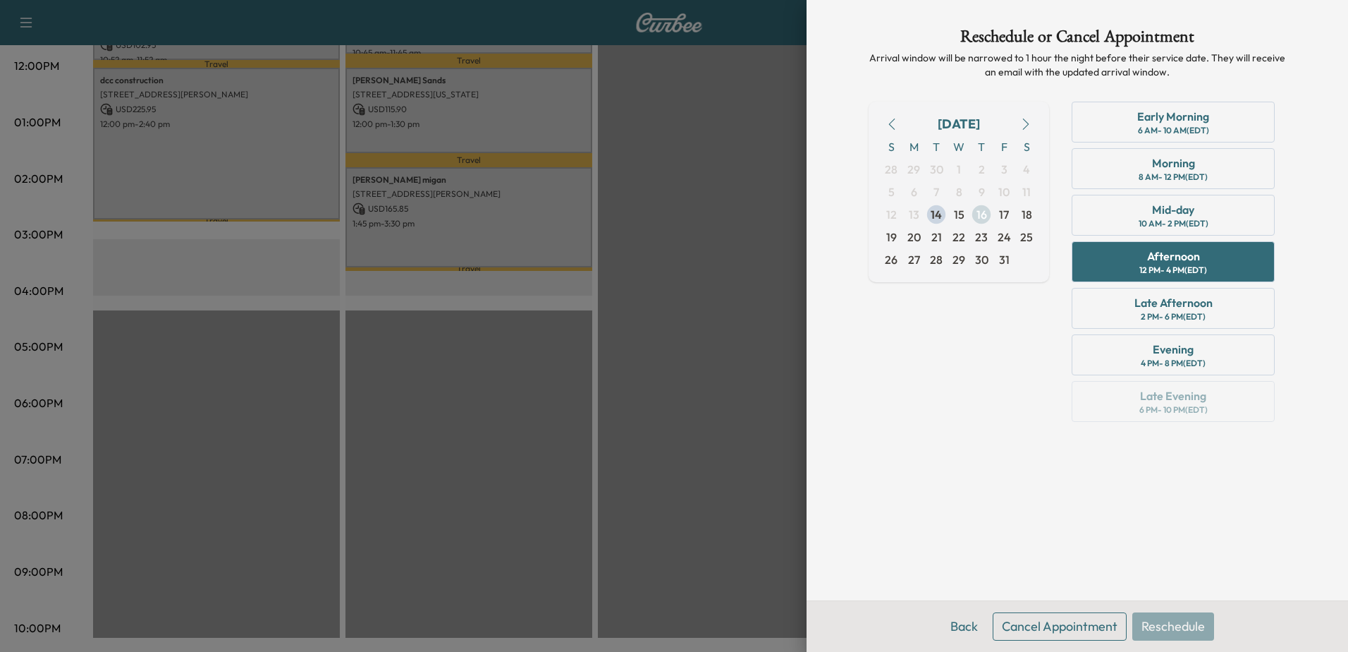
click at [986, 214] on span "16" at bounding box center [982, 214] width 11 height 17
click at [1147, 361] on div "4 PM - 8 PM (EDT)" at bounding box center [1173, 363] width 65 height 11
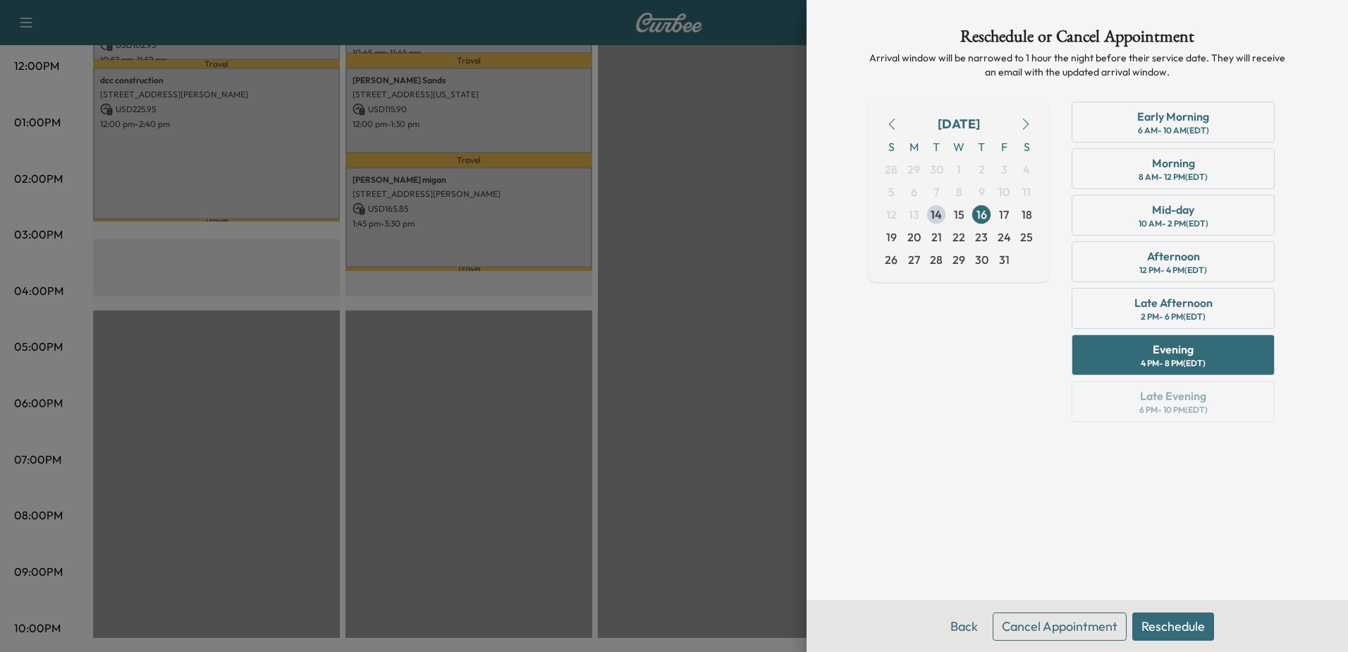
click at [1182, 621] on button "Reschedule" at bounding box center [1173, 626] width 82 height 28
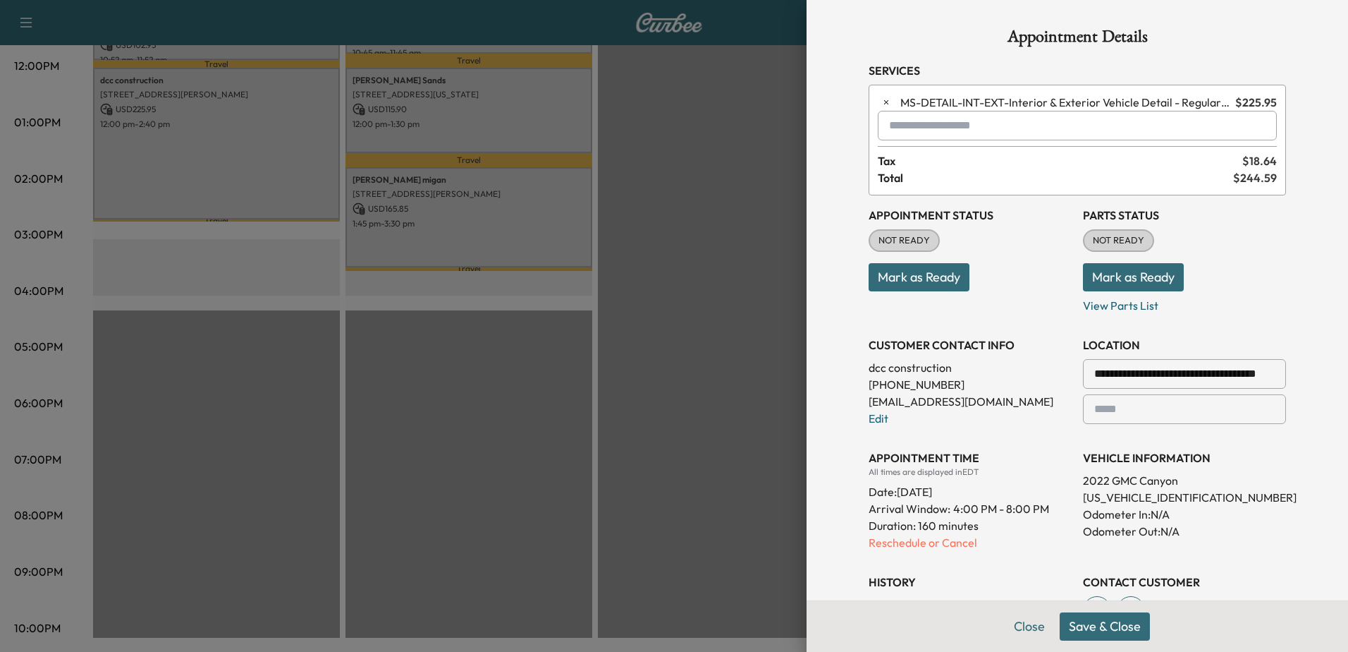
click at [1117, 625] on button "Save & Close" at bounding box center [1105, 626] width 90 height 28
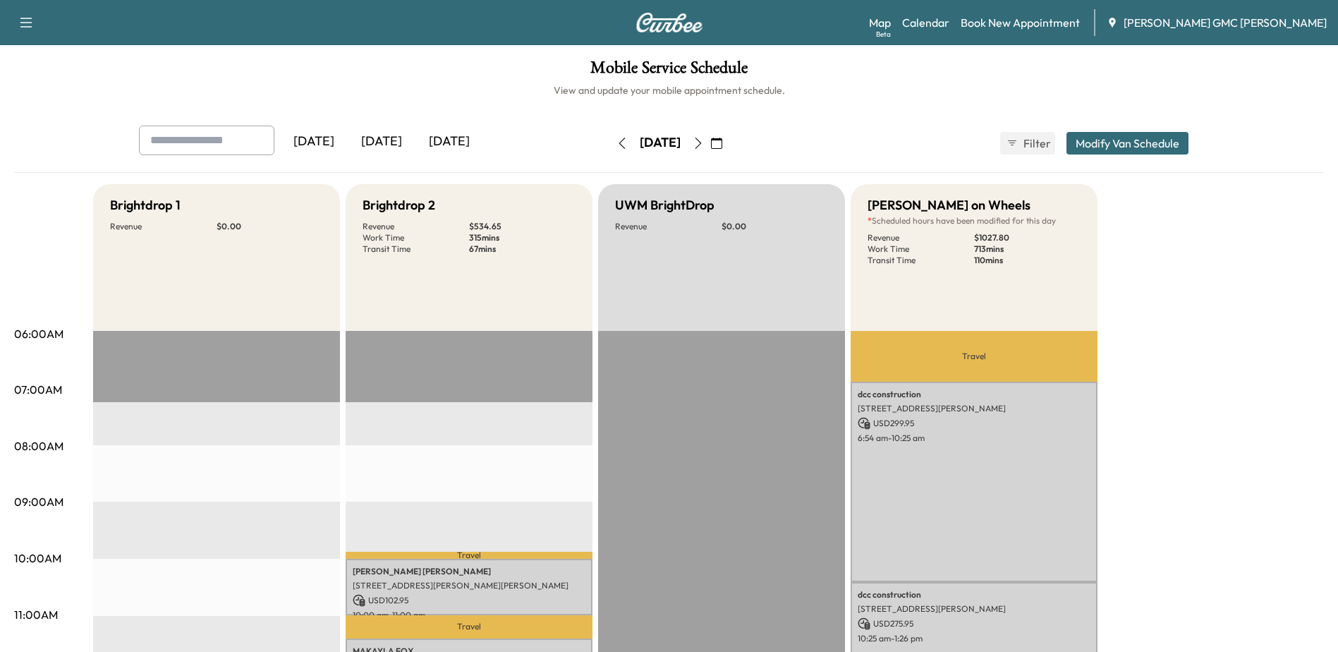
click at [618, 138] on icon "button" at bounding box center [621, 143] width 6 height 11
